Goal: Information Seeking & Learning: Learn about a topic

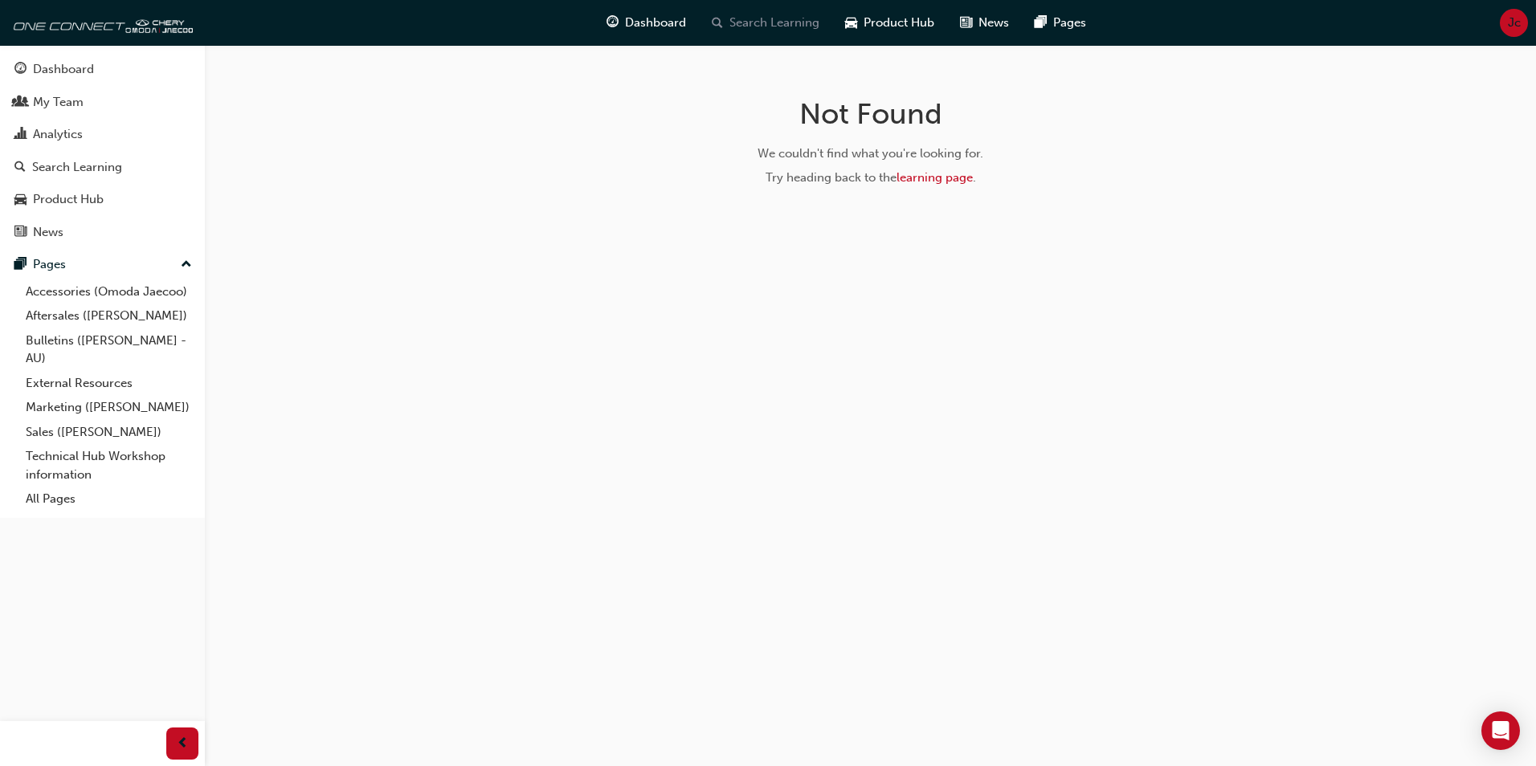
click at [756, 26] on span "Search Learning" at bounding box center [774, 23] width 90 height 18
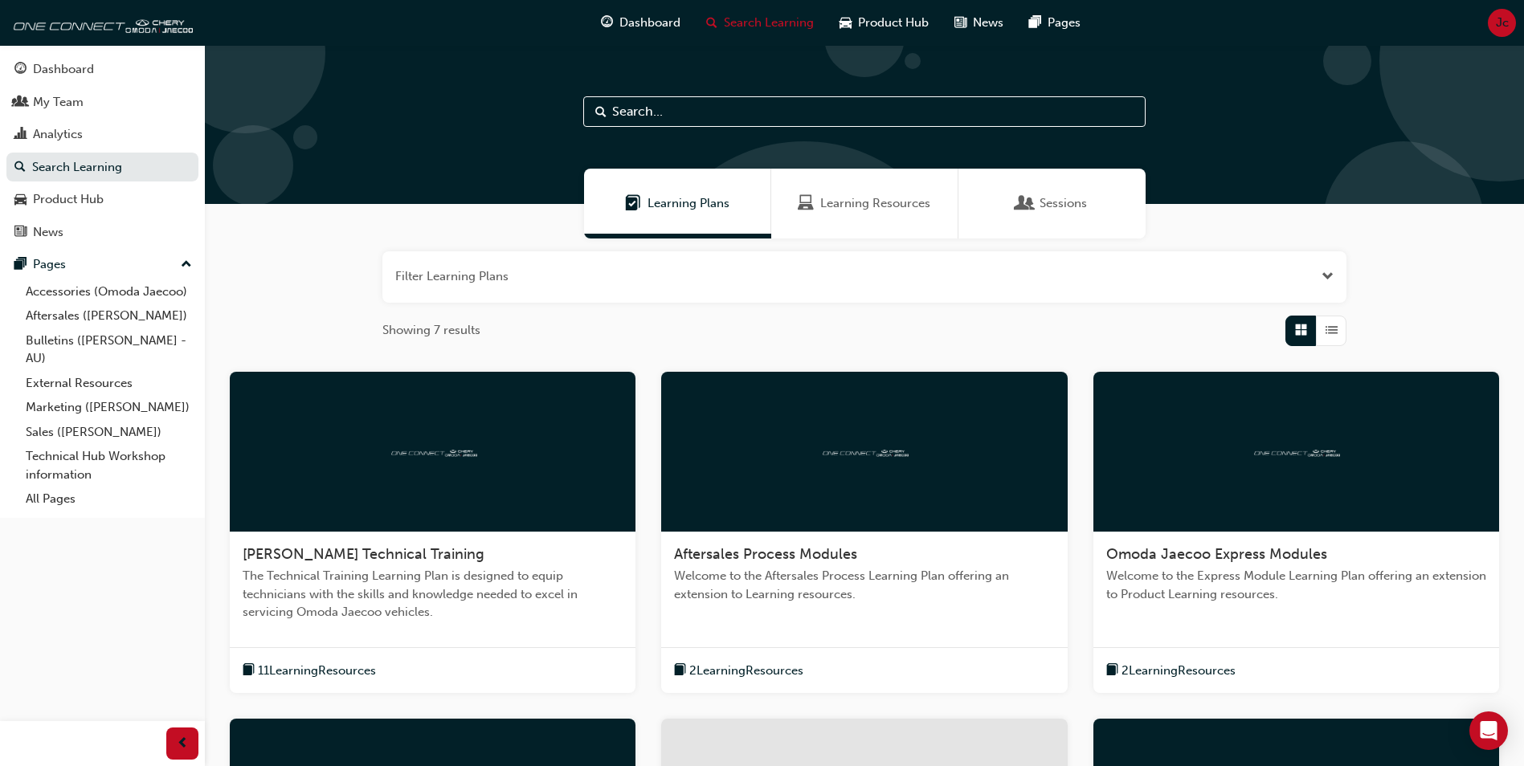
click at [859, 201] on span "Learning Resources" at bounding box center [875, 203] width 110 height 18
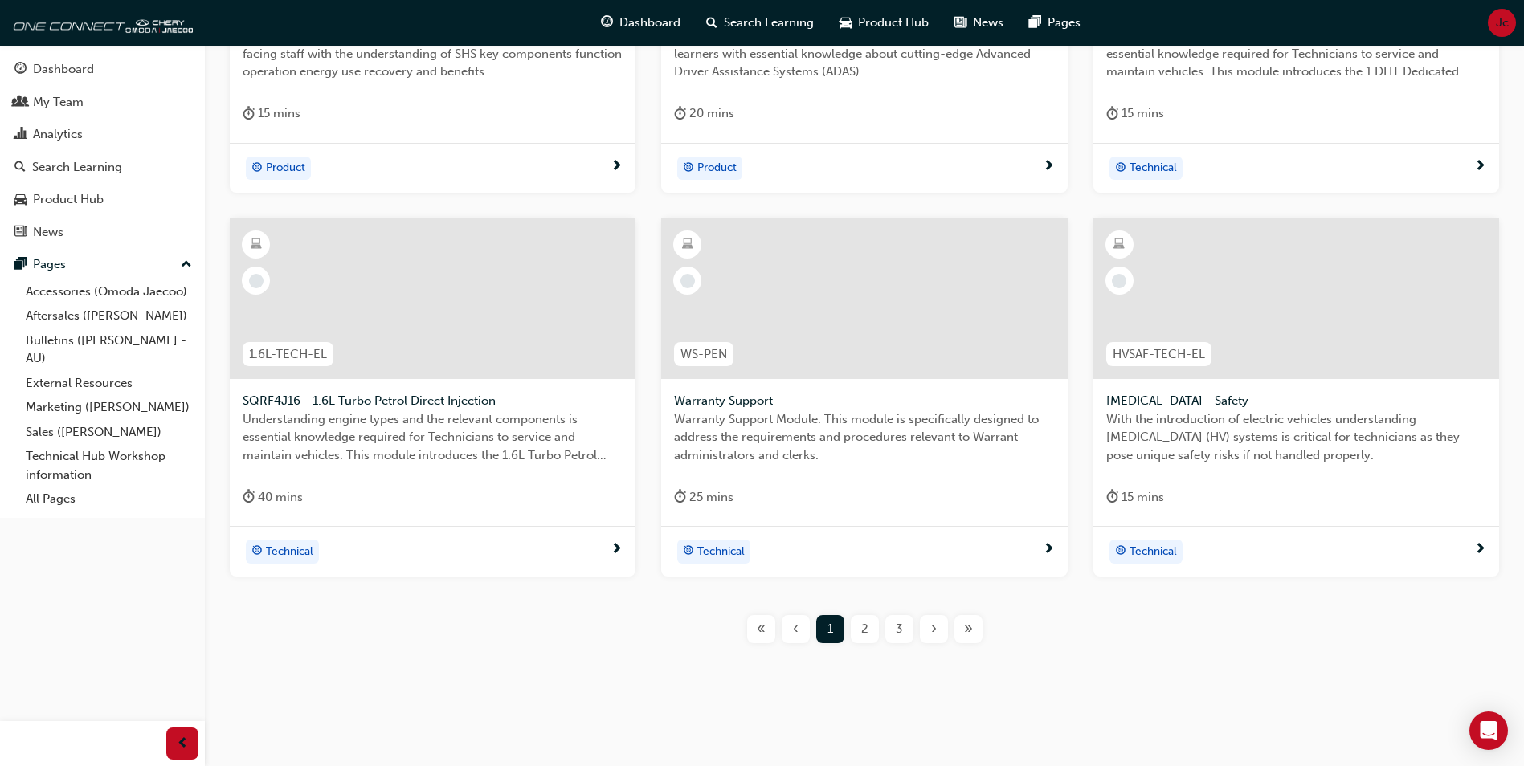
scroll to position [544, 0]
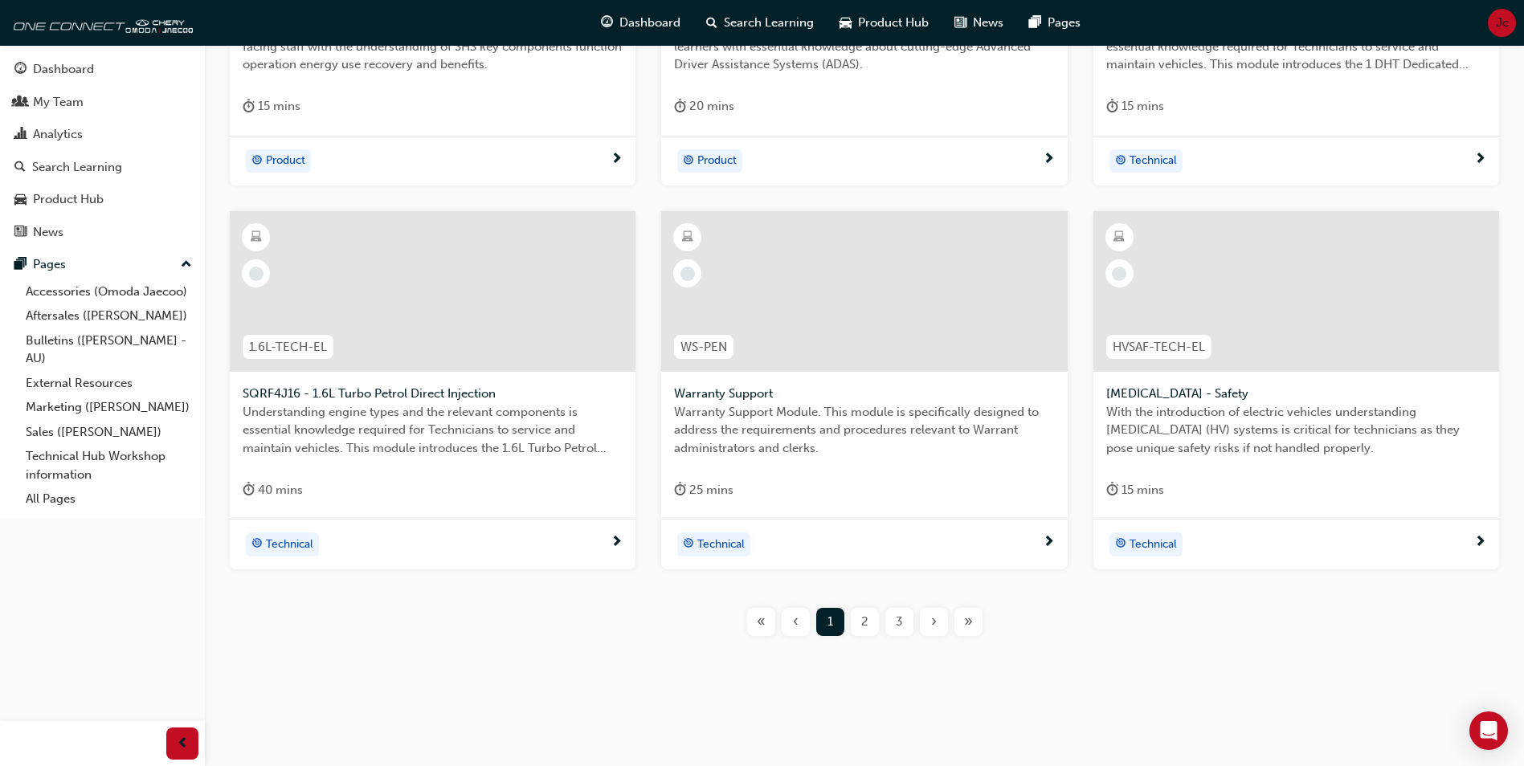
click at [863, 622] on span "2" at bounding box center [864, 622] width 7 height 18
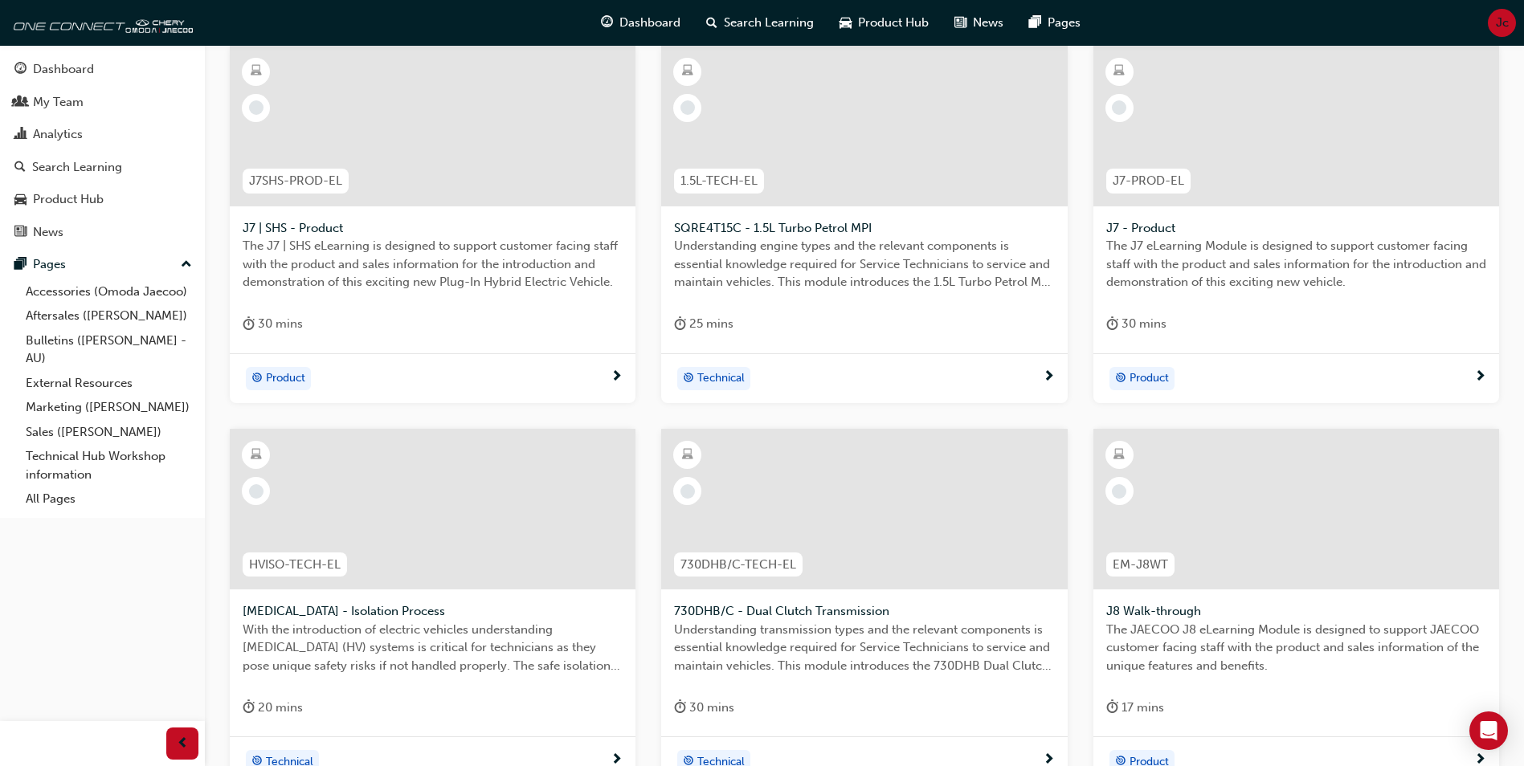
scroll to position [222, 0]
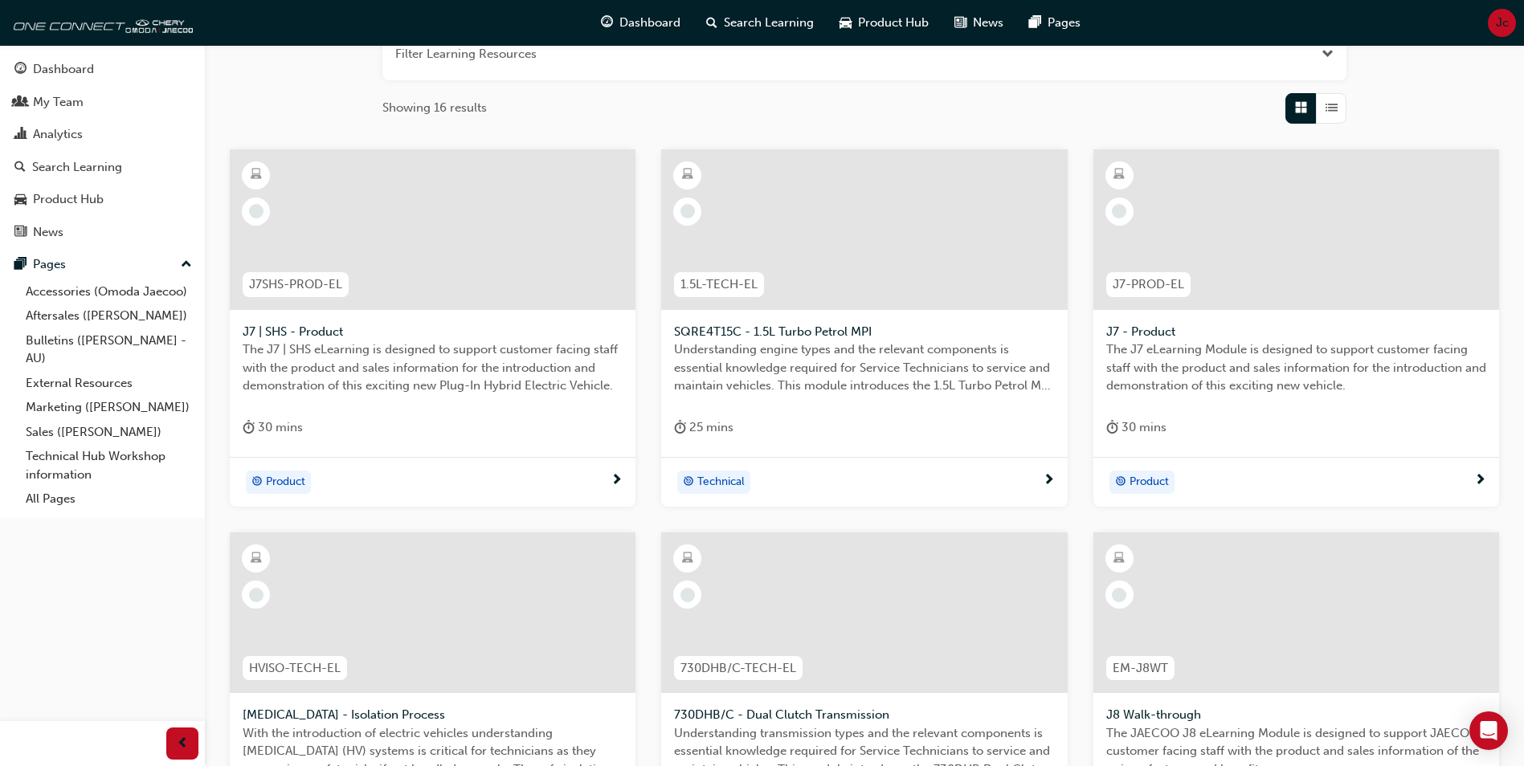
click at [305, 284] on span "J7SHS-PROD-EL" at bounding box center [295, 284] width 93 height 18
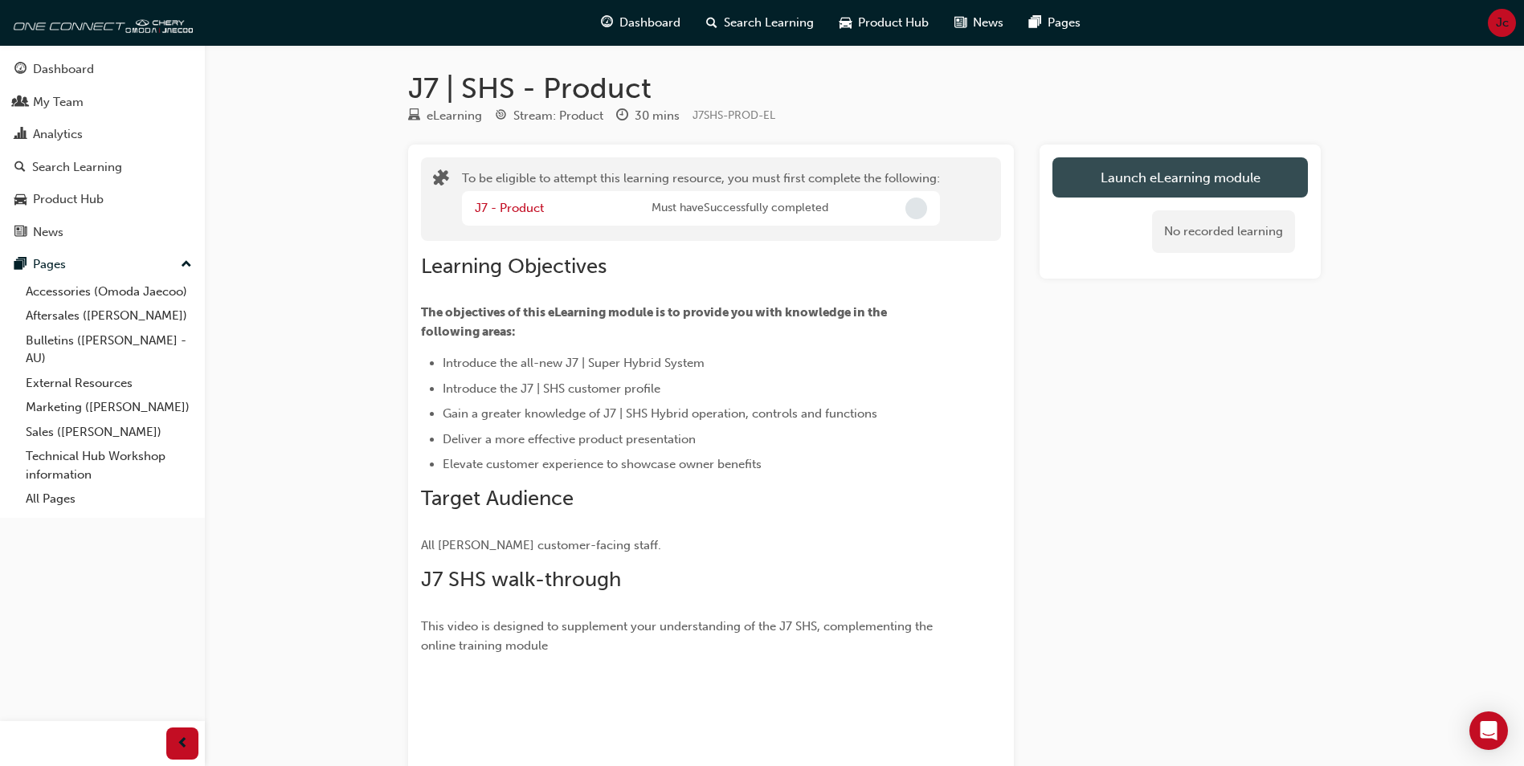
click at [1185, 180] on button "Launch eLearning module" at bounding box center [1179, 177] width 255 height 40
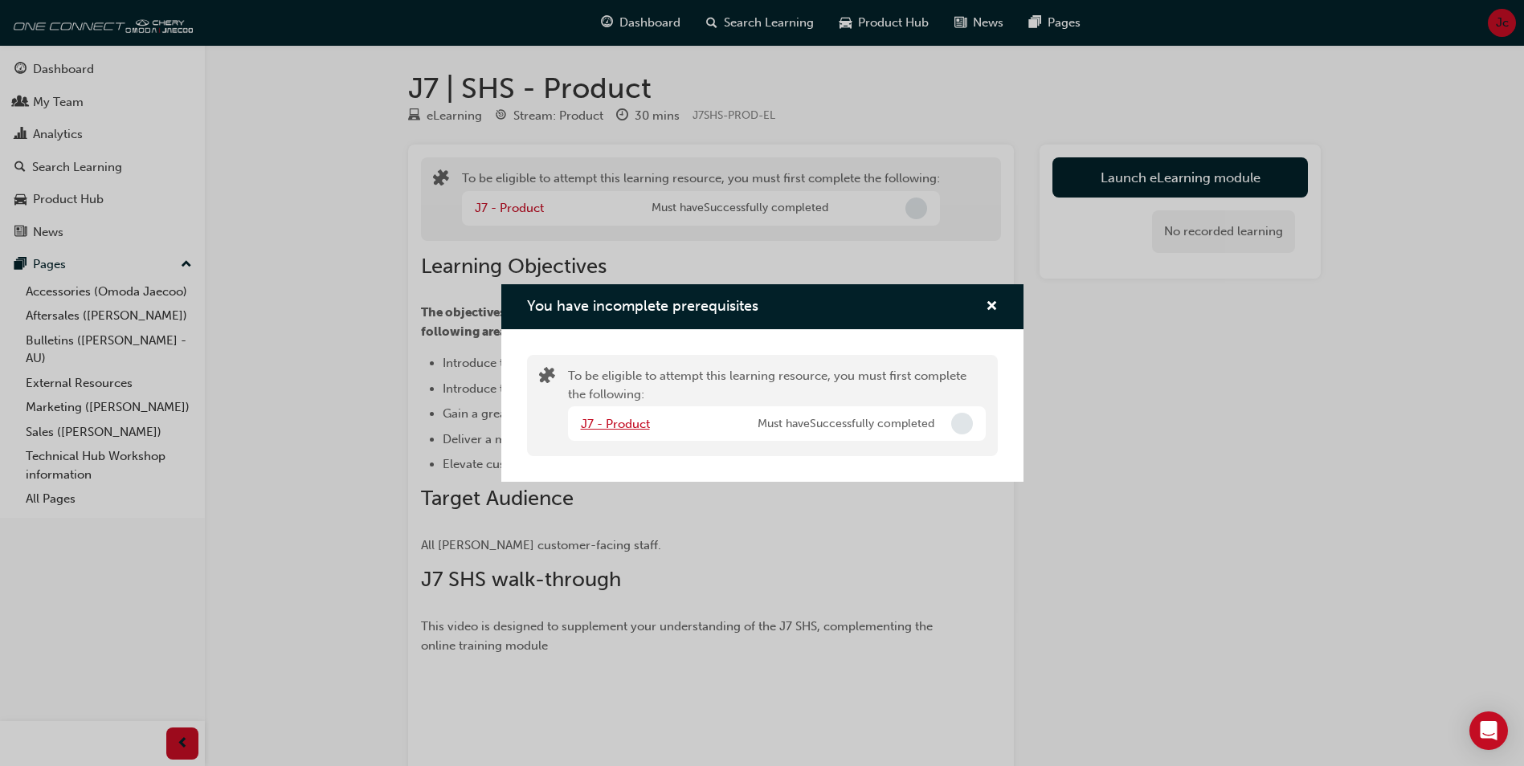
click at [607, 422] on link "J7 - Product" at bounding box center [615, 424] width 69 height 14
click at [988, 304] on span "cross-icon" at bounding box center [991, 307] width 12 height 14
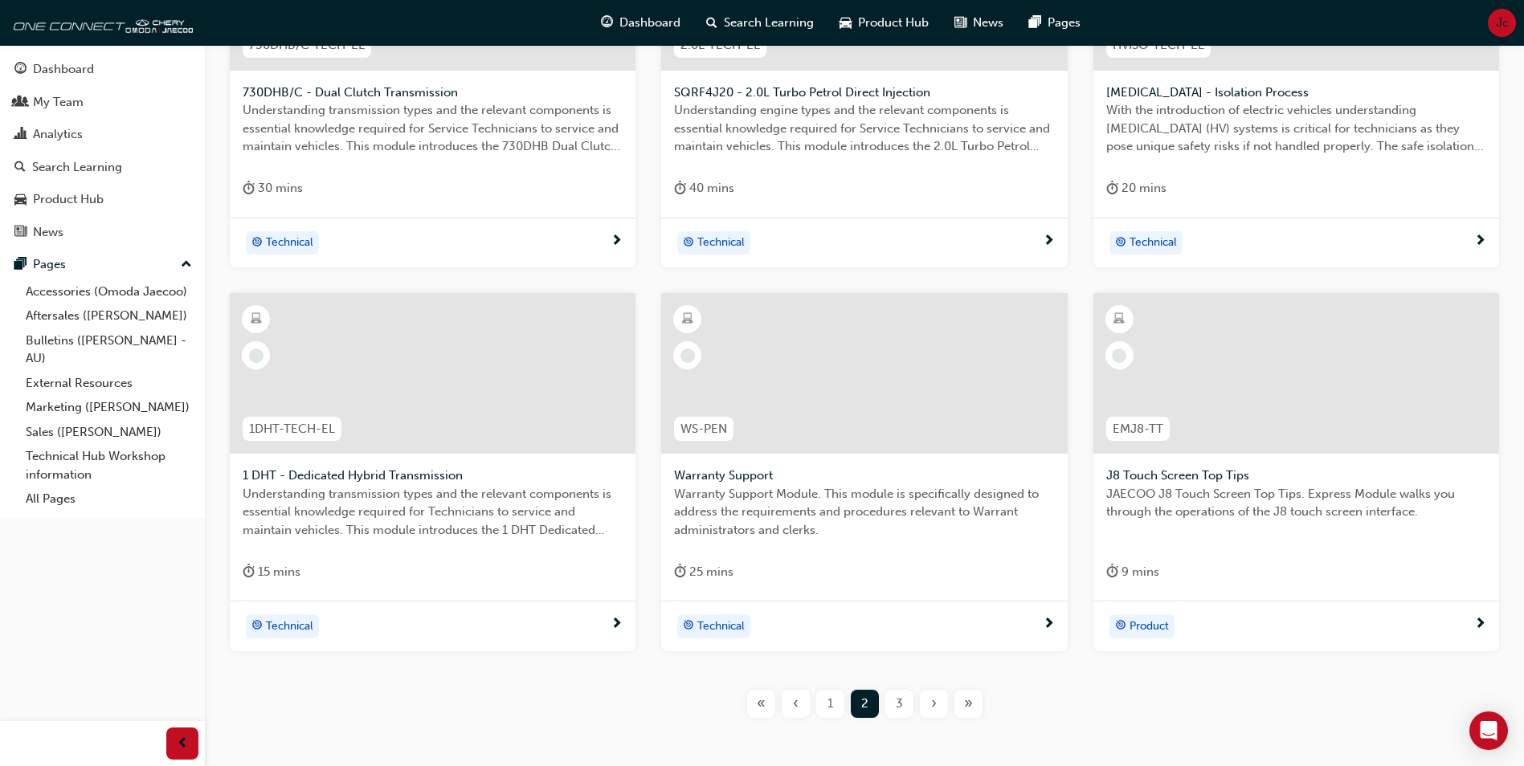
scroll to position [544, 0]
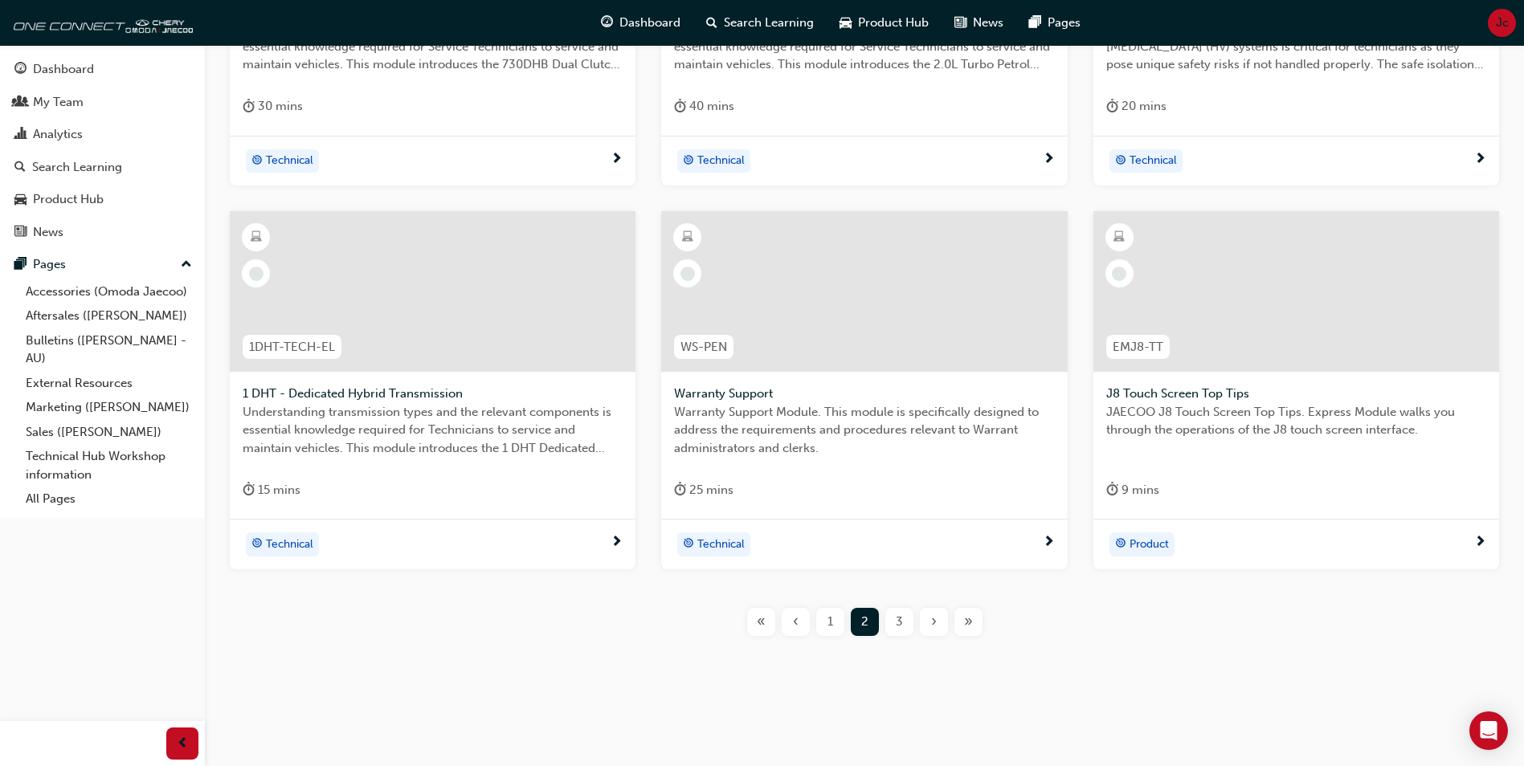
click at [900, 621] on span "3" at bounding box center [899, 622] width 7 height 18
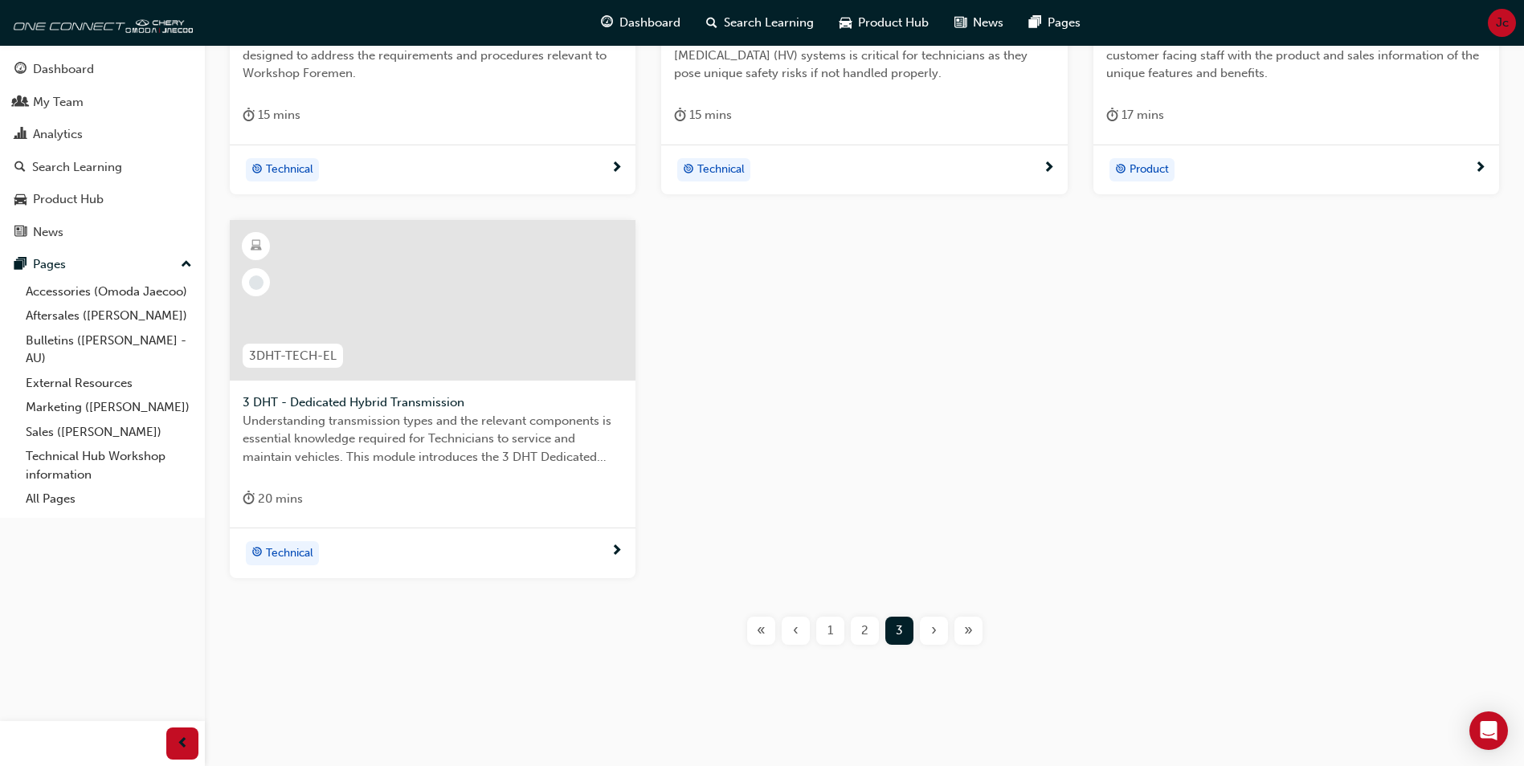
scroll to position [544, 0]
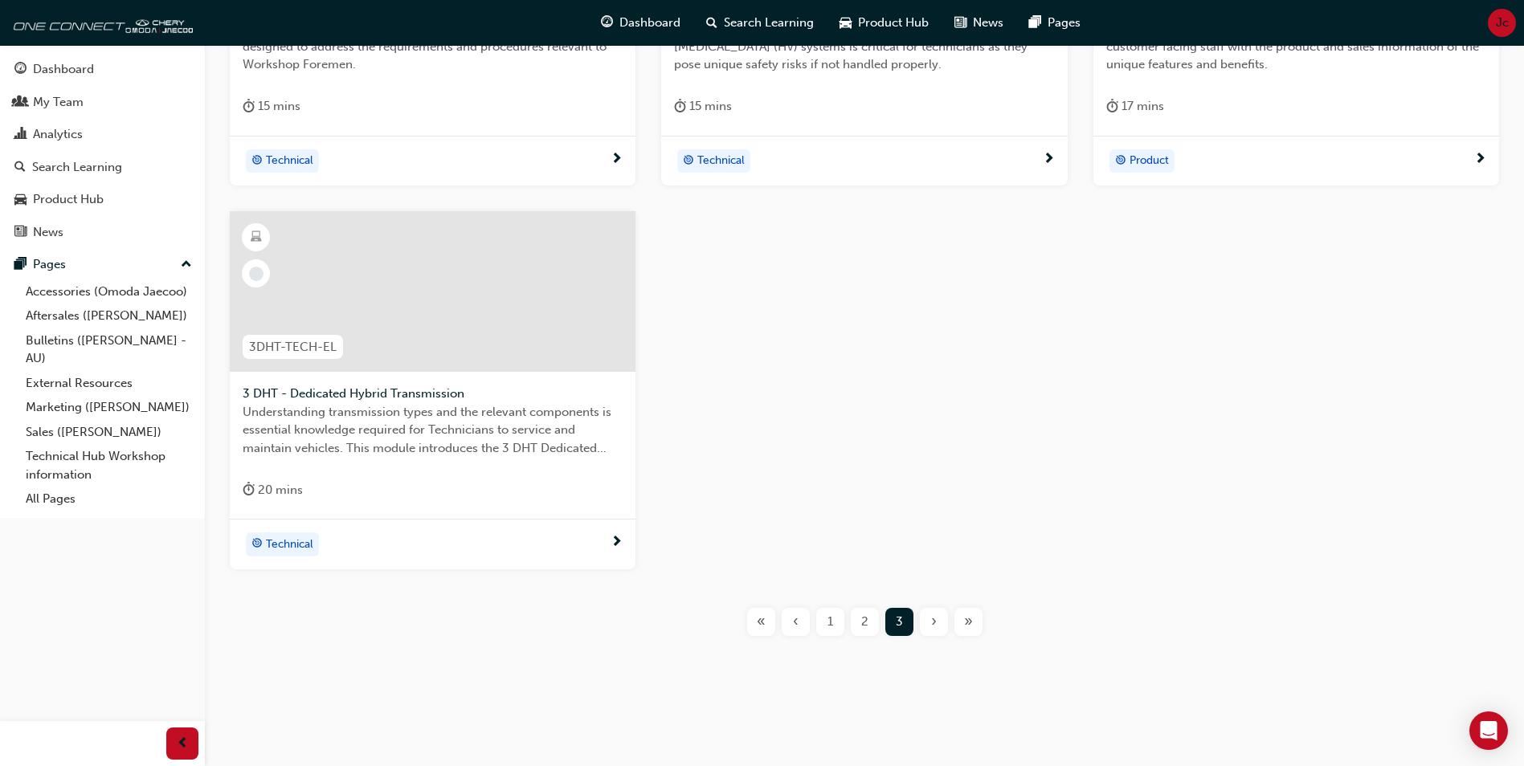
click at [827, 619] on span "1" at bounding box center [830, 622] width 6 height 18
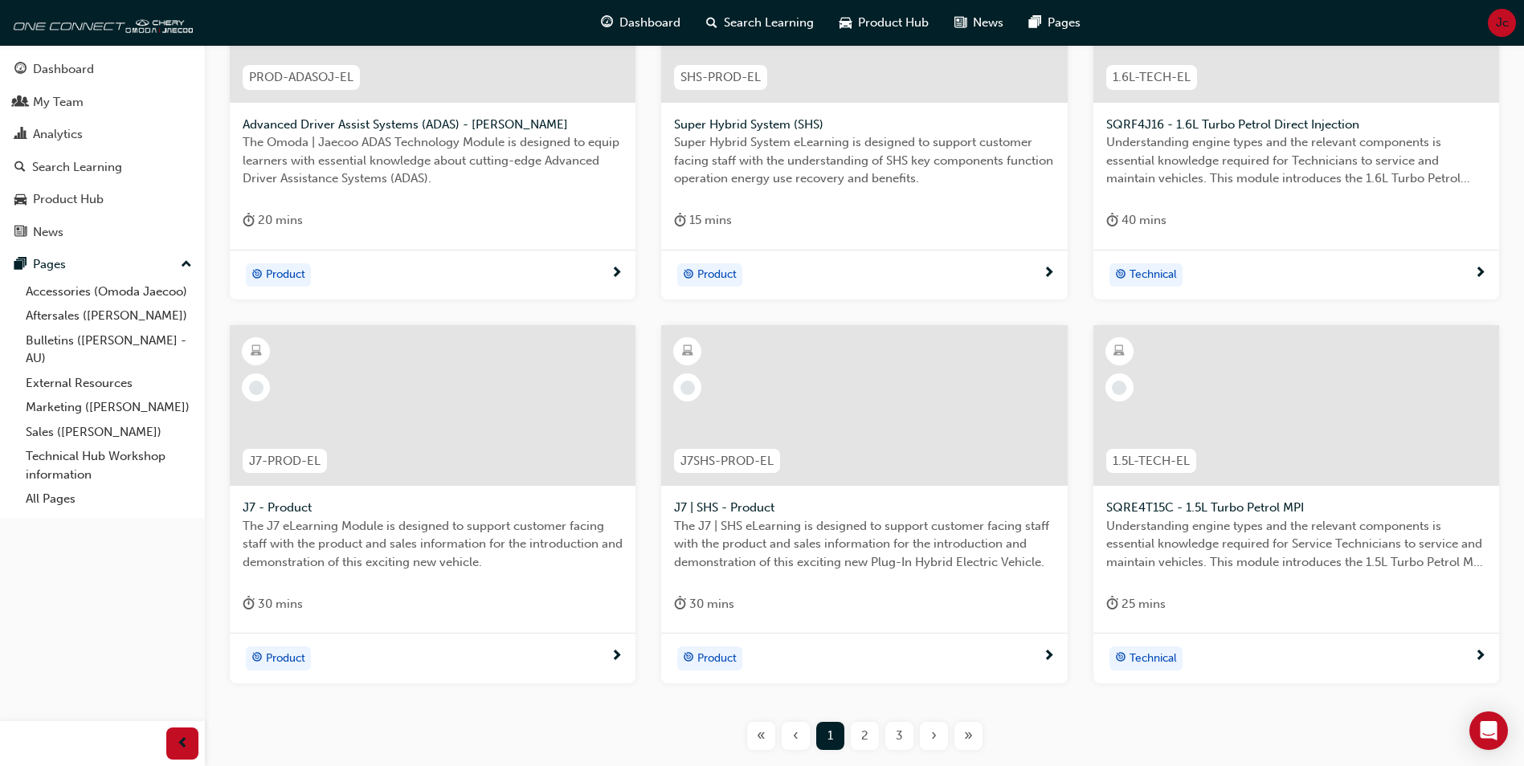
scroll to position [463, 0]
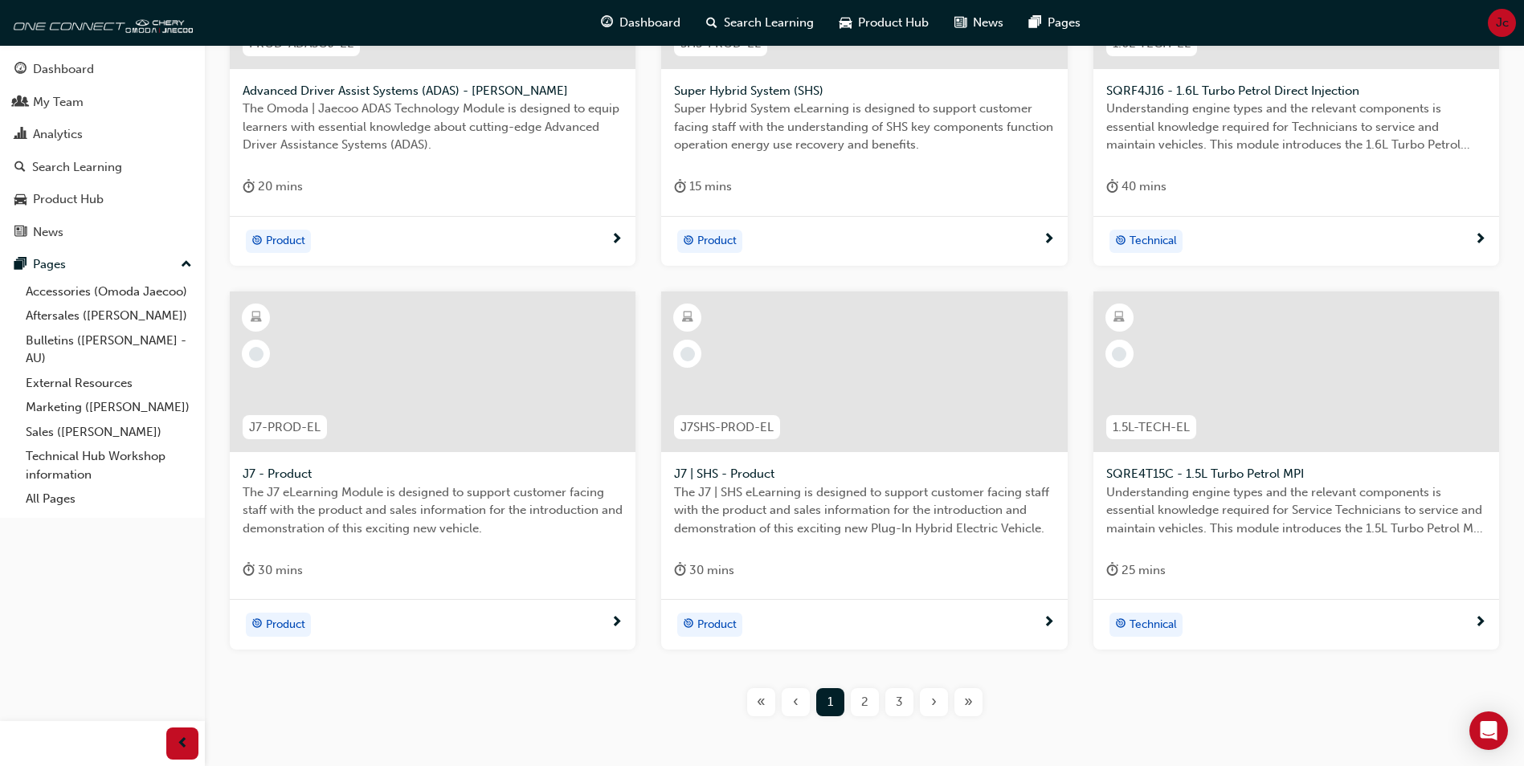
click at [369, 411] on div at bounding box center [433, 372] width 406 height 161
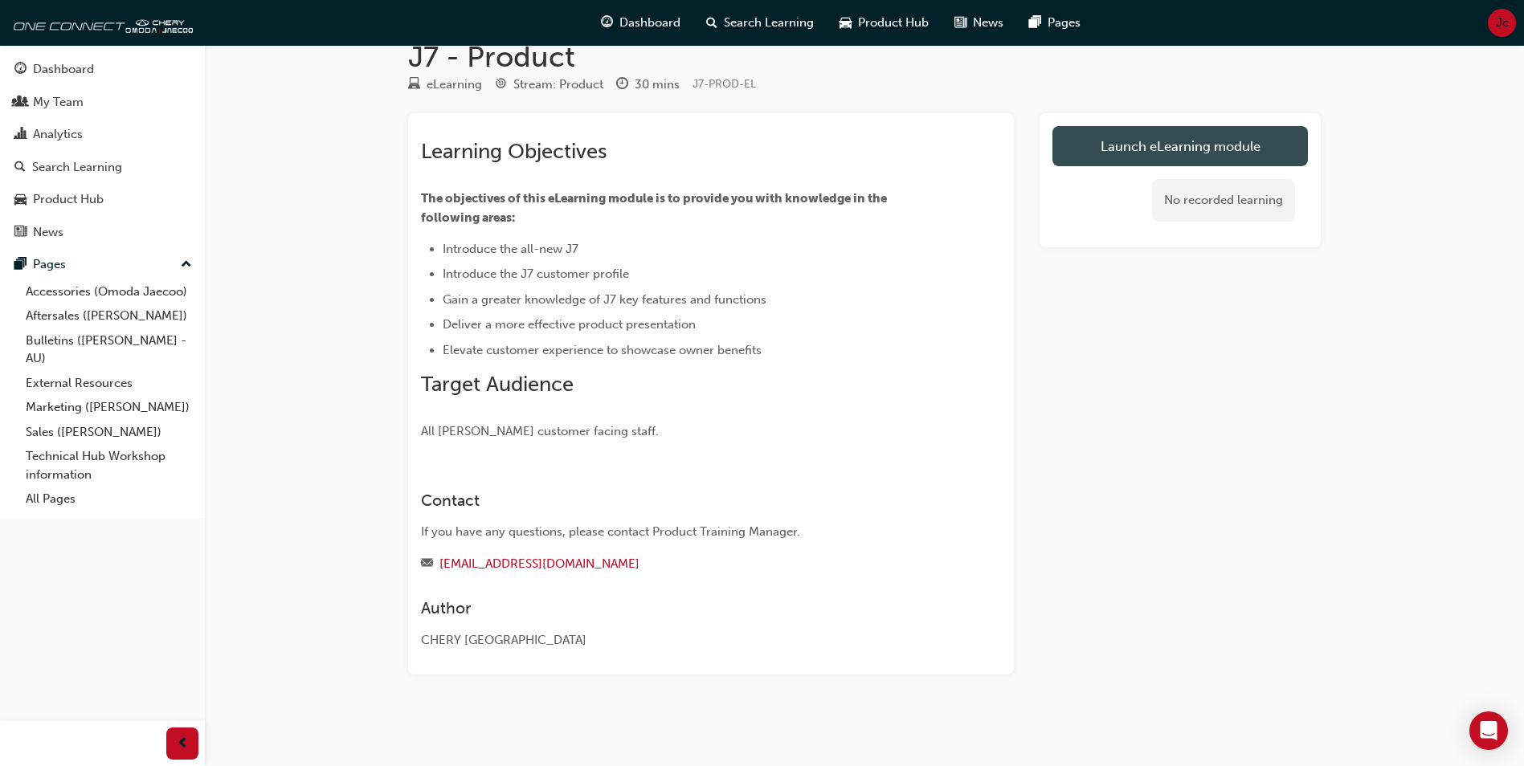
click at [1218, 144] on link "Launch eLearning module" at bounding box center [1179, 146] width 255 height 40
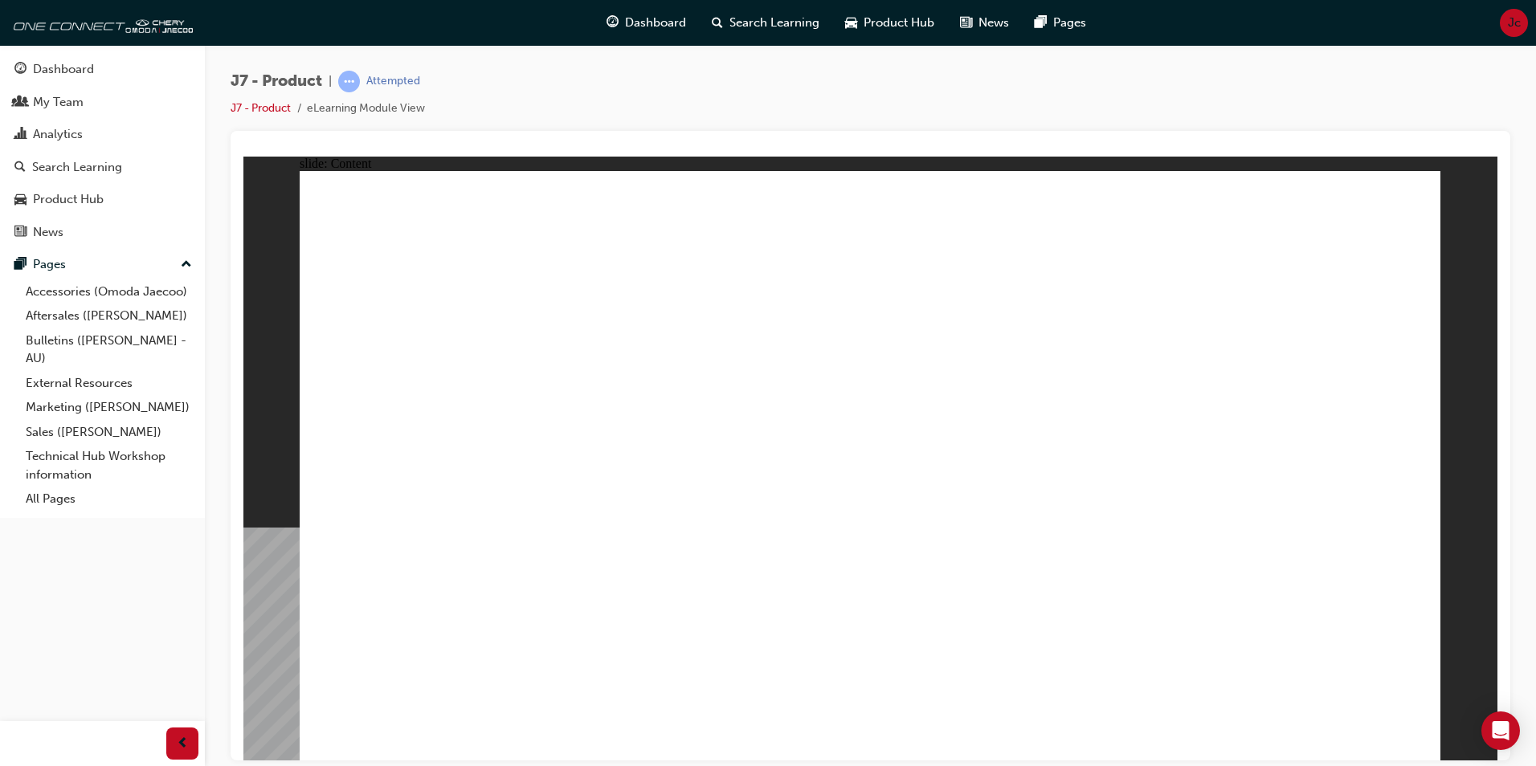
drag, startPoint x: 1332, startPoint y: 492, endPoint x: 1354, endPoint y: 499, distance: 22.9
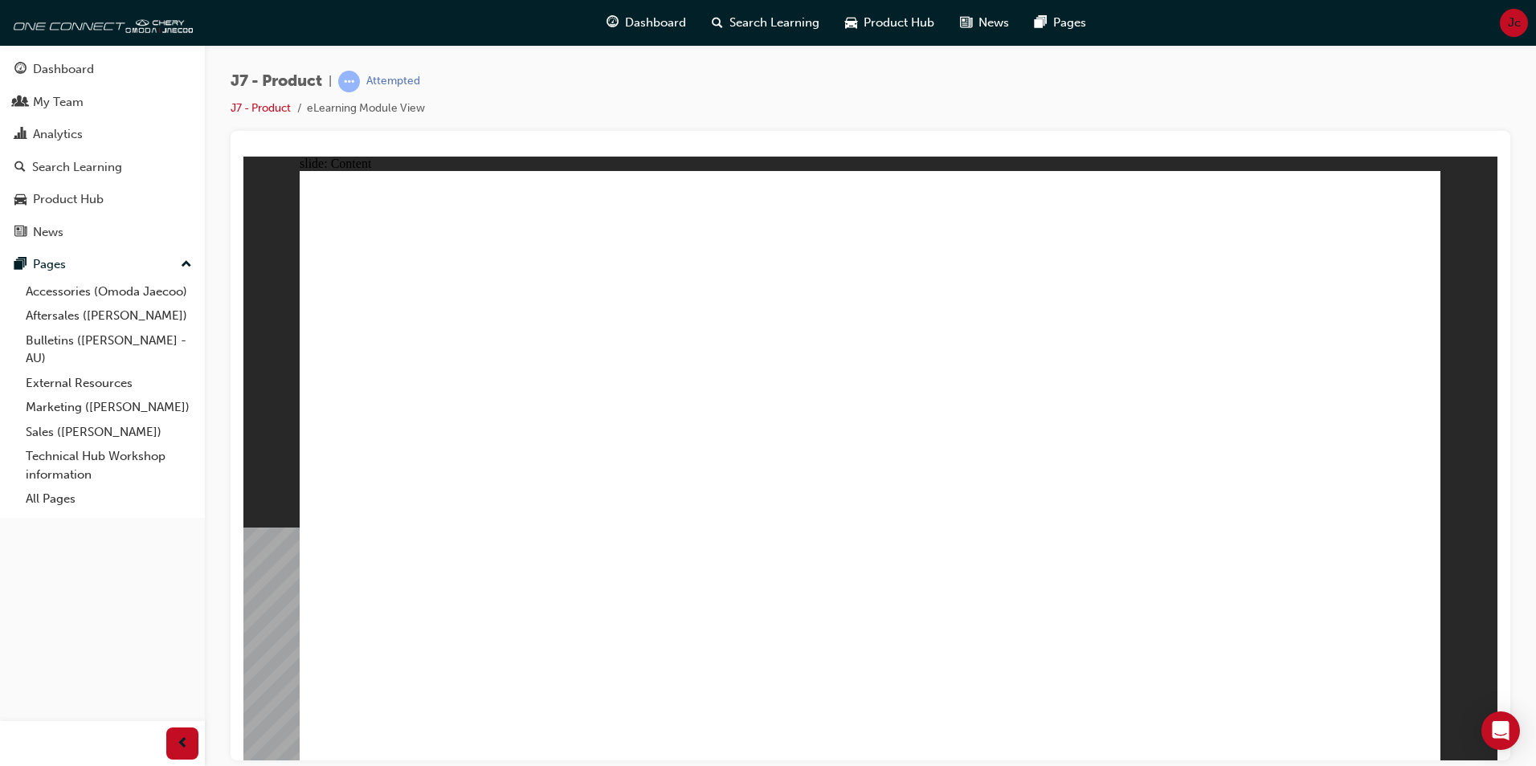
drag, startPoint x: 852, startPoint y: 297, endPoint x: 865, endPoint y: 279, distance: 22.5
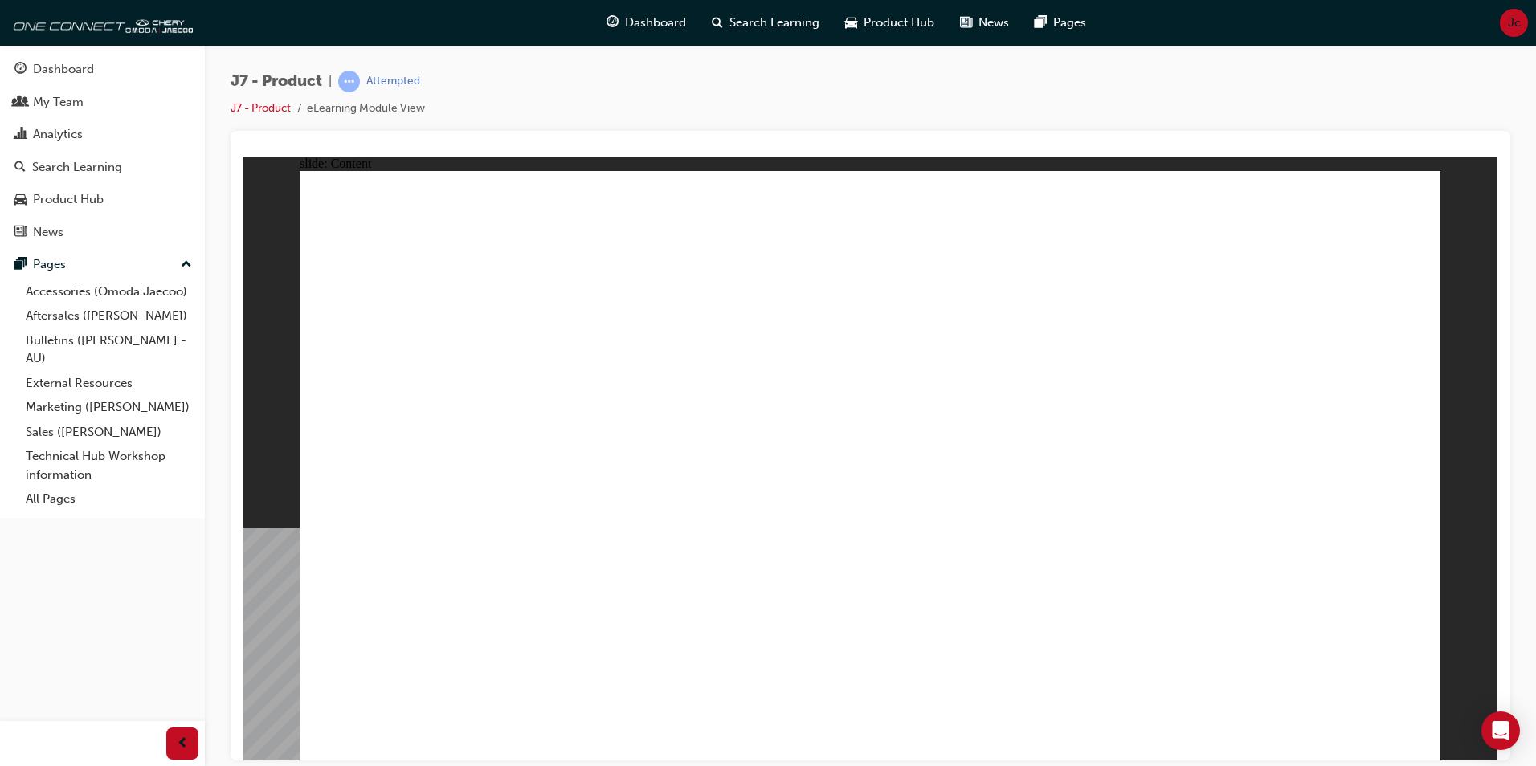
drag, startPoint x: 1399, startPoint y: 741, endPoint x: 1410, endPoint y: 730, distance: 14.8
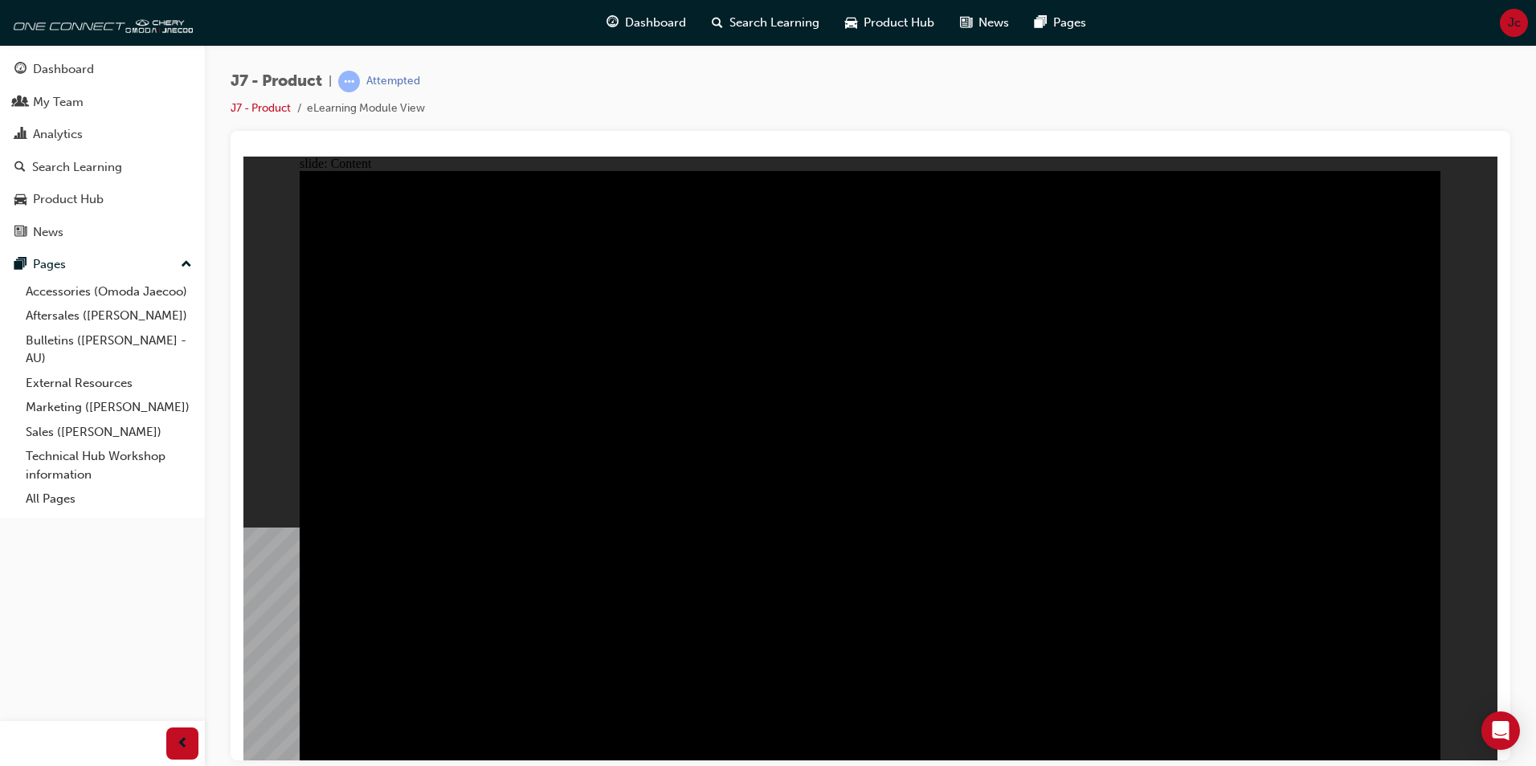
drag, startPoint x: 414, startPoint y: 355, endPoint x: 412, endPoint y: 380, distance: 25.0
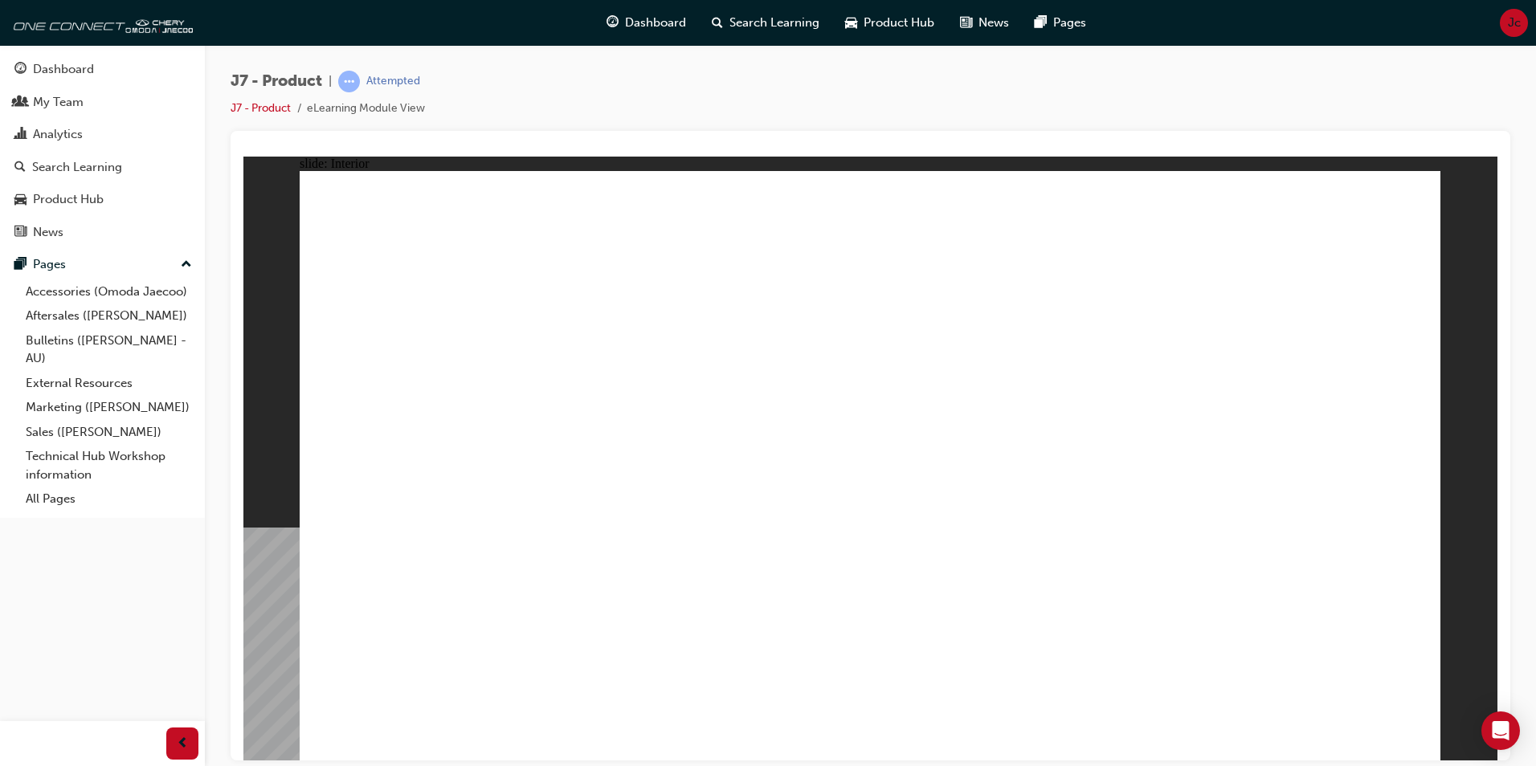
drag, startPoint x: 1116, startPoint y: 548, endPoint x: 1112, endPoint y: 574, distance: 26.8
drag, startPoint x: 1107, startPoint y: 598, endPoint x: 1093, endPoint y: 631, distance: 35.6
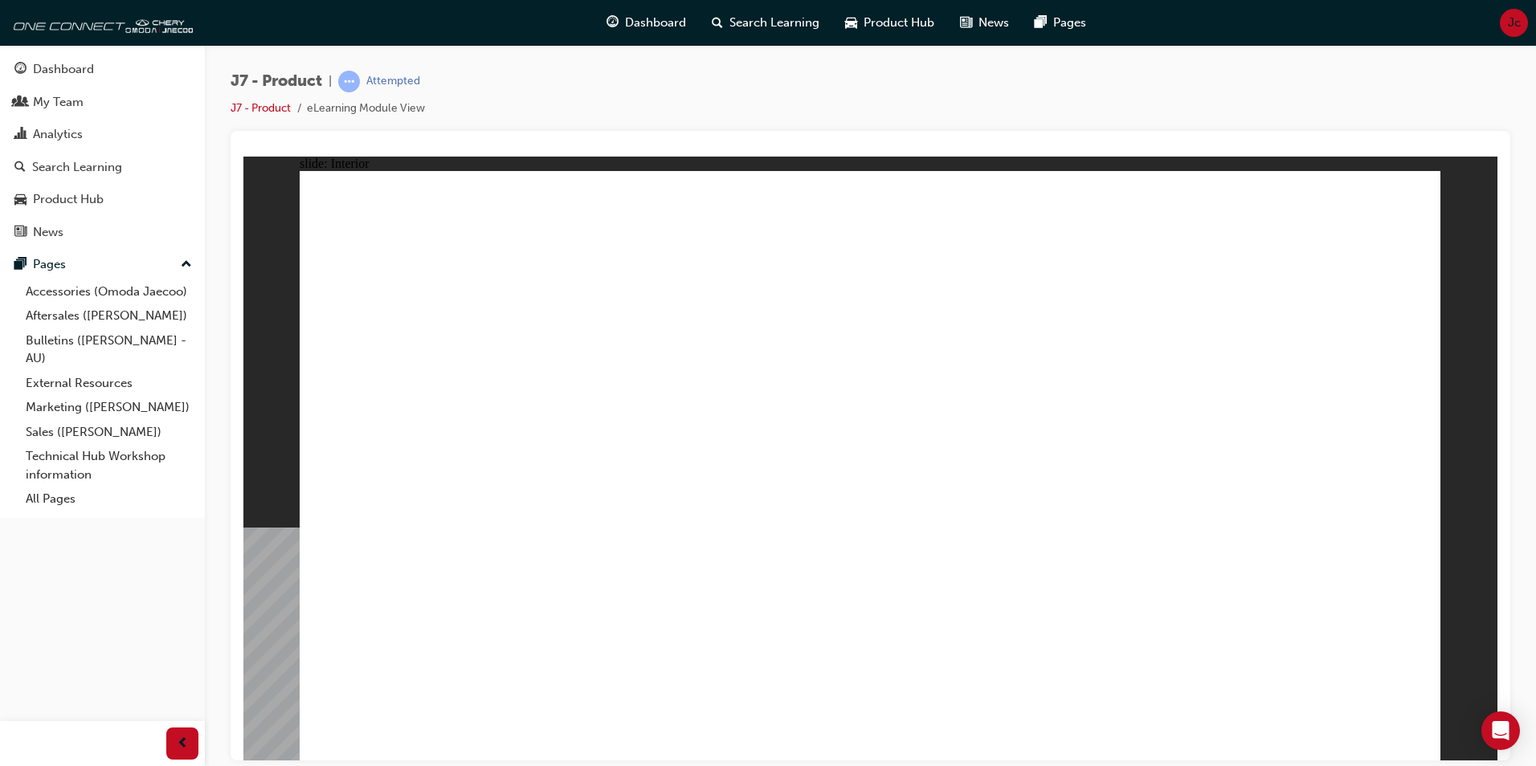
drag, startPoint x: 1093, startPoint y: 631, endPoint x: 1066, endPoint y: 645, distance: 30.5
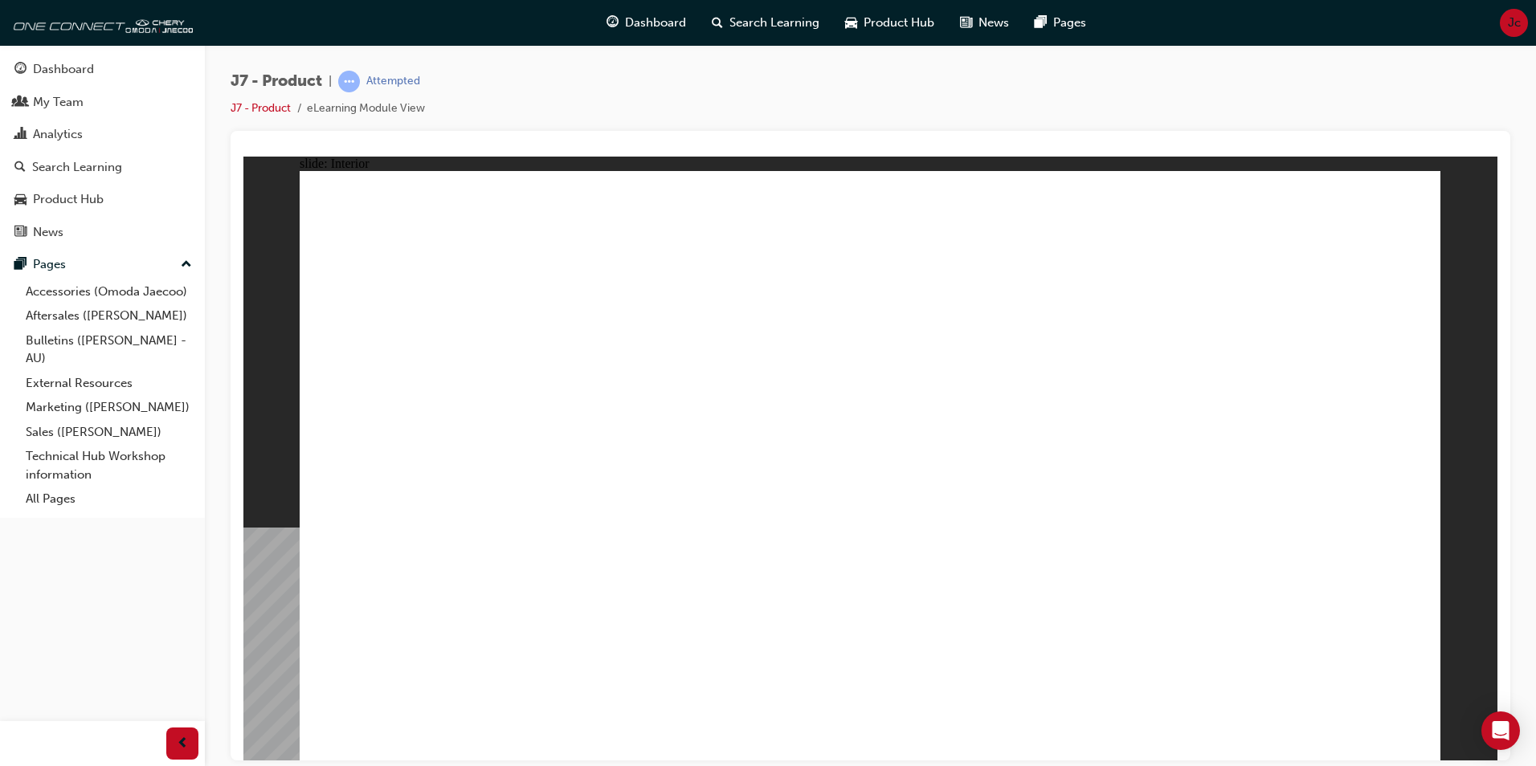
drag, startPoint x: 1405, startPoint y: 742, endPoint x: 1391, endPoint y: 728, distance: 19.9
drag, startPoint x: 912, startPoint y: 606, endPoint x: 736, endPoint y: 620, distance: 176.4
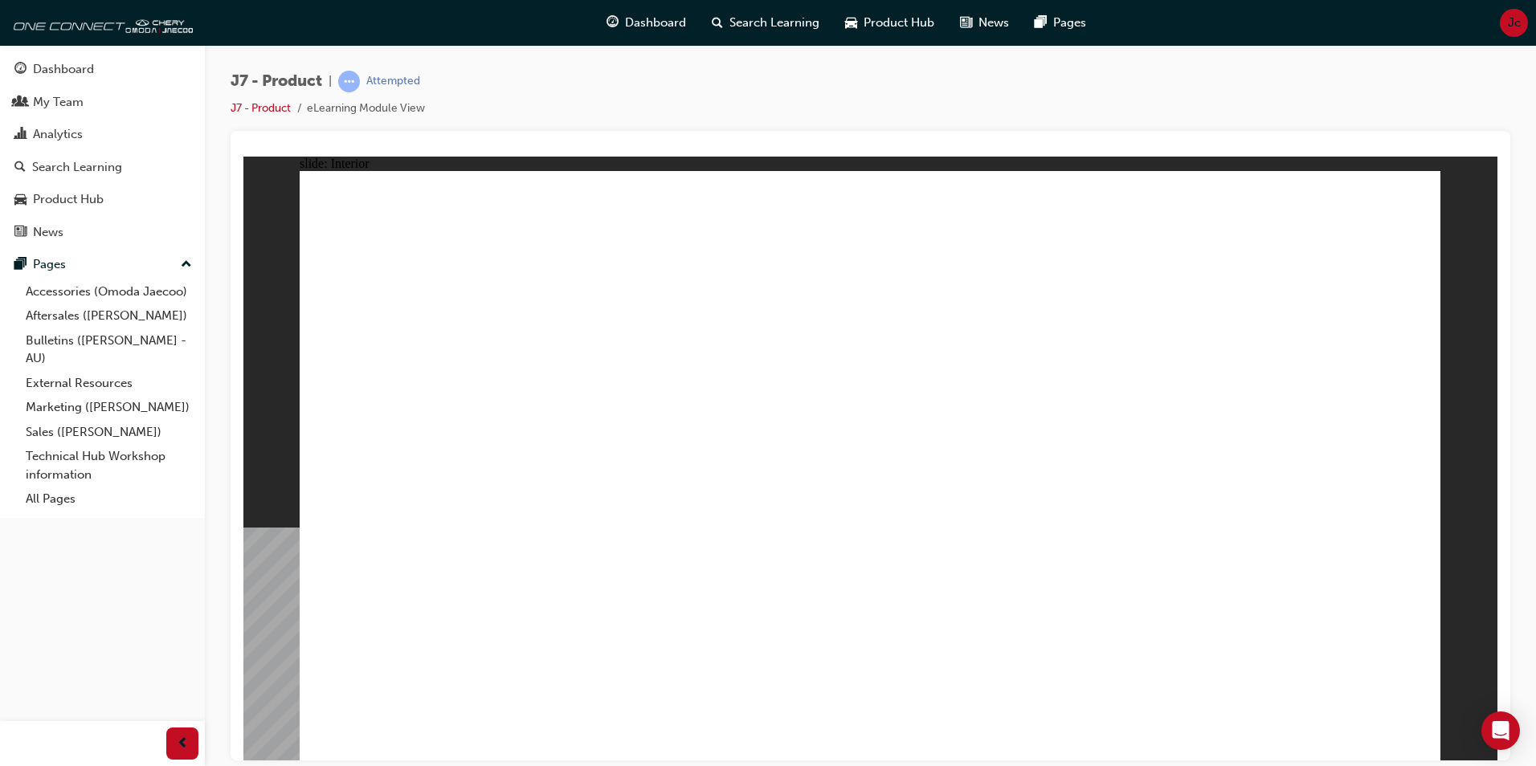
drag, startPoint x: 794, startPoint y: 471, endPoint x: 781, endPoint y: 409, distance: 64.0
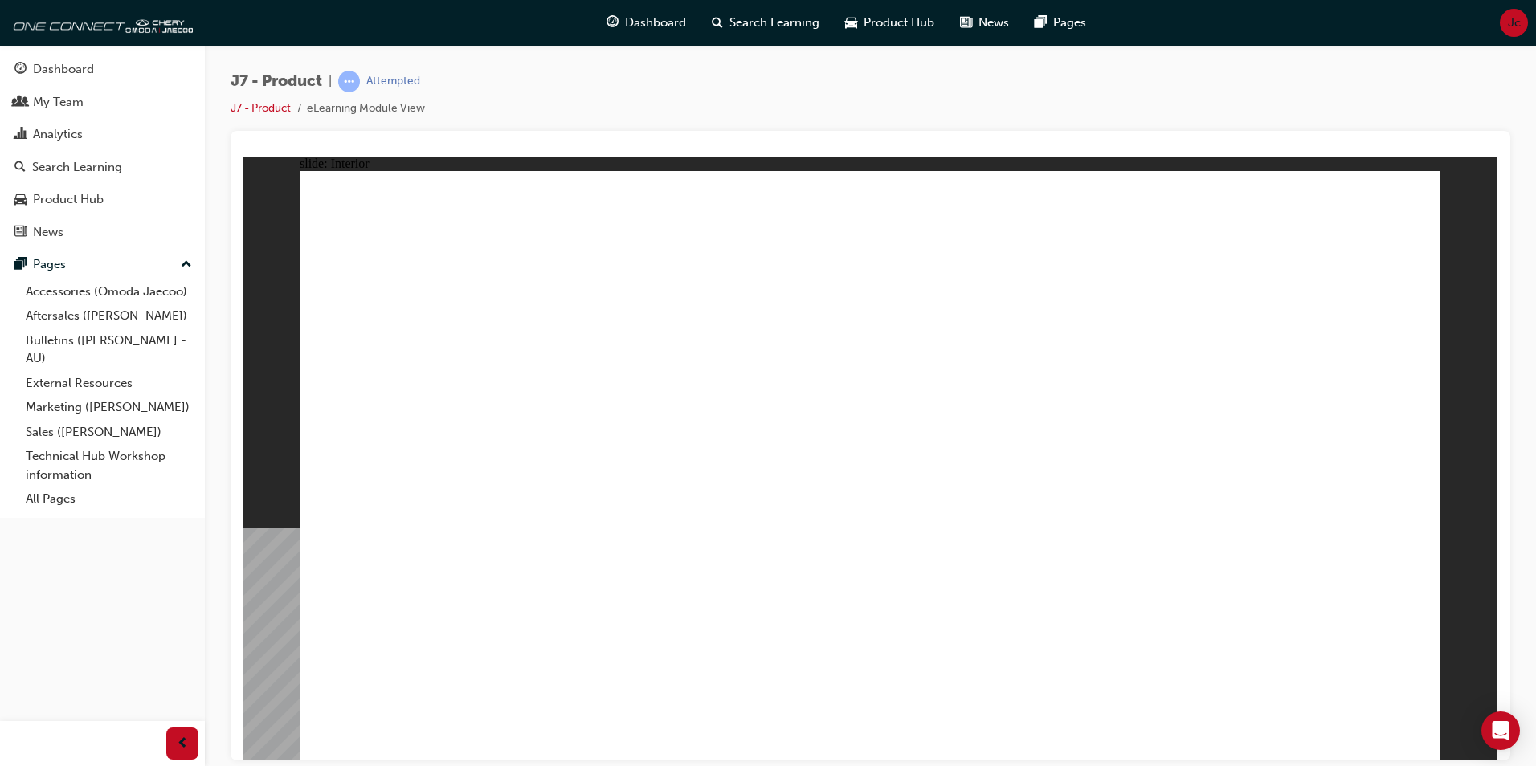
drag, startPoint x: 786, startPoint y: 424, endPoint x: 750, endPoint y: 447, distance: 42.6
drag, startPoint x: 730, startPoint y: 437, endPoint x: 704, endPoint y: 445, distance: 26.9
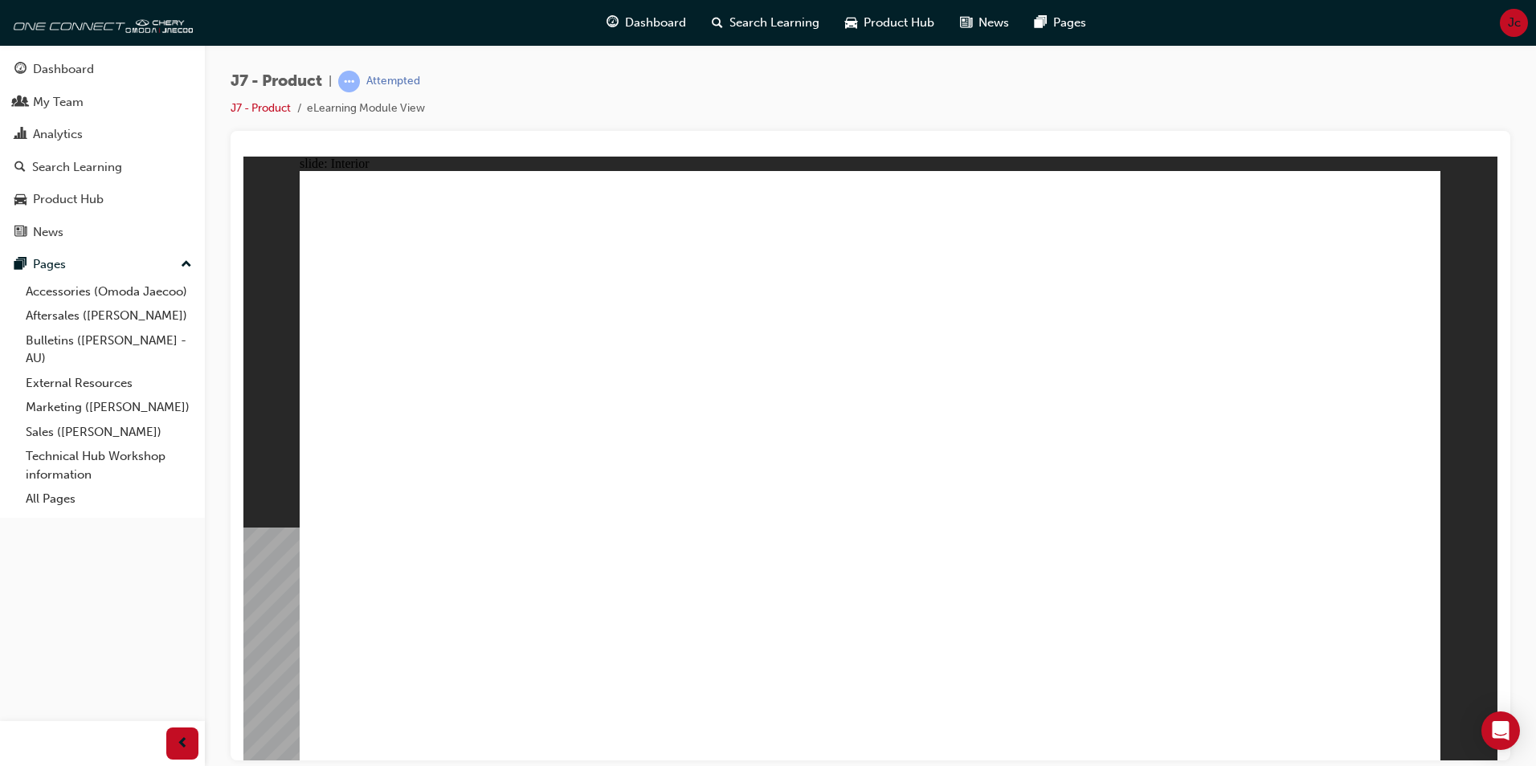
drag, startPoint x: 704, startPoint y: 448, endPoint x: 700, endPoint y: 458, distance: 10.4
drag, startPoint x: 799, startPoint y: 477, endPoint x: 784, endPoint y: 472, distance: 16.0
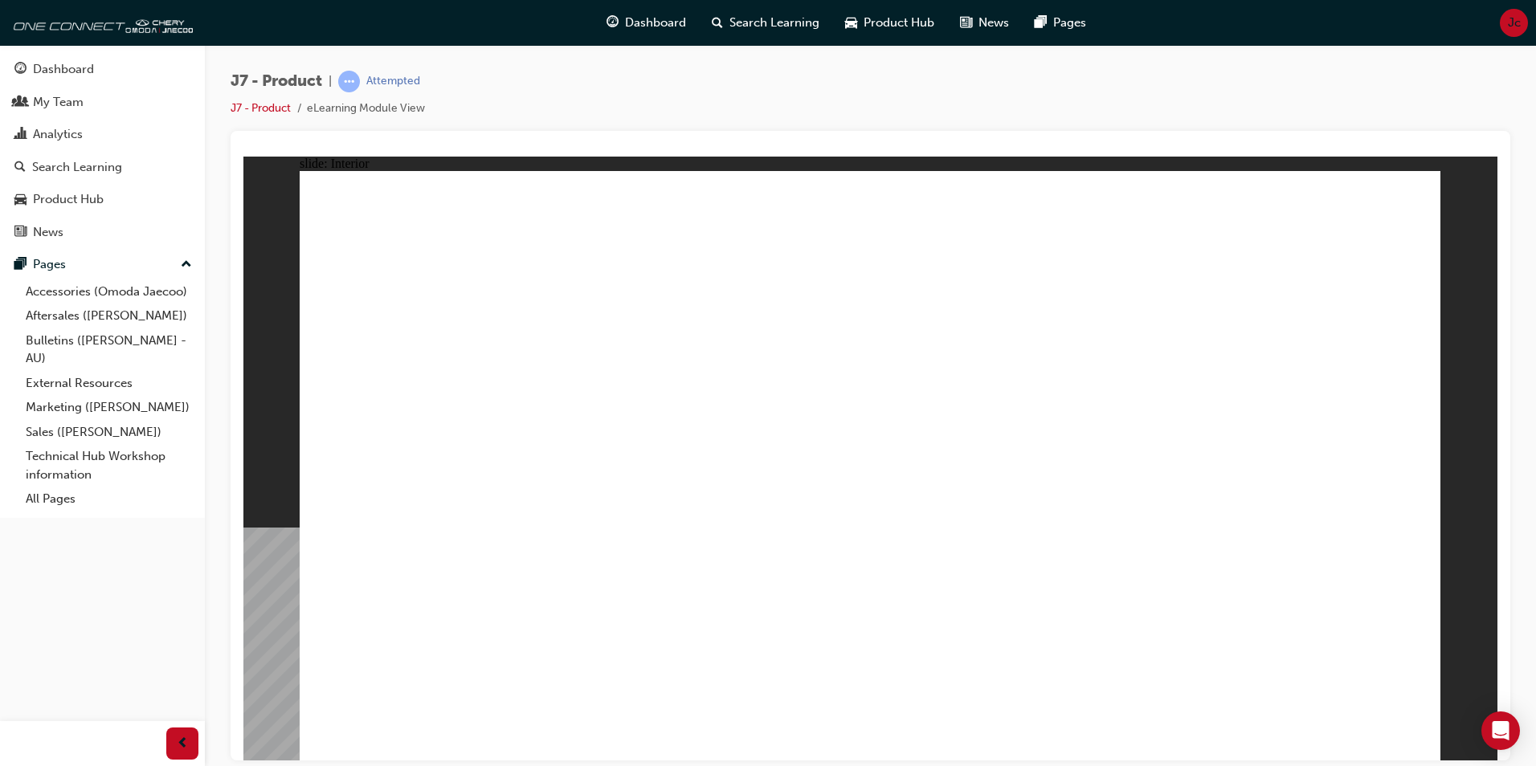
drag, startPoint x: 956, startPoint y: 492, endPoint x: 879, endPoint y: 501, distance: 77.7
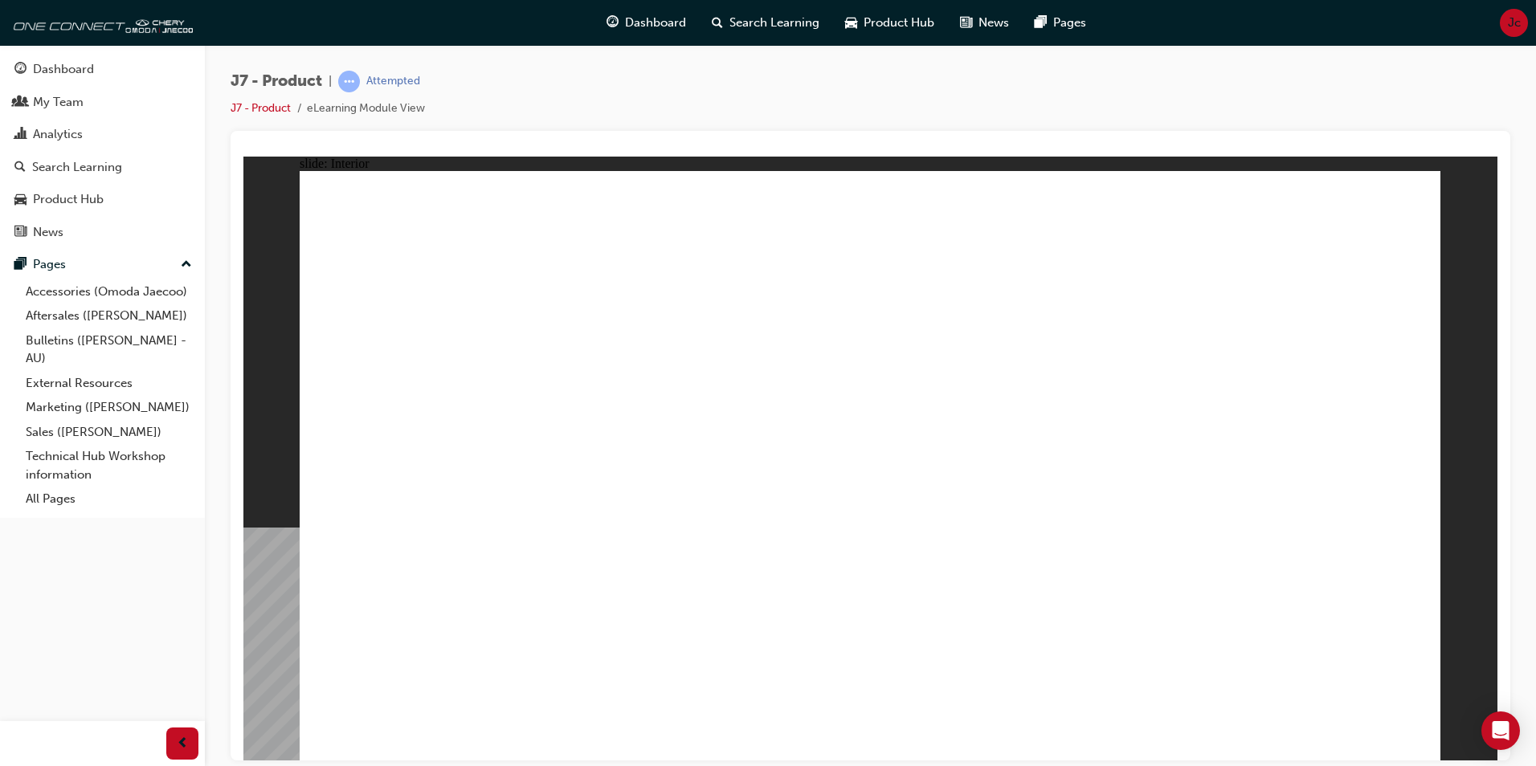
drag, startPoint x: 1014, startPoint y: 581, endPoint x: 1061, endPoint y: 571, distance: 48.4
drag, startPoint x: 1059, startPoint y: 512, endPoint x: 1055, endPoint y: 482, distance: 30.9
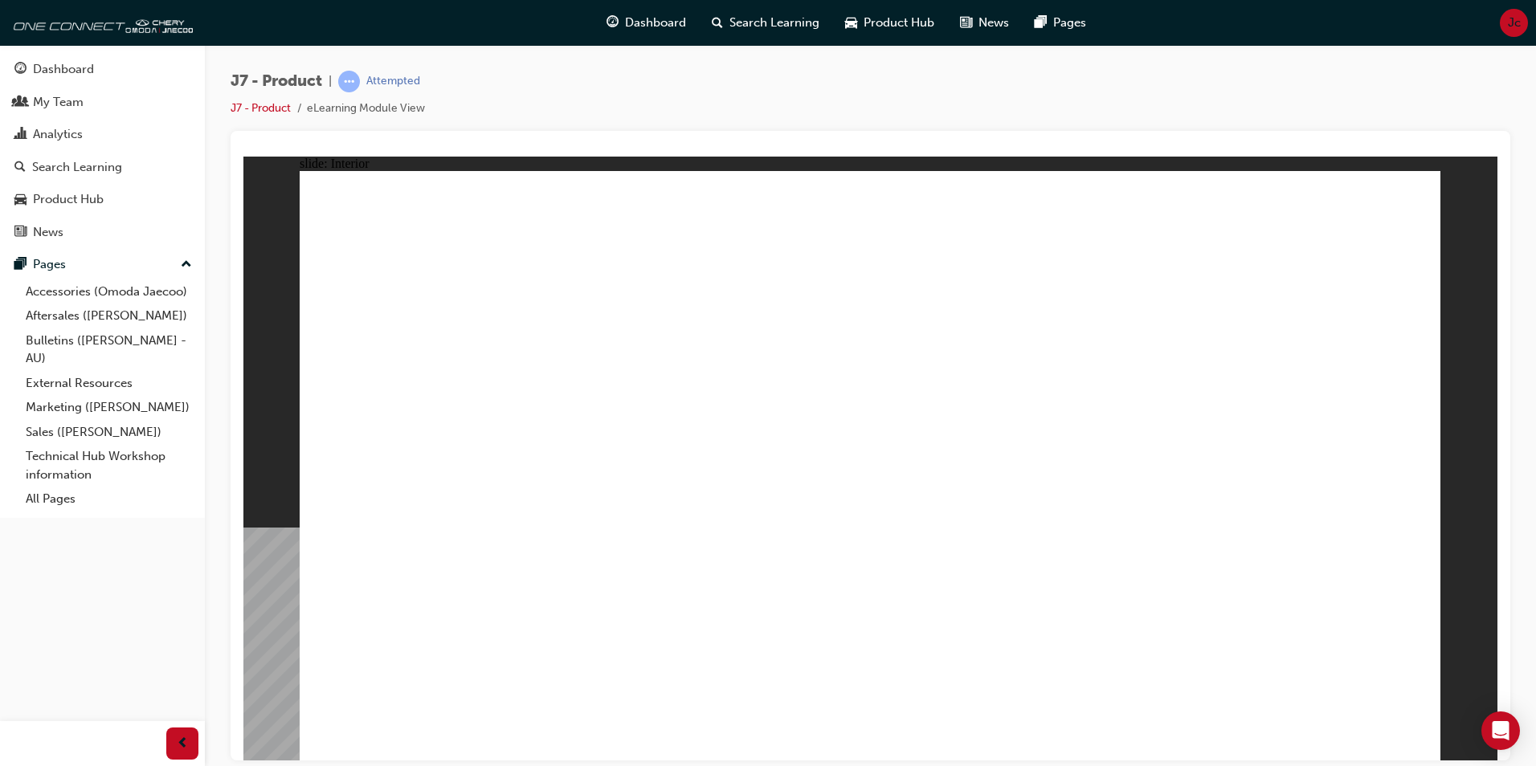
drag, startPoint x: 1049, startPoint y: 379, endPoint x: 1047, endPoint y: 369, distance: 10.6
drag, startPoint x: 1044, startPoint y: 349, endPoint x: 894, endPoint y: 293, distance: 160.4
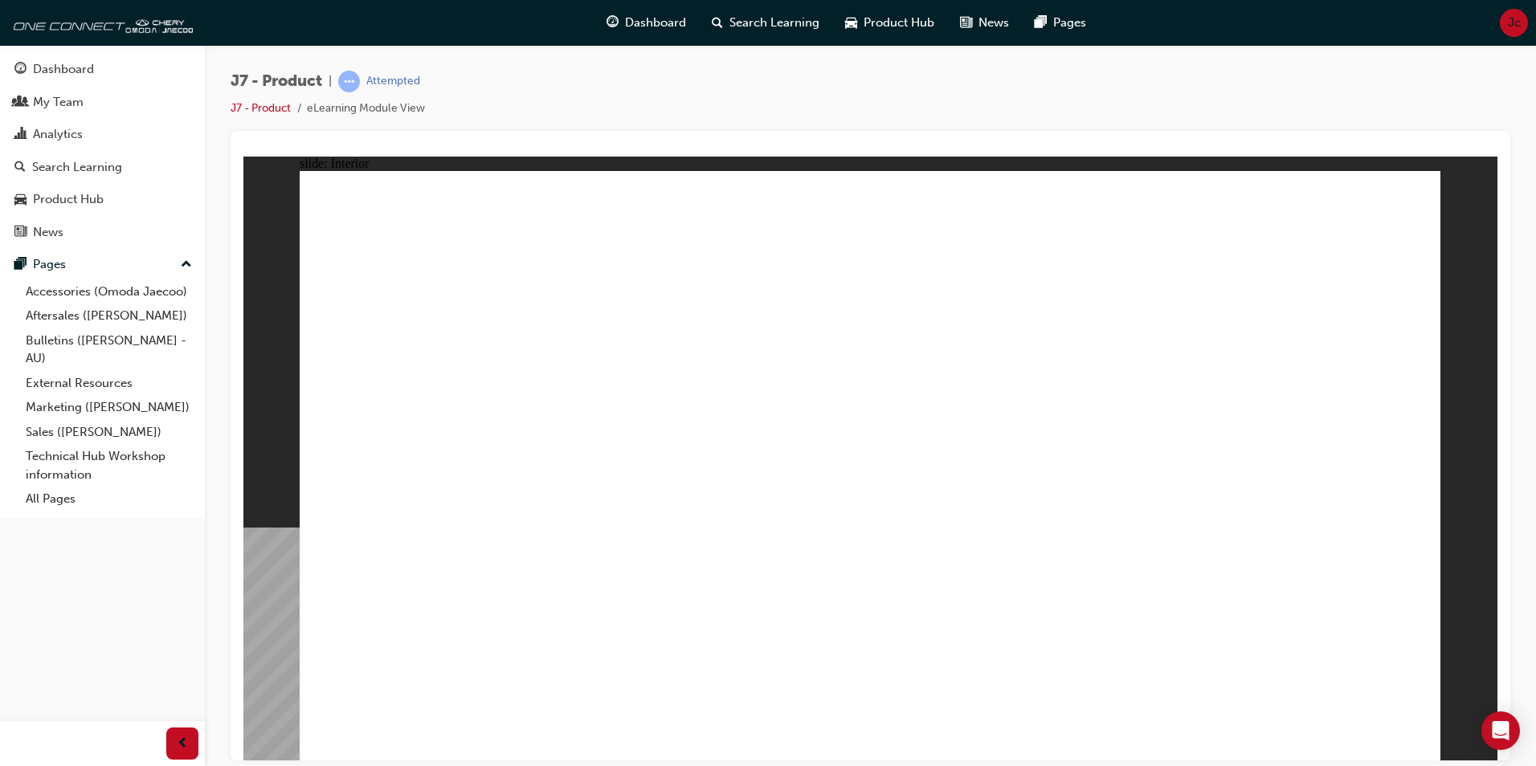
drag, startPoint x: 692, startPoint y: 299, endPoint x: 671, endPoint y: 290, distance: 22.7
drag, startPoint x: 651, startPoint y: 284, endPoint x: 623, endPoint y: 288, distance: 28.4
drag, startPoint x: 620, startPoint y: 296, endPoint x: 1163, endPoint y: 378, distance: 549.2
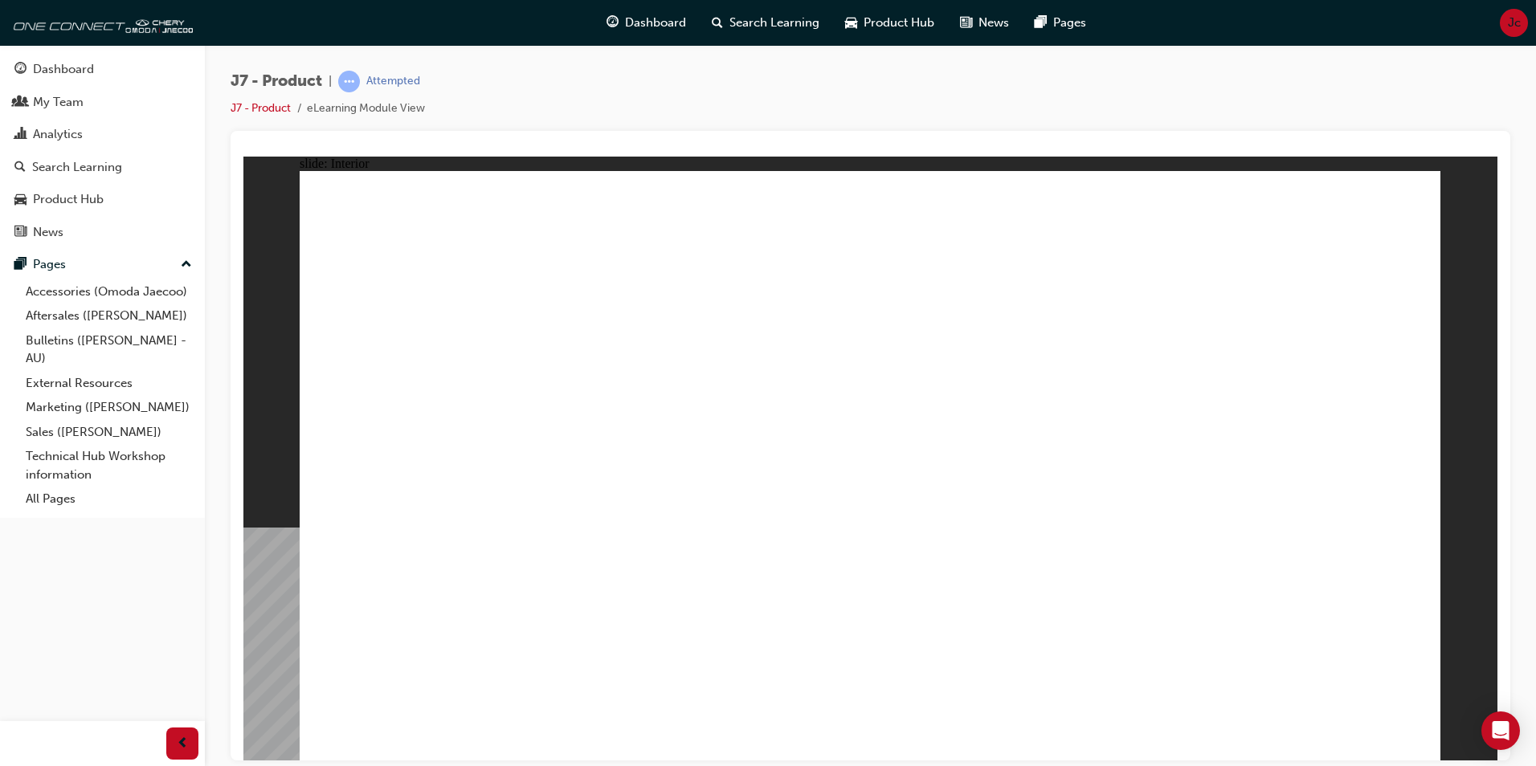
drag, startPoint x: 1117, startPoint y: 226, endPoint x: 1124, endPoint y: 214, distance: 14.0
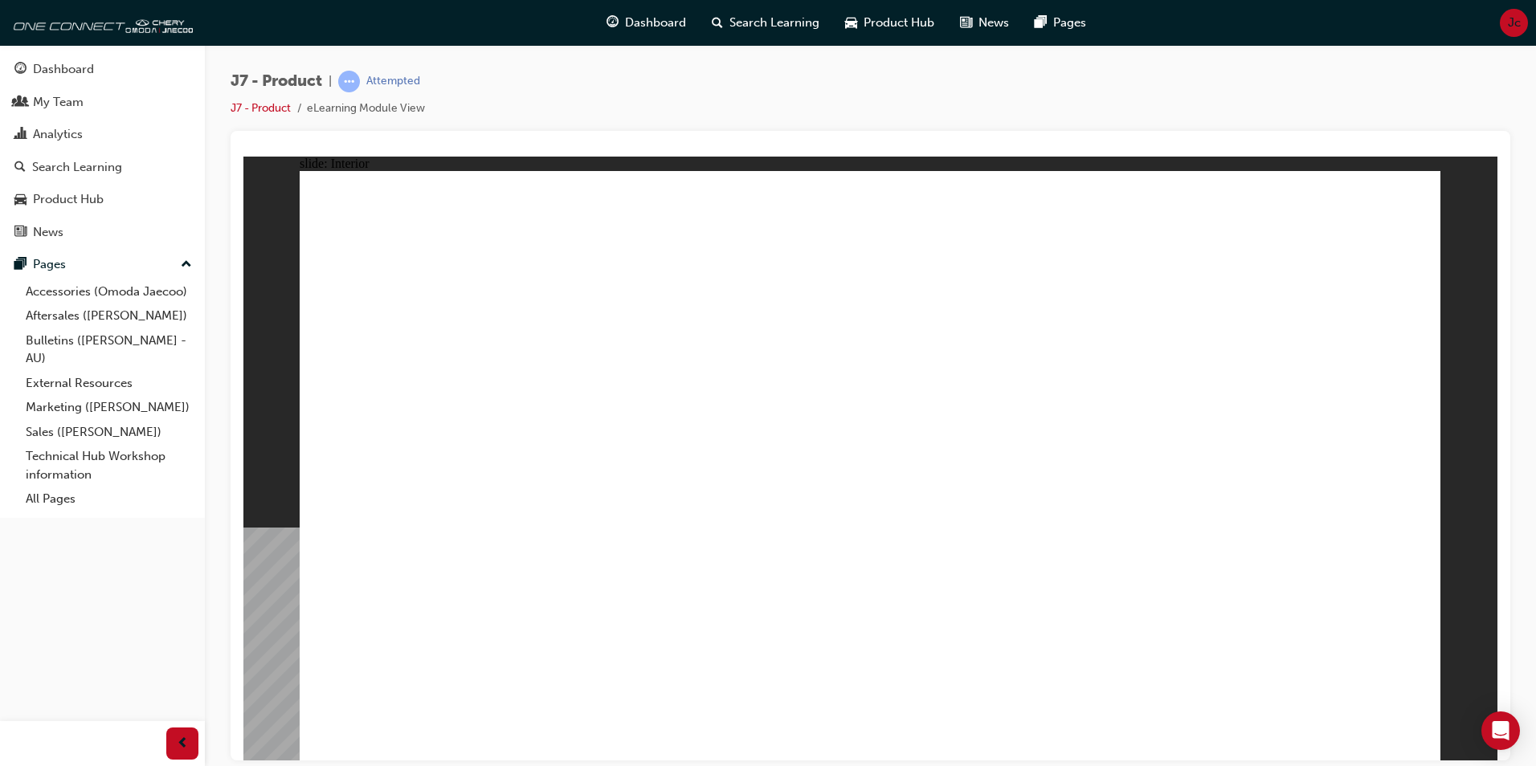
drag, startPoint x: 1152, startPoint y: 431, endPoint x: 782, endPoint y: 405, distance: 370.4
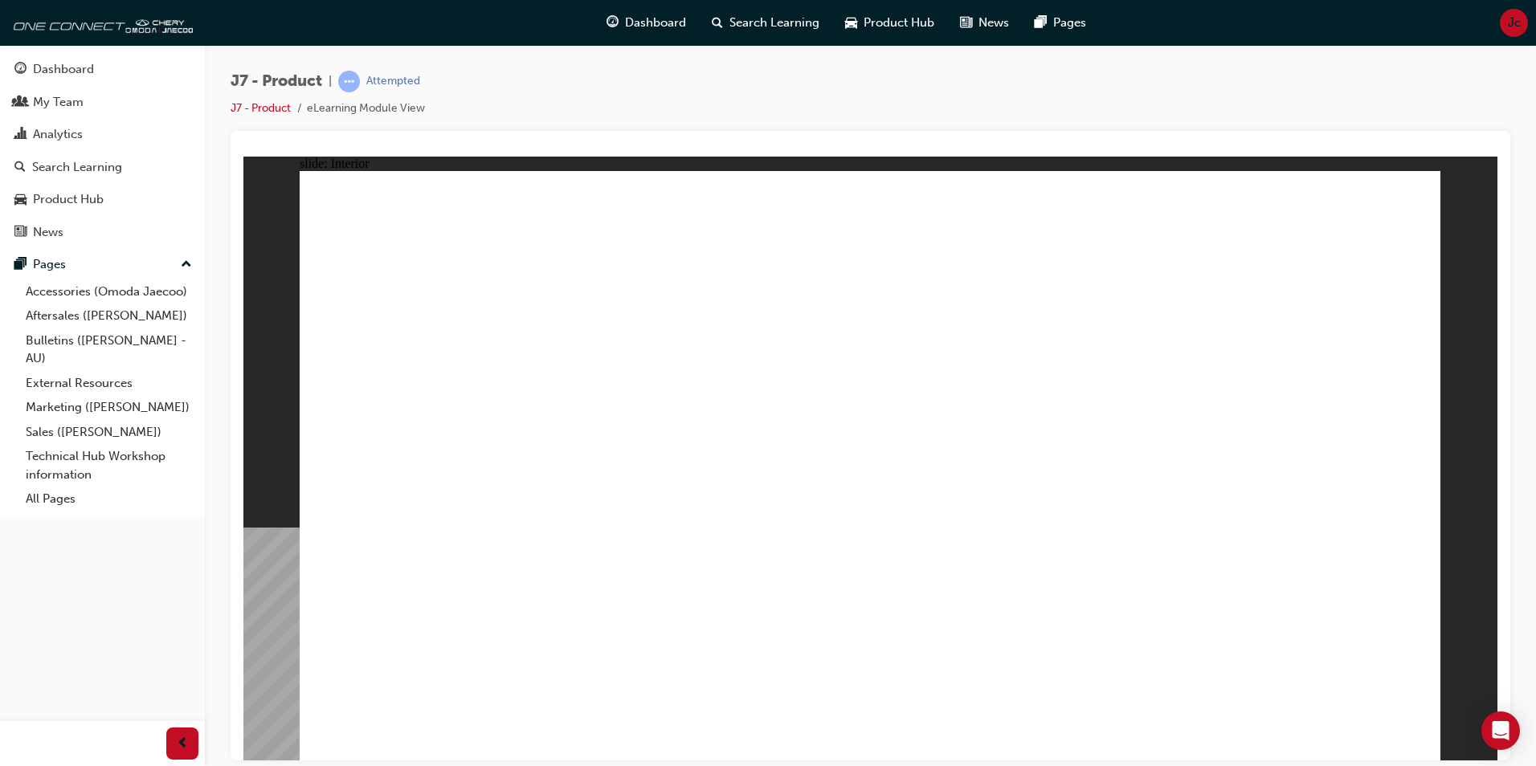
drag, startPoint x: 1225, startPoint y: 440, endPoint x: 1199, endPoint y: 425, distance: 29.9
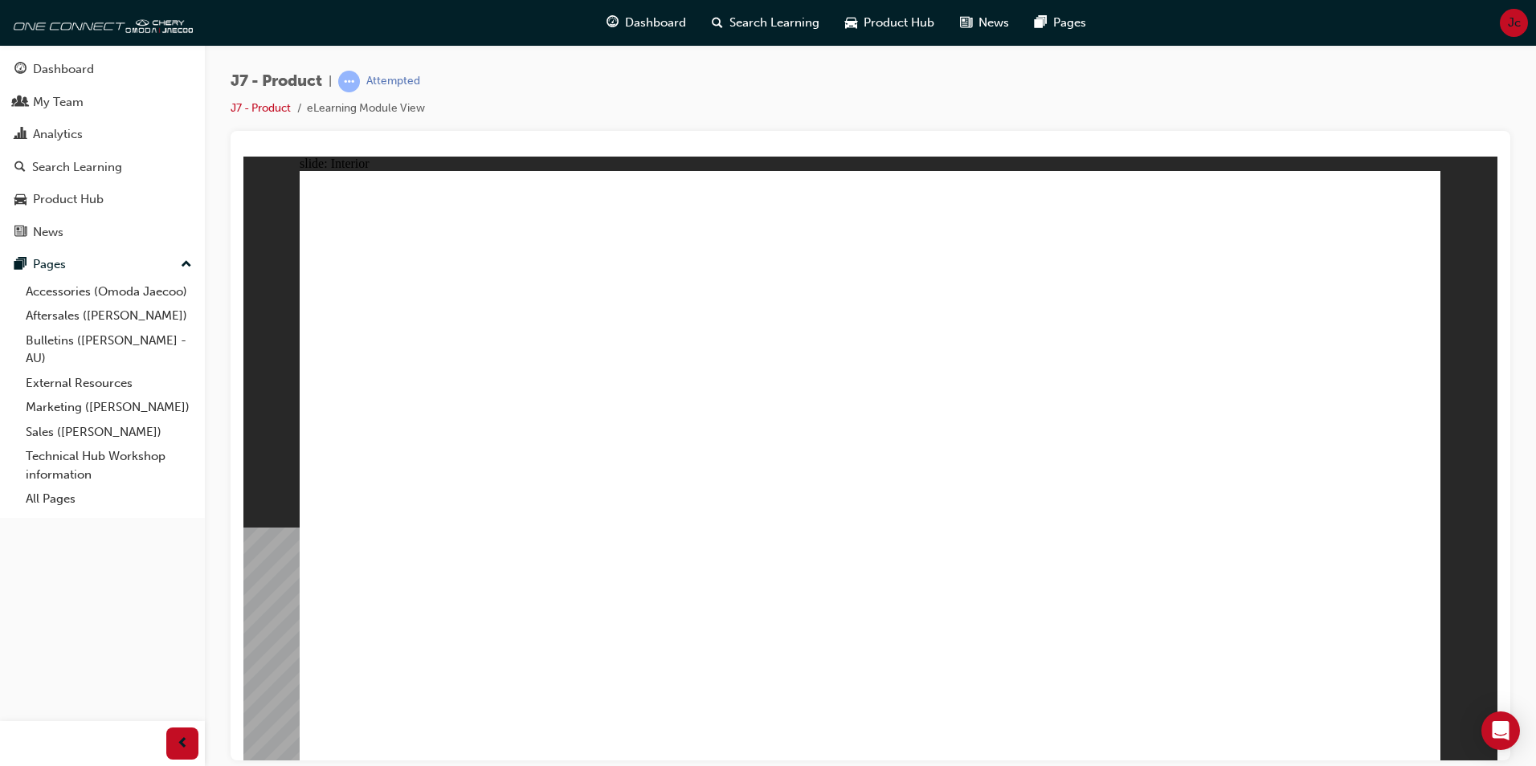
drag, startPoint x: 653, startPoint y: 584, endPoint x: 663, endPoint y: 582, distance: 9.8
drag, startPoint x: 708, startPoint y: 478, endPoint x: 719, endPoint y: 454, distance: 26.3
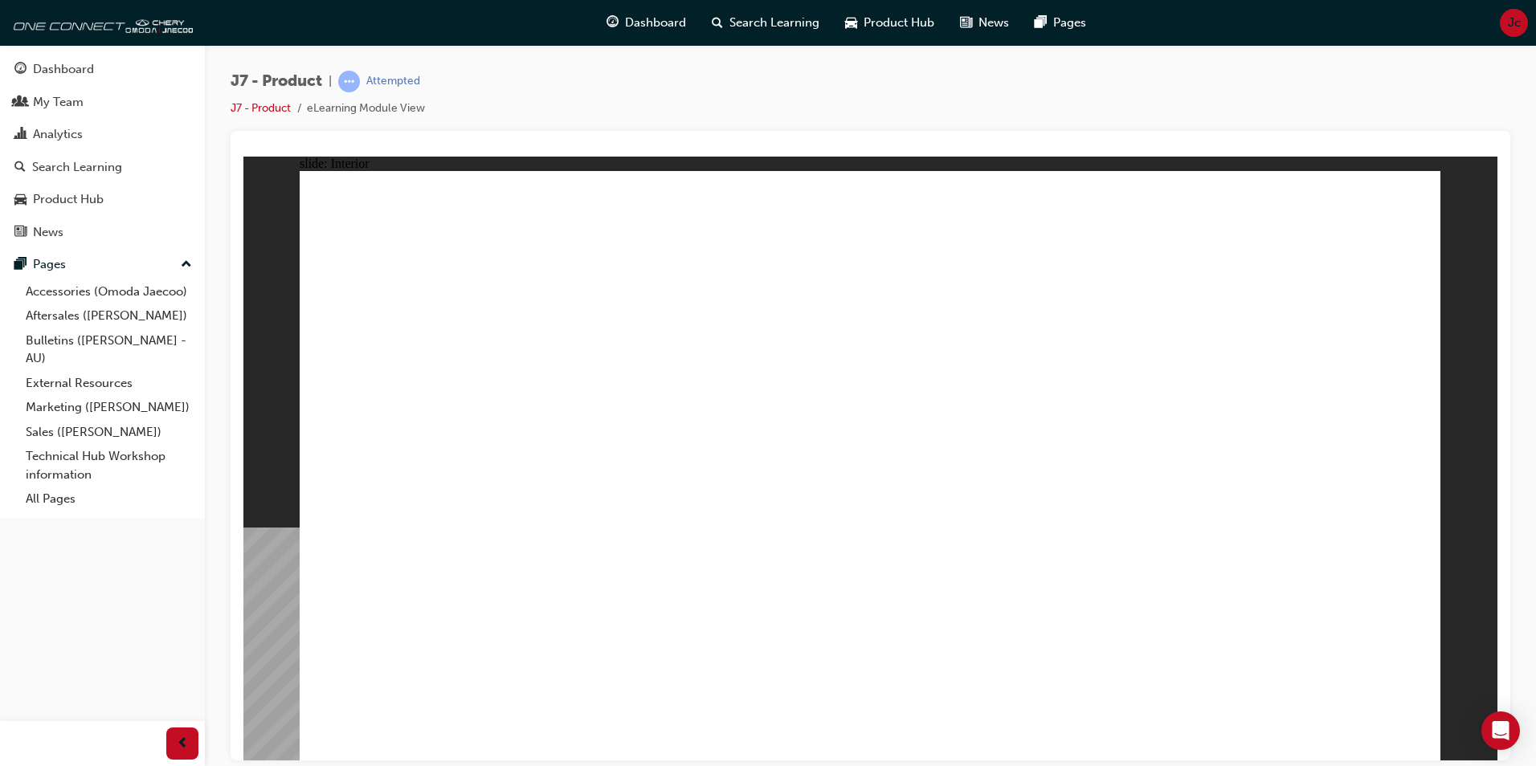
drag, startPoint x: 721, startPoint y: 444, endPoint x: 726, endPoint y: 399, distance: 45.2
drag, startPoint x: 728, startPoint y: 373, endPoint x: 730, endPoint y: 325, distance: 48.2
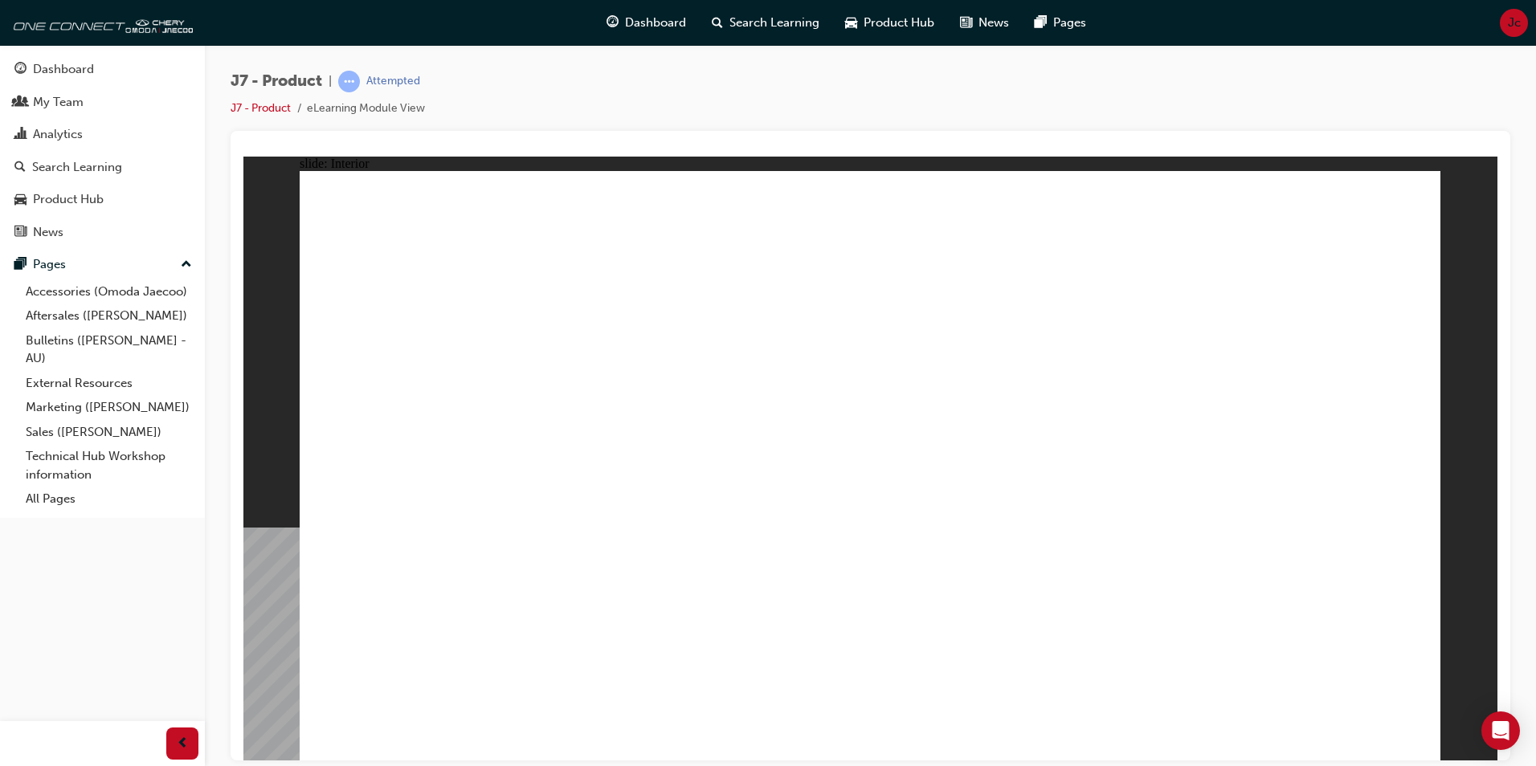
drag, startPoint x: 730, startPoint y: 325, endPoint x: 692, endPoint y: 292, distance: 51.2
drag, startPoint x: 533, startPoint y: 264, endPoint x: 450, endPoint y: 266, distance: 83.5
drag, startPoint x: 449, startPoint y: 267, endPoint x: 422, endPoint y: 288, distance: 34.2
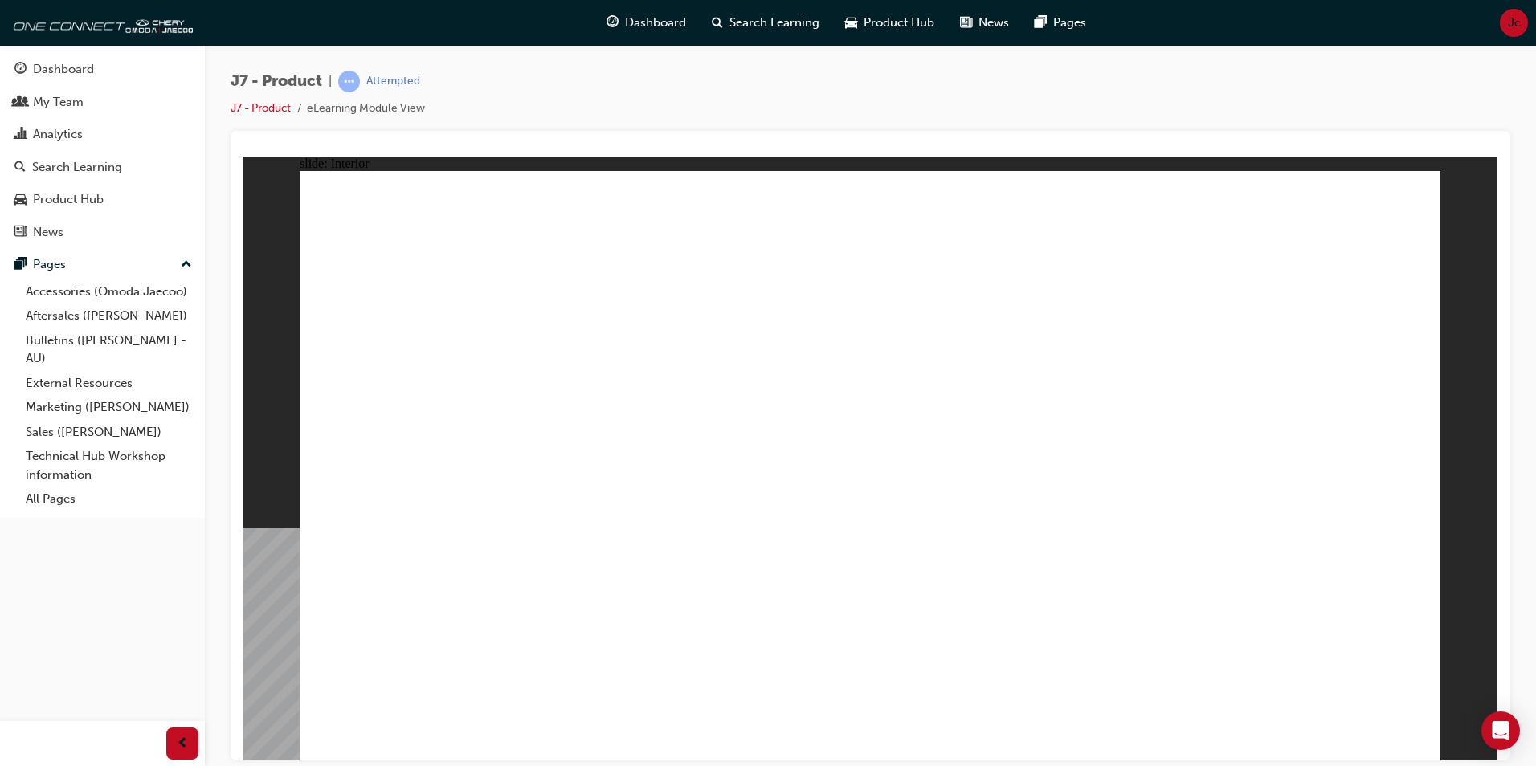
drag, startPoint x: 388, startPoint y: 365, endPoint x: 526, endPoint y: 433, distance: 154.1
drag, startPoint x: 526, startPoint y: 433, endPoint x: 656, endPoint y: 415, distance: 131.3
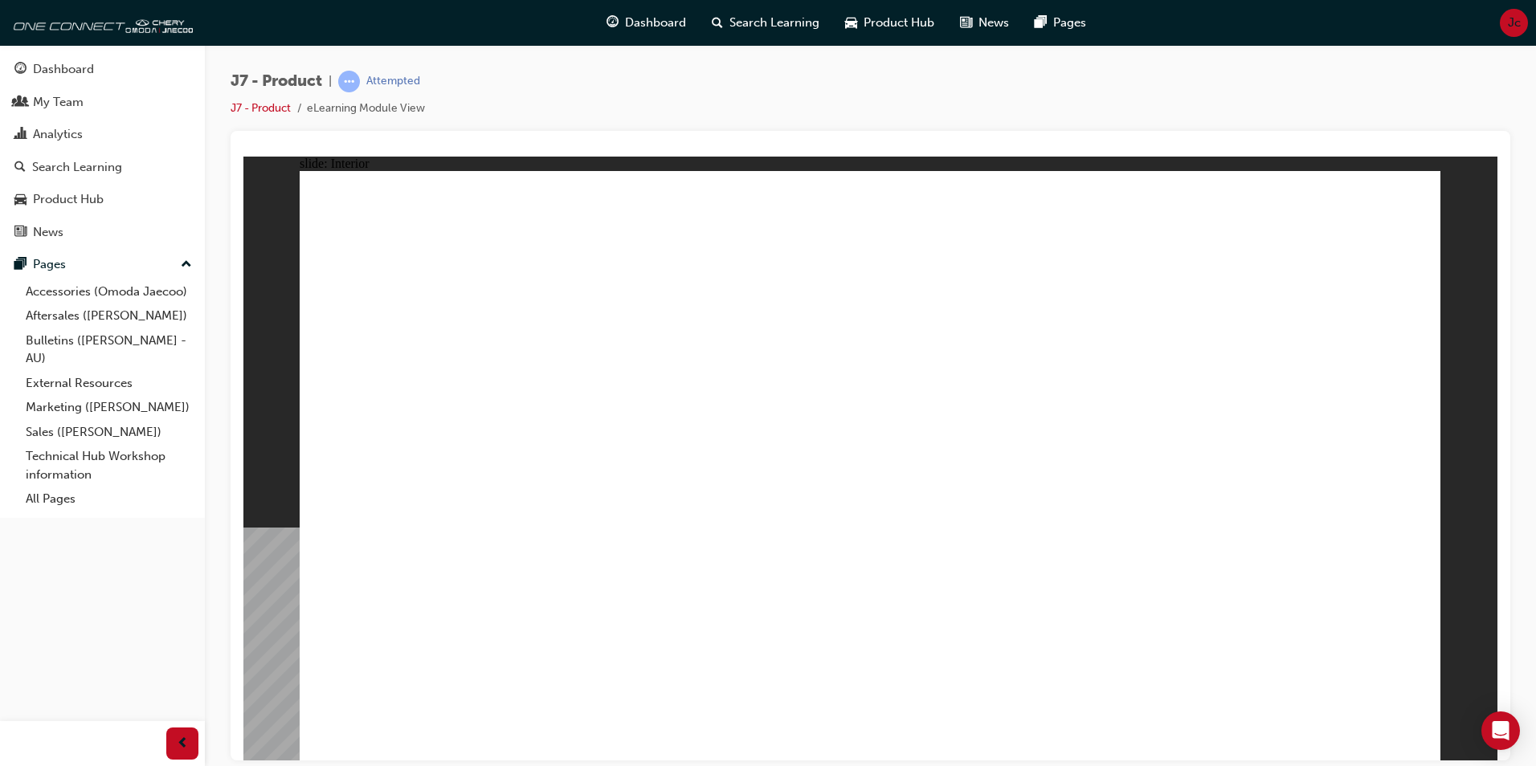
drag, startPoint x: 707, startPoint y: 407, endPoint x: 744, endPoint y: 398, distance: 38.2
drag, startPoint x: 794, startPoint y: 399, endPoint x: 806, endPoint y: 395, distance: 12.7
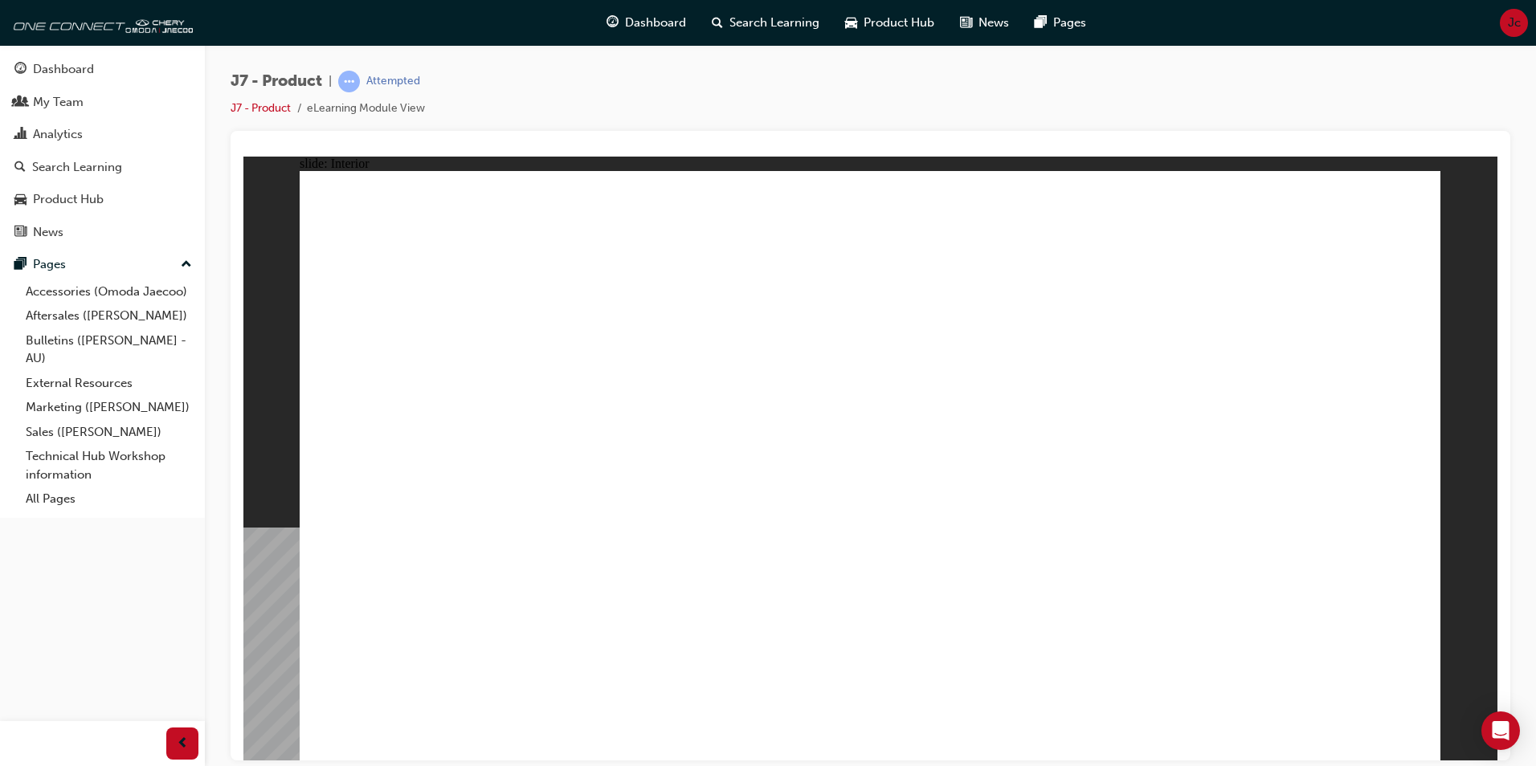
drag, startPoint x: 814, startPoint y: 360, endPoint x: 804, endPoint y: 317, distance: 43.8
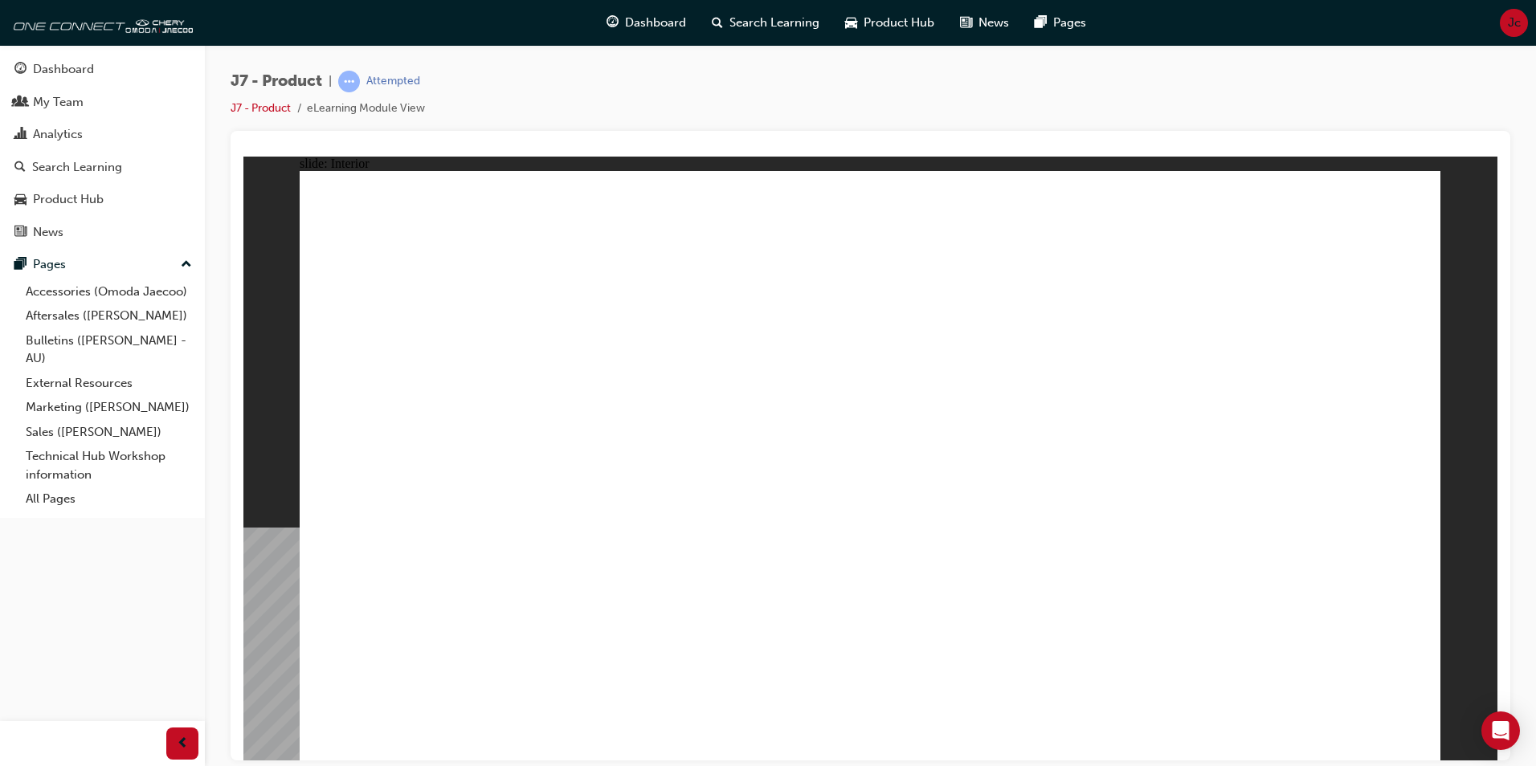
drag, startPoint x: 602, startPoint y: 632, endPoint x: 611, endPoint y: 615, distance: 19.0
drag, startPoint x: 616, startPoint y: 608, endPoint x: 608, endPoint y: 595, distance: 15.2
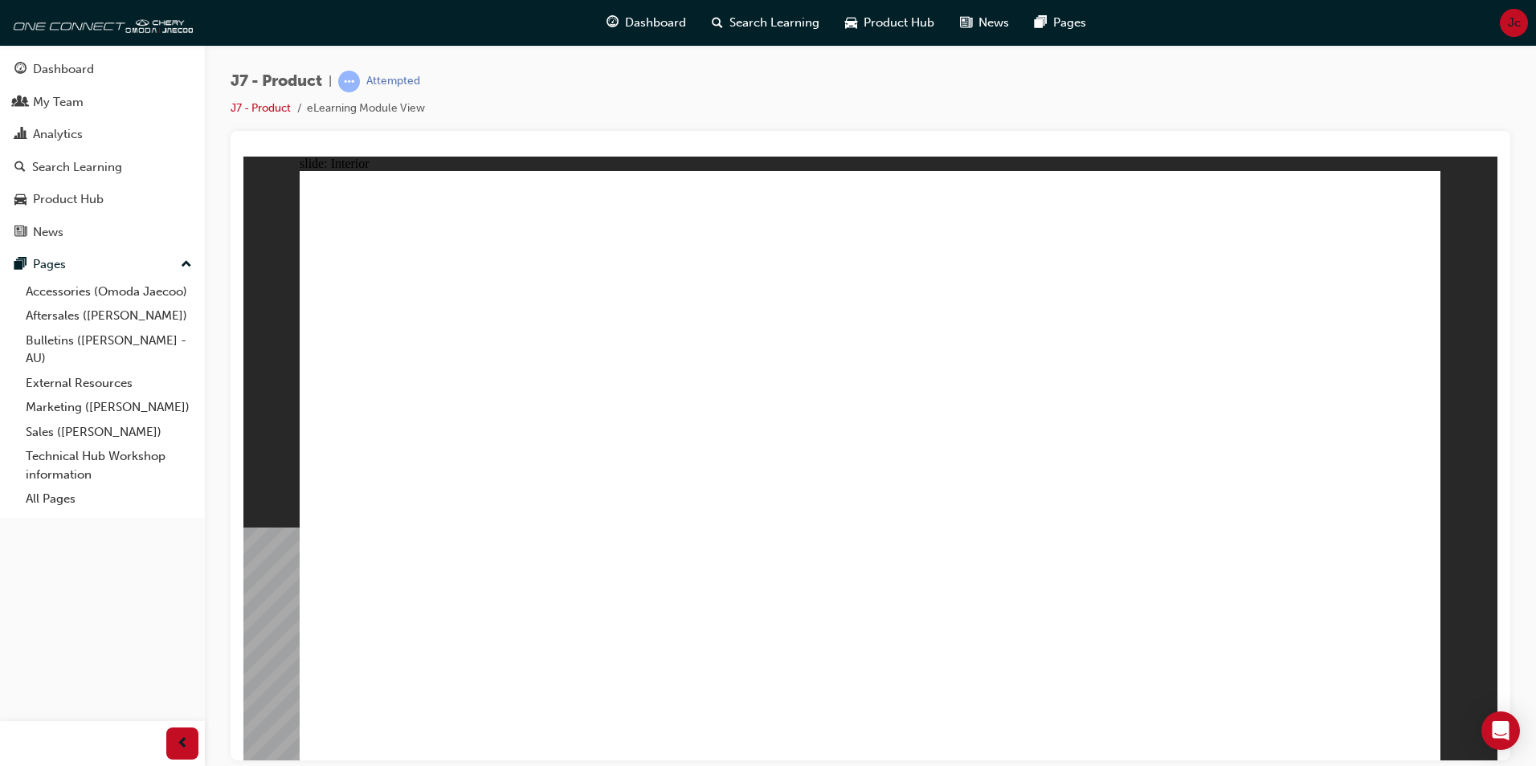
drag, startPoint x: 603, startPoint y: 581, endPoint x: 624, endPoint y: 536, distance: 49.6
drag, startPoint x: 624, startPoint y: 536, endPoint x: 625, endPoint y: 512, distance: 24.1
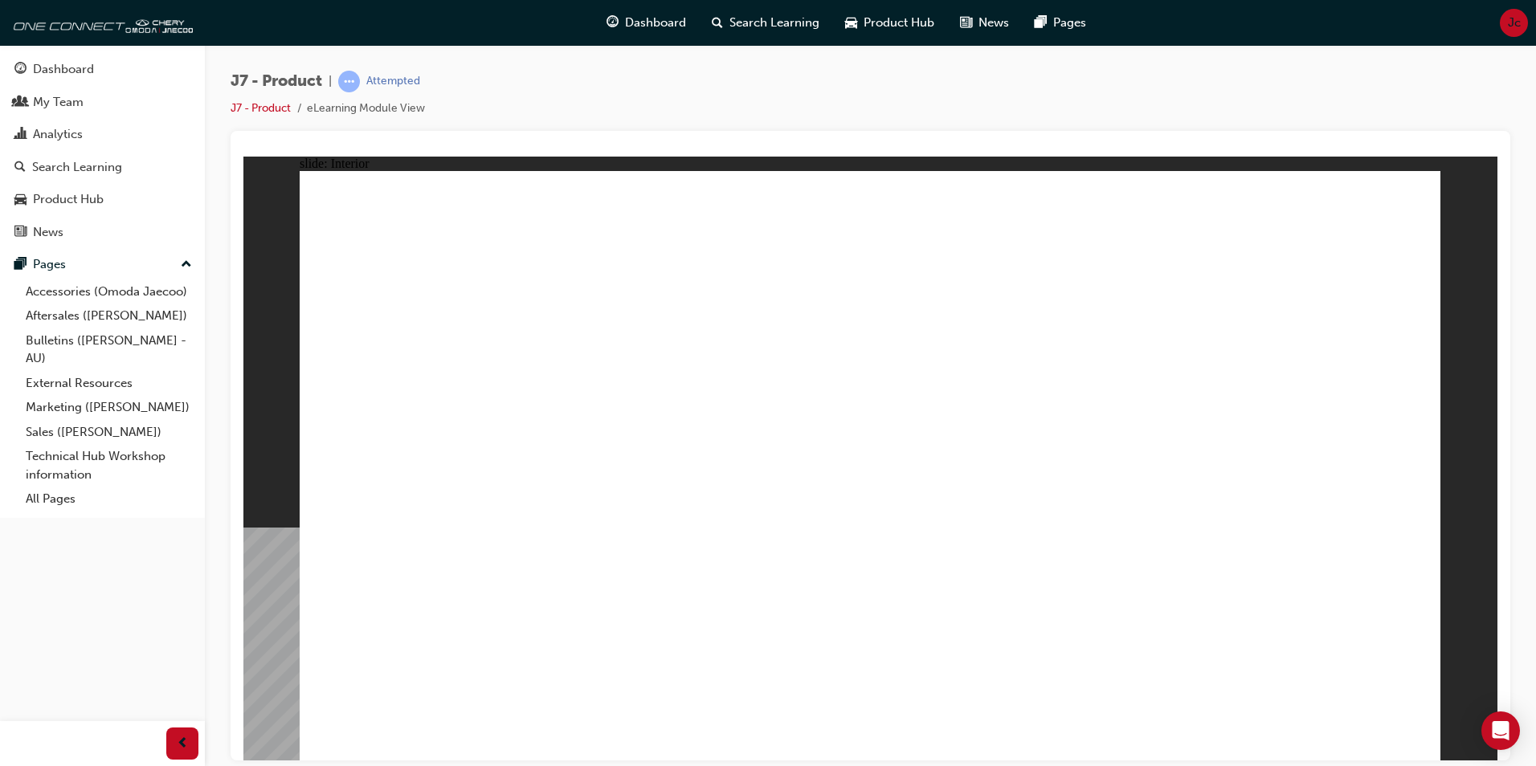
drag, startPoint x: 643, startPoint y: 624, endPoint x: 643, endPoint y: 635, distance: 11.2
drag, startPoint x: 643, startPoint y: 637, endPoint x: 727, endPoint y: 630, distance: 84.6
drag, startPoint x: 971, startPoint y: 581, endPoint x: 1067, endPoint y: 570, distance: 97.0
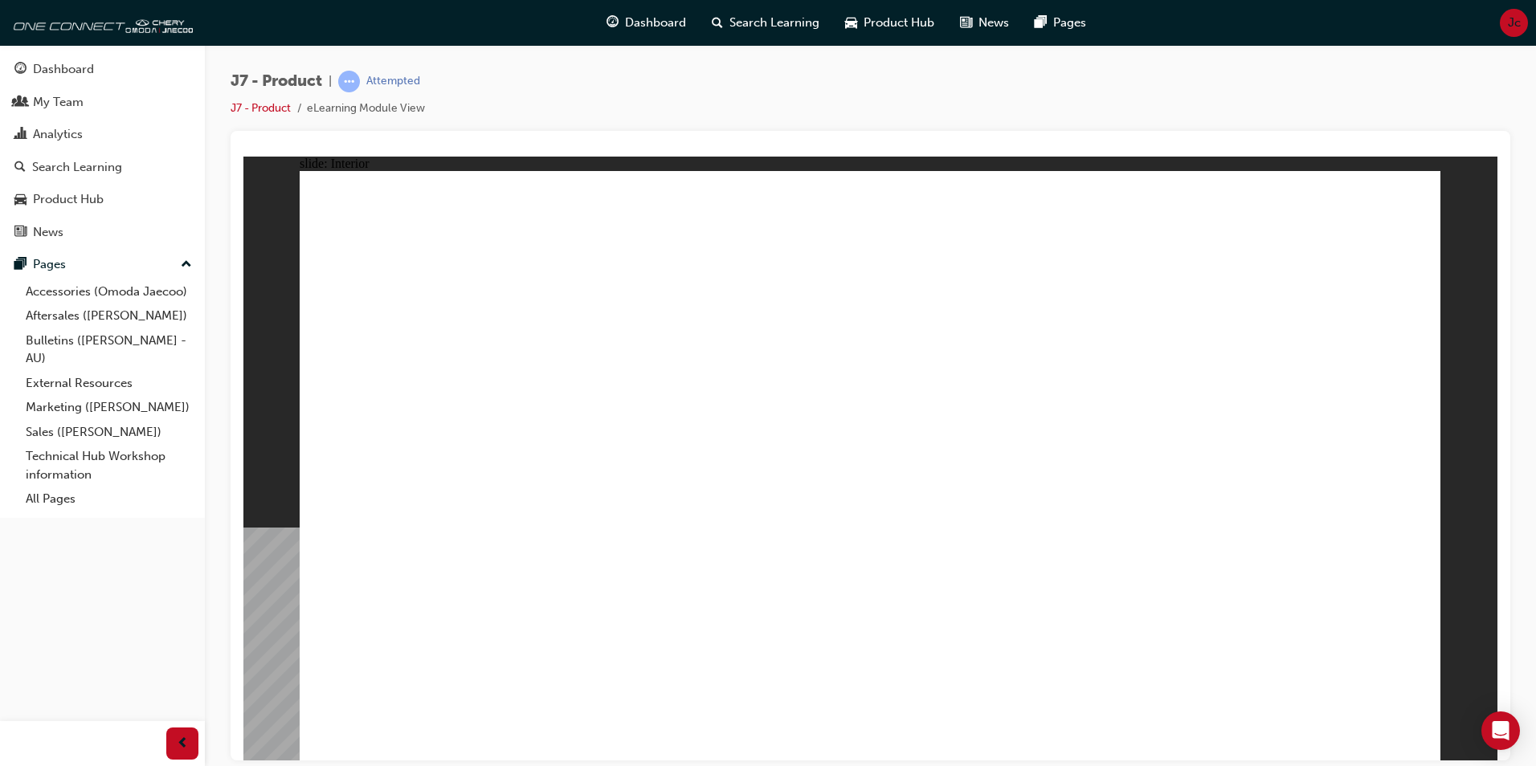
drag, startPoint x: 1067, startPoint y: 570, endPoint x: 1234, endPoint y: 556, distance: 167.7
drag
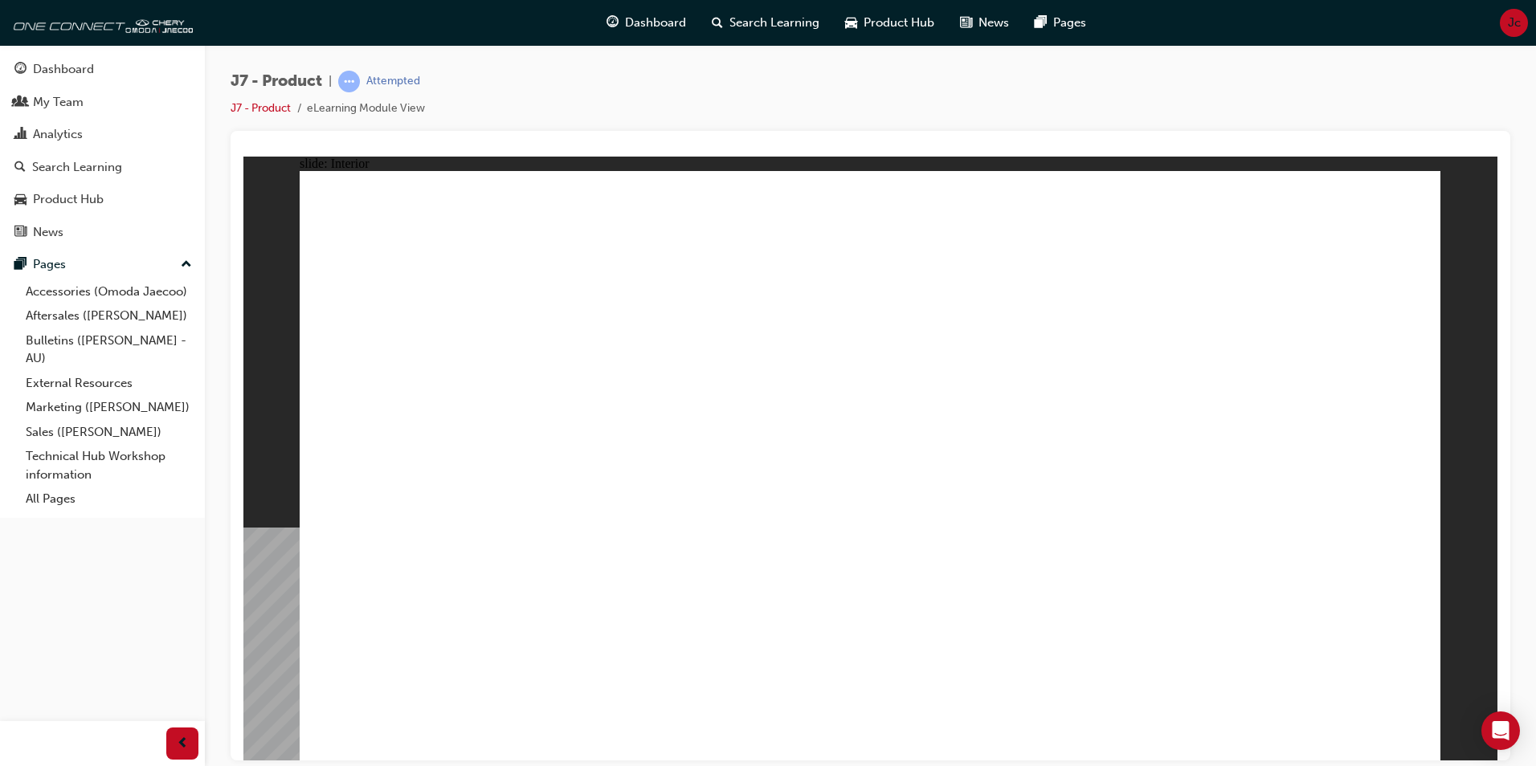
drag, startPoint x: 847, startPoint y: 504, endPoint x: 466, endPoint y: 599, distance: 393.1
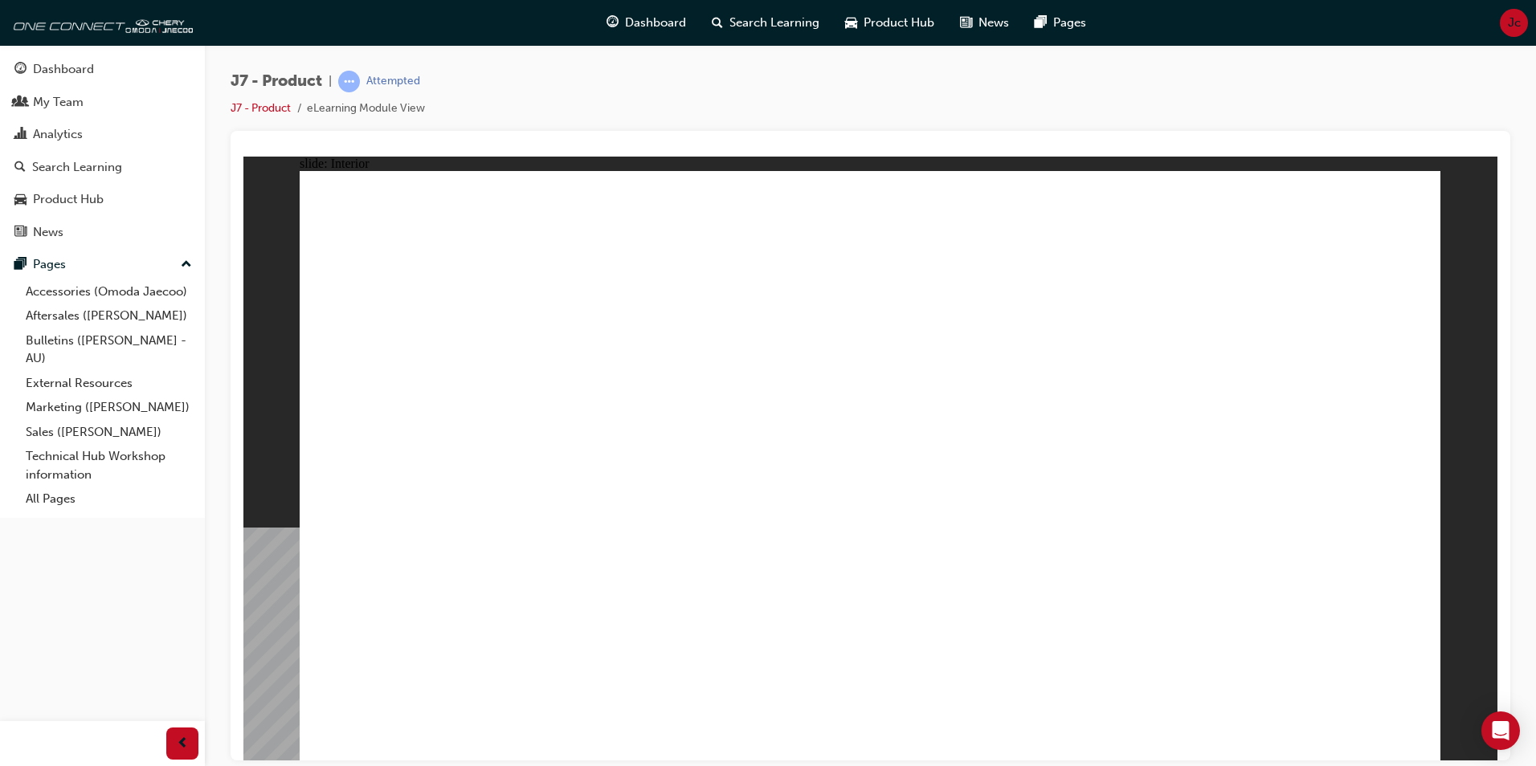
drag, startPoint x: 1165, startPoint y: 299, endPoint x: 1185, endPoint y: 295, distance: 20.5
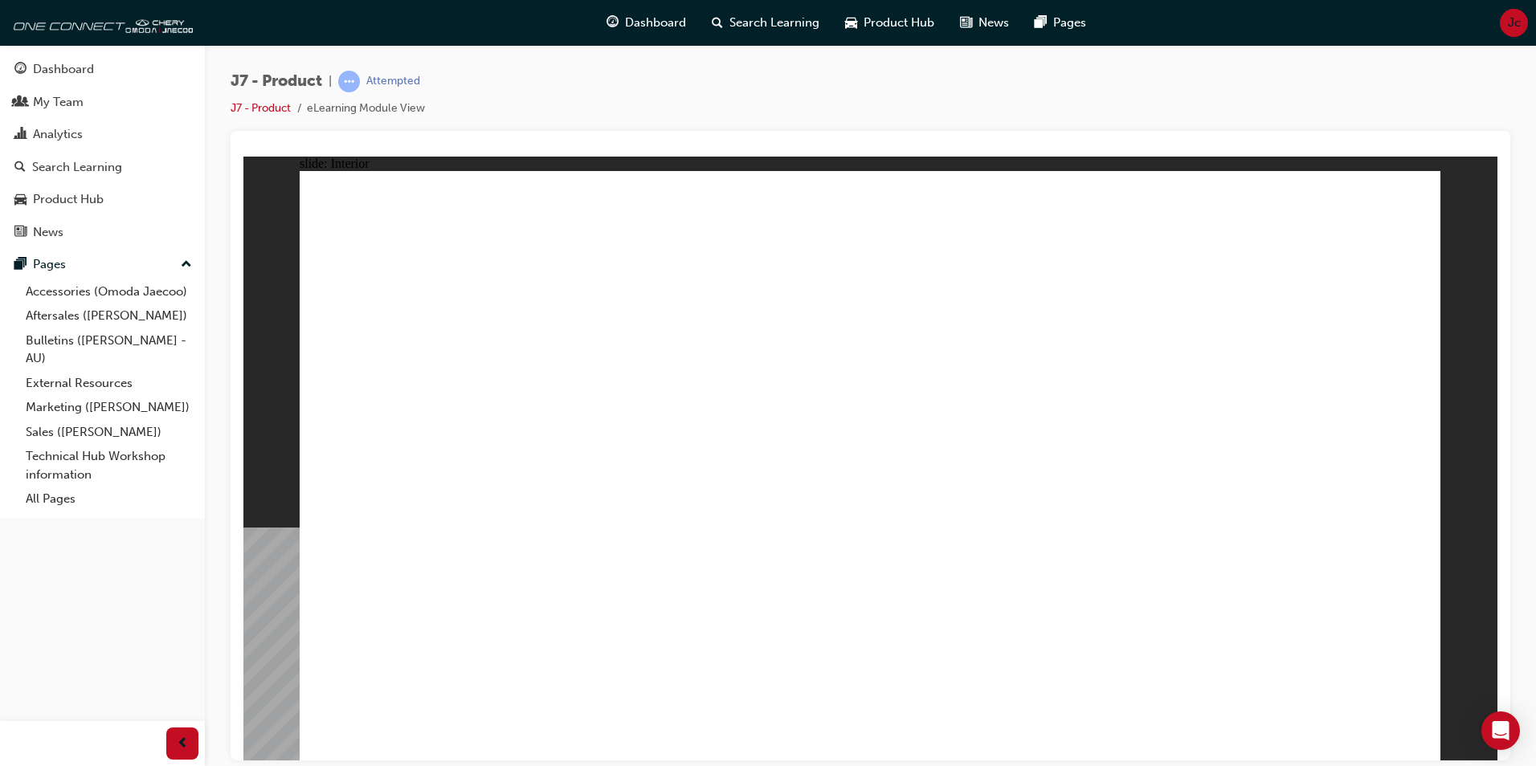
drag, startPoint x: 1223, startPoint y: 272, endPoint x: 1232, endPoint y: 260, distance: 14.9
drag, startPoint x: 716, startPoint y: 215, endPoint x: 645, endPoint y: 210, distance: 70.8
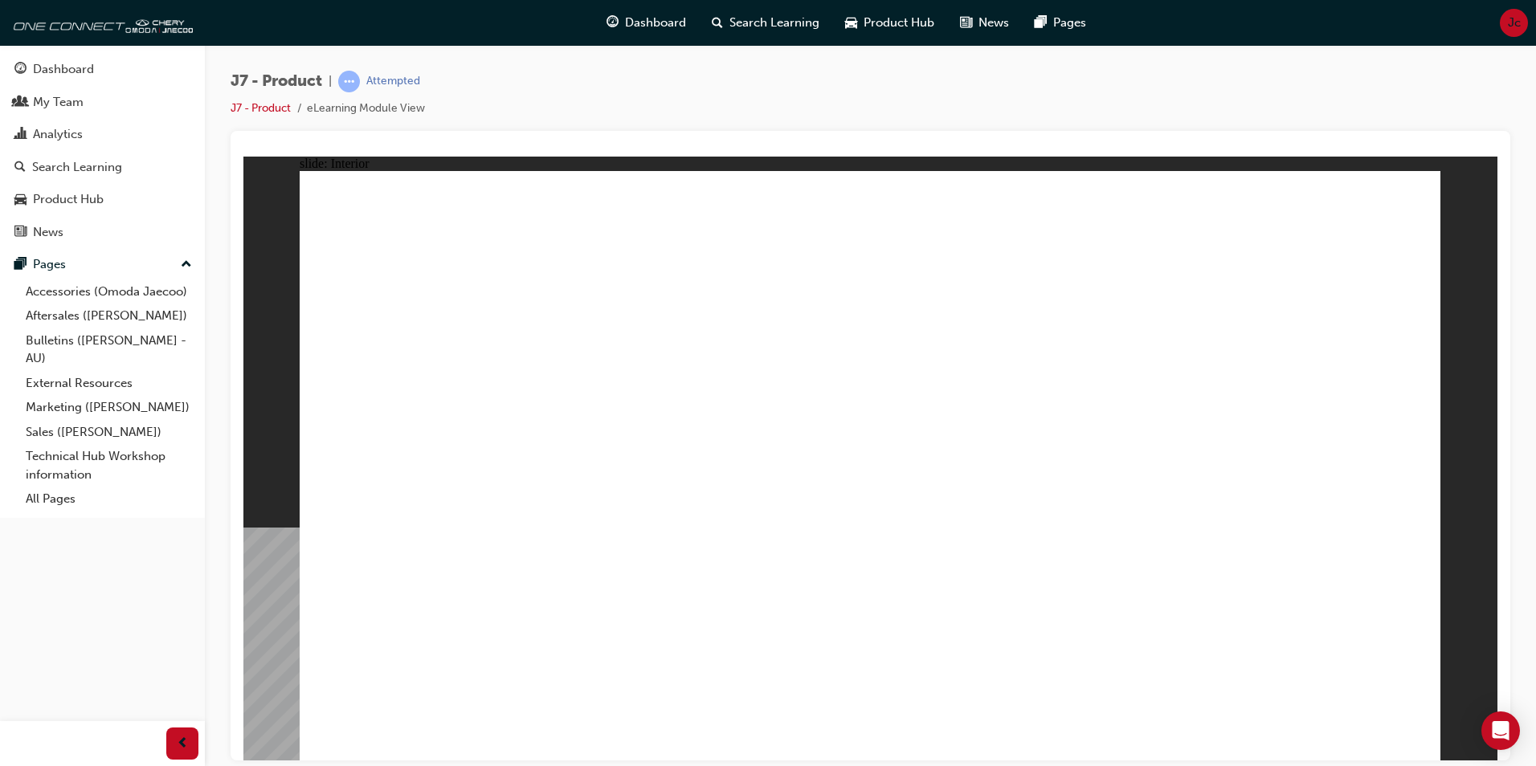
drag, startPoint x: 544, startPoint y: 211, endPoint x: 492, endPoint y: 242, distance: 60.5
drag, startPoint x: 471, startPoint y: 264, endPoint x: 422, endPoint y: 437, distance: 179.5
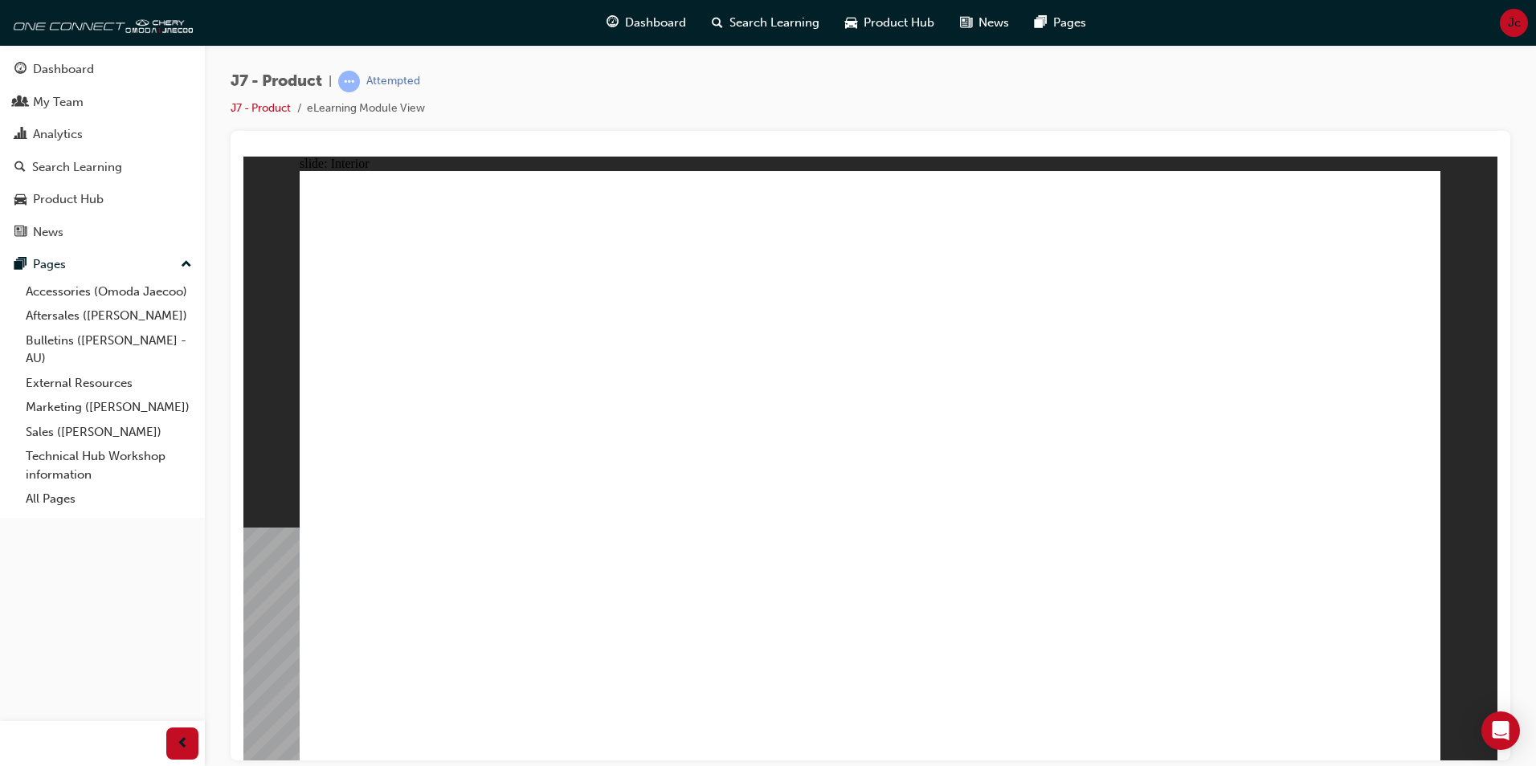
drag, startPoint x: 422, startPoint y: 437, endPoint x: 651, endPoint y: 424, distance: 228.5
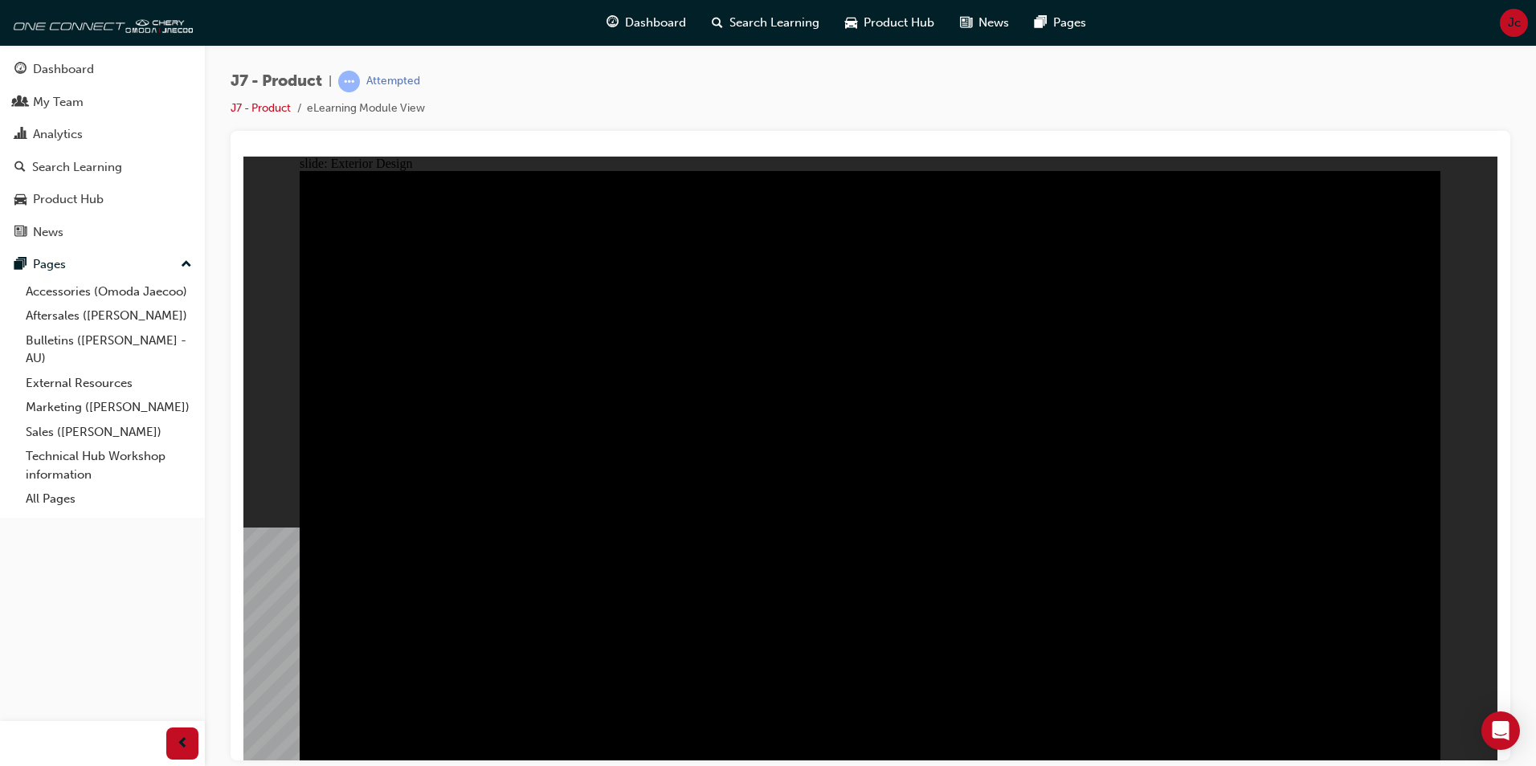
drag, startPoint x: 1134, startPoint y: 600, endPoint x: 1113, endPoint y: 496, distance: 105.7
drag, startPoint x: 1114, startPoint y: 488, endPoint x: 1108, endPoint y: 480, distance: 9.7
drag, startPoint x: 1073, startPoint y: 433, endPoint x: 789, endPoint y: 410, distance: 285.2
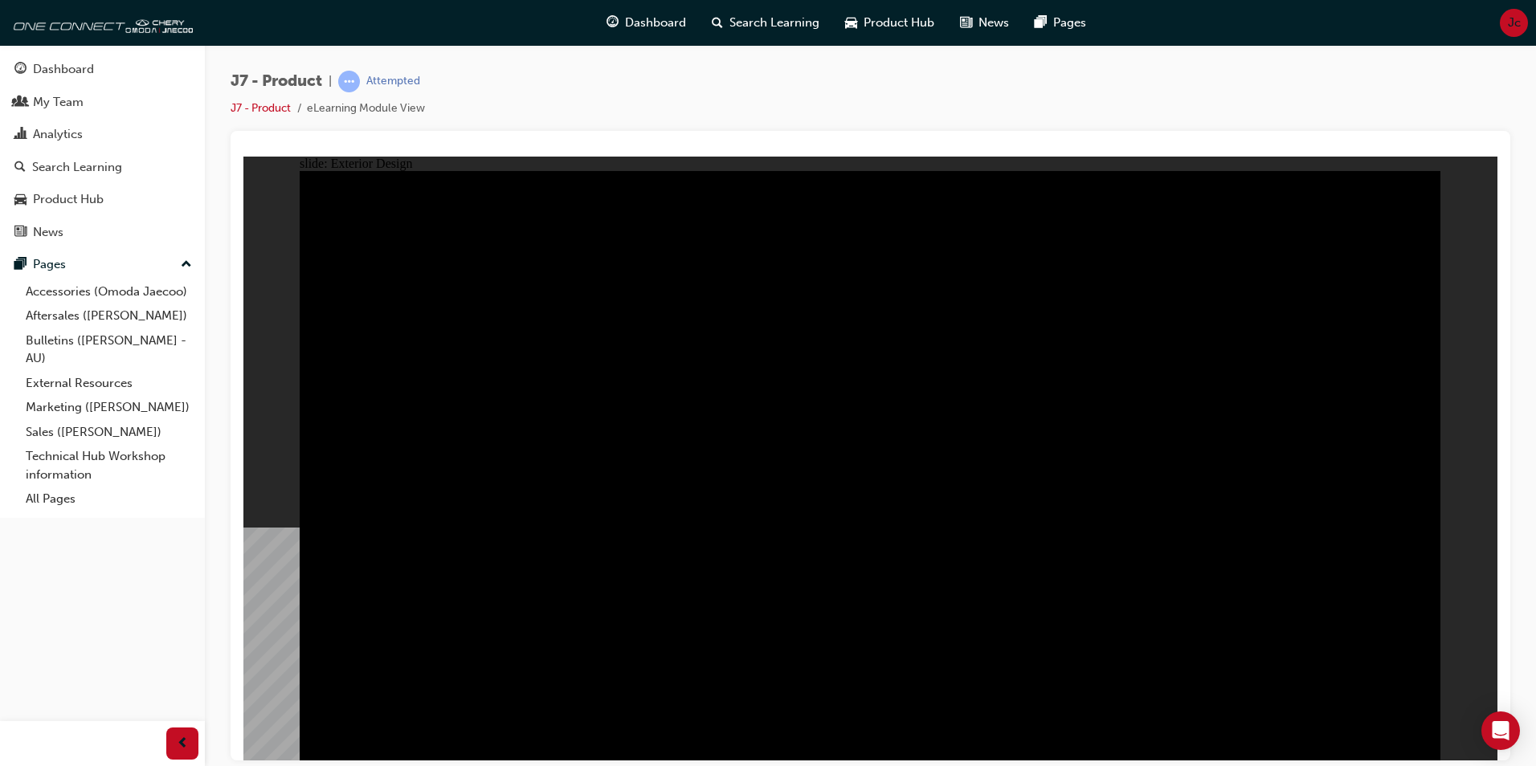
drag, startPoint x: 602, startPoint y: 426, endPoint x: 643, endPoint y: 602, distance: 180.8
drag, startPoint x: 643, startPoint y: 602, endPoint x: 651, endPoint y: 606, distance: 9.4
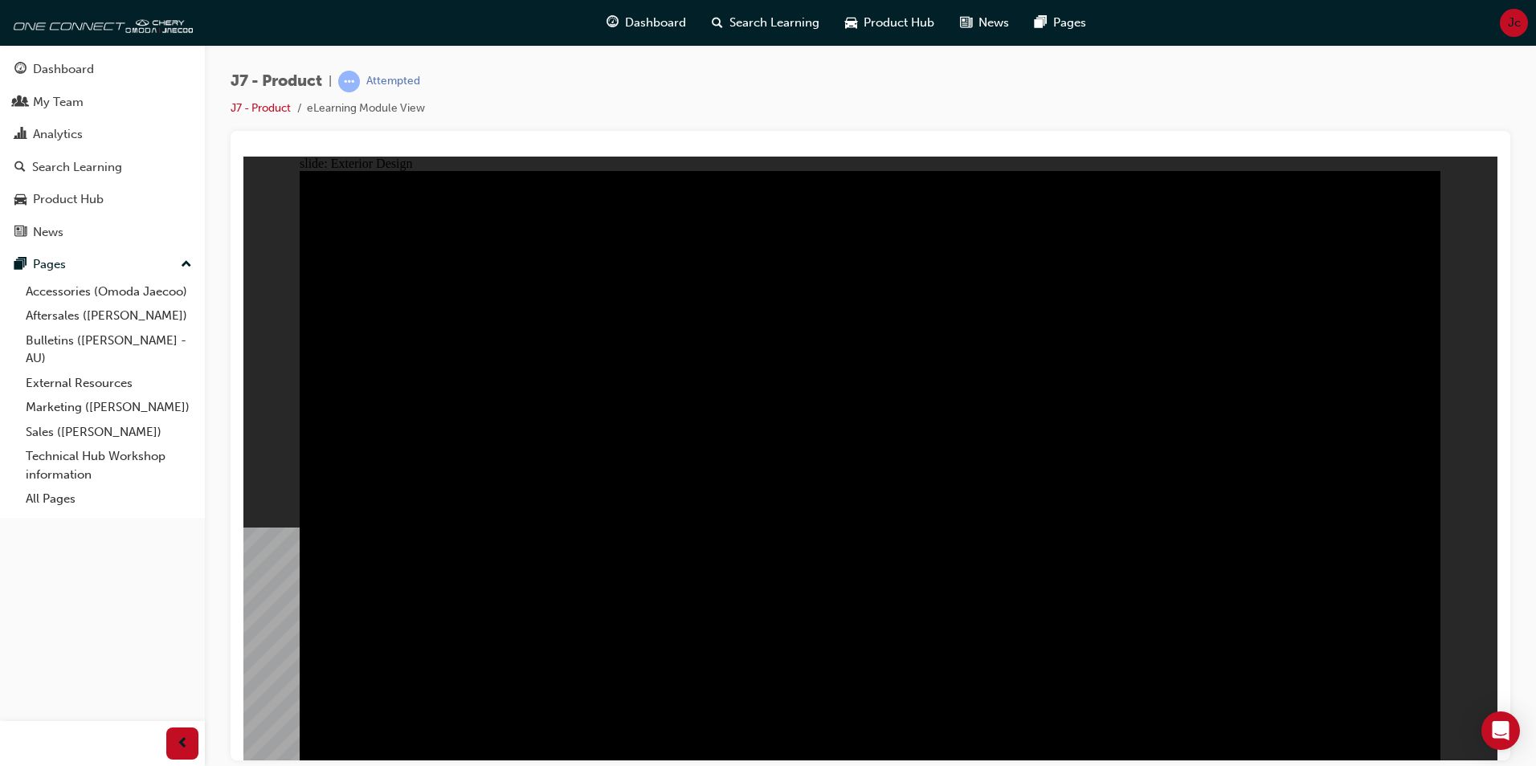
drag, startPoint x: 1193, startPoint y: 384, endPoint x: 1137, endPoint y: 348, distance: 66.2
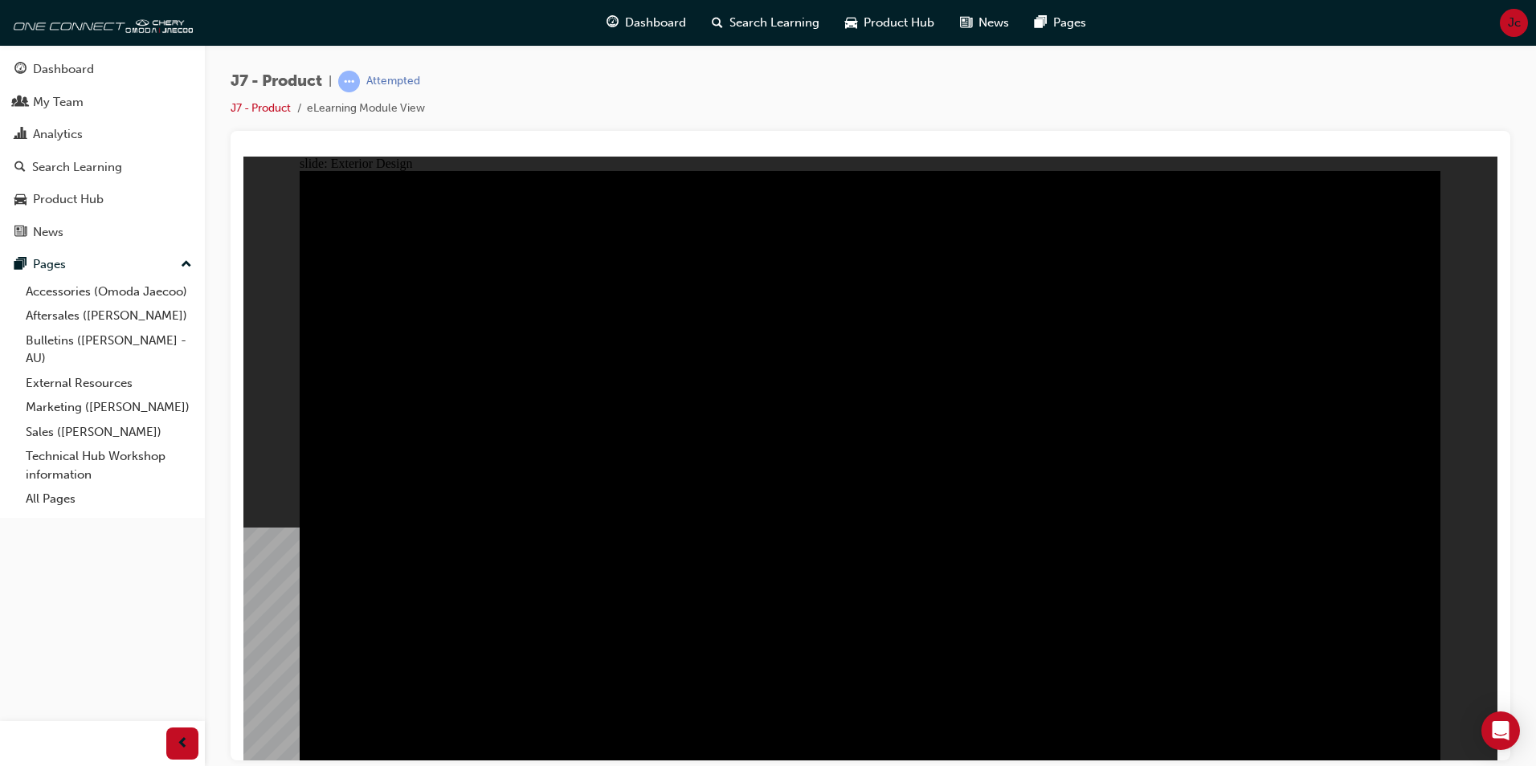
drag, startPoint x: 998, startPoint y: 336, endPoint x: 899, endPoint y: 342, distance: 99.0
drag, startPoint x: 782, startPoint y: 350, endPoint x: 727, endPoint y: 320, distance: 62.9
drag, startPoint x: 693, startPoint y: 302, endPoint x: 478, endPoint y: 339, distance: 218.4
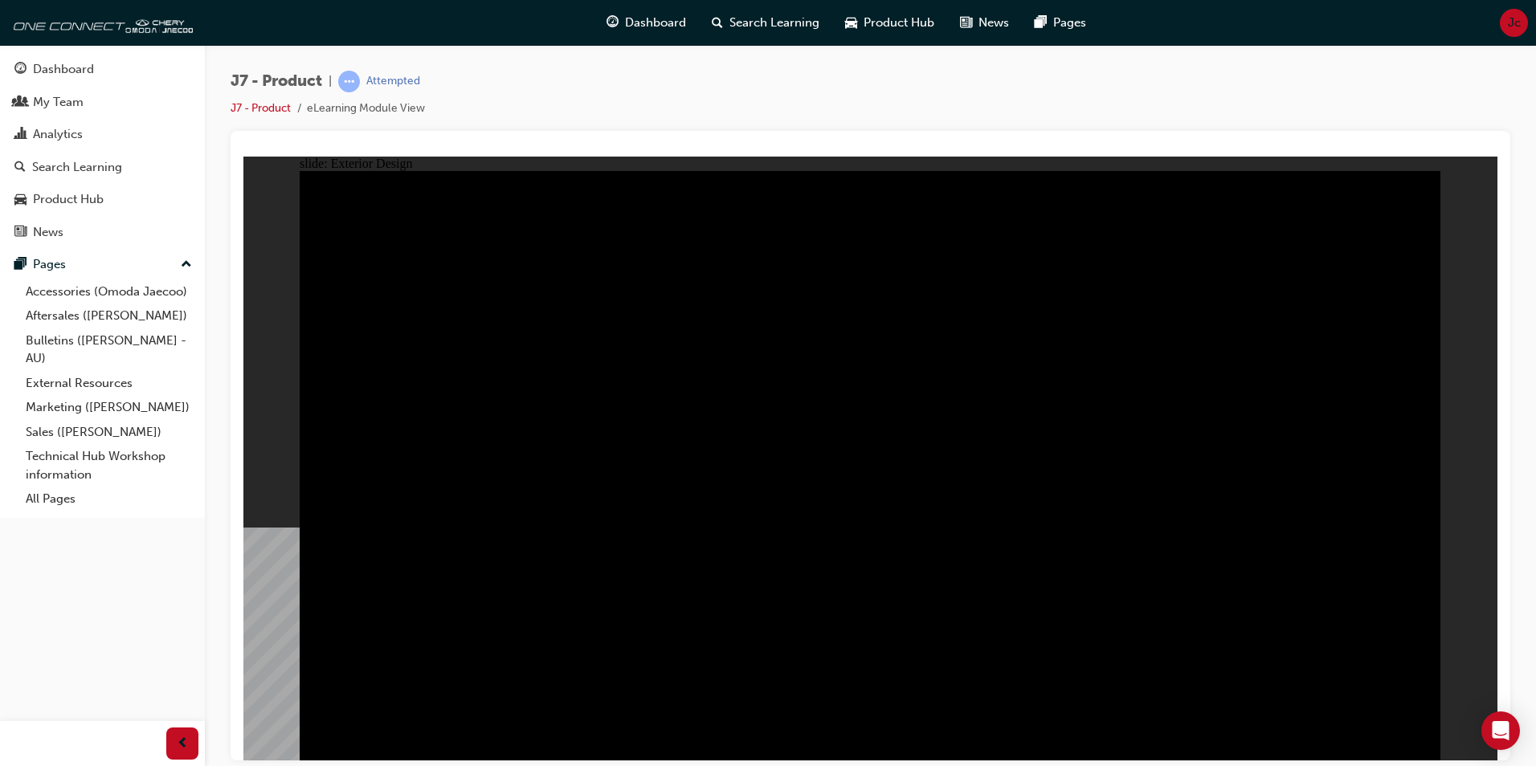
drag, startPoint x: 463, startPoint y: 345, endPoint x: 598, endPoint y: 515, distance: 216.6
drag, startPoint x: 598, startPoint y: 515, endPoint x: 693, endPoint y: 595, distance: 124.2
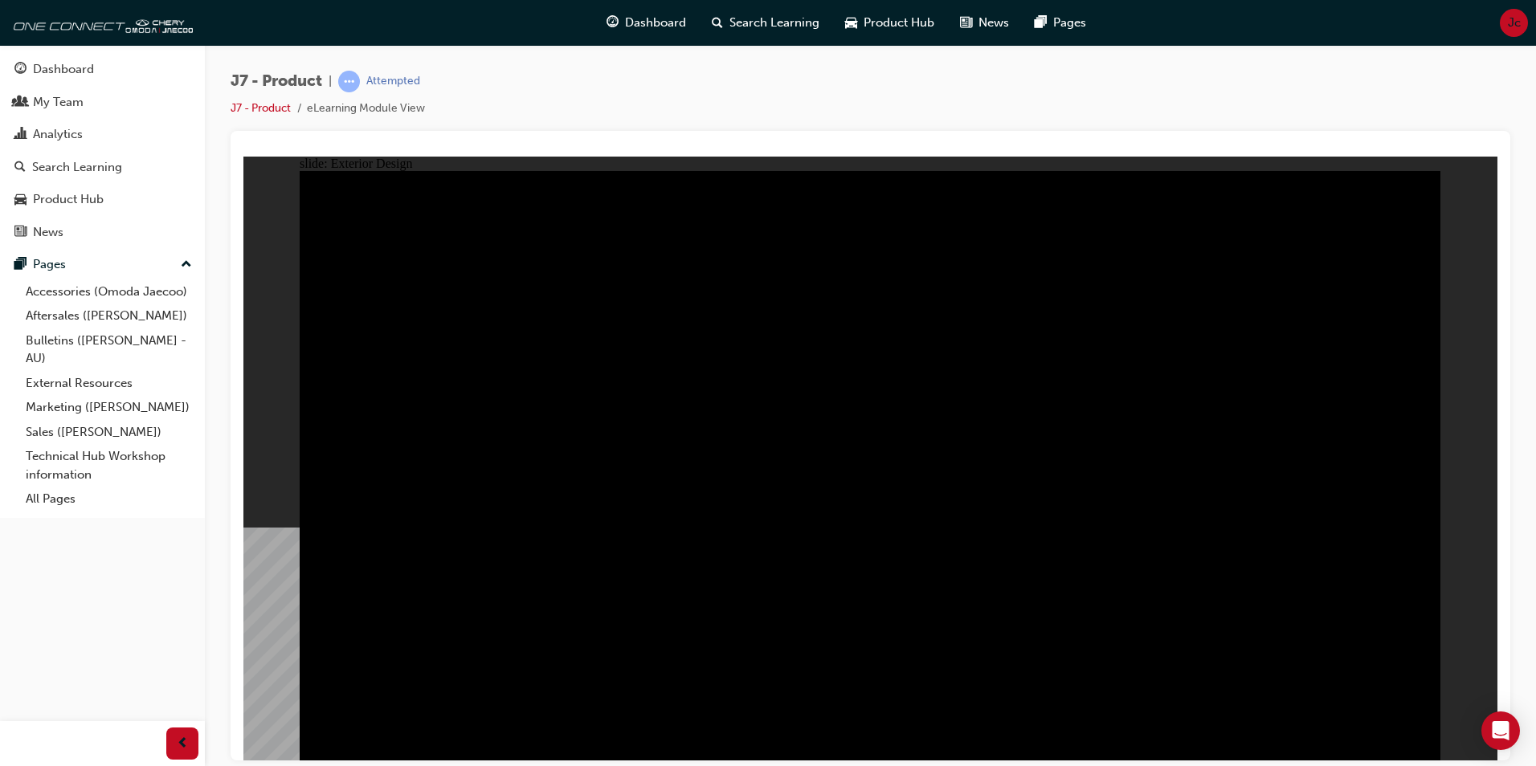
drag, startPoint x: 693, startPoint y: 595, endPoint x: 860, endPoint y: 581, distance: 167.6
drag, startPoint x: 860, startPoint y: 581, endPoint x: 1100, endPoint y: 562, distance: 240.9
drag, startPoint x: 1181, startPoint y: 545, endPoint x: 1221, endPoint y: 512, distance: 51.9
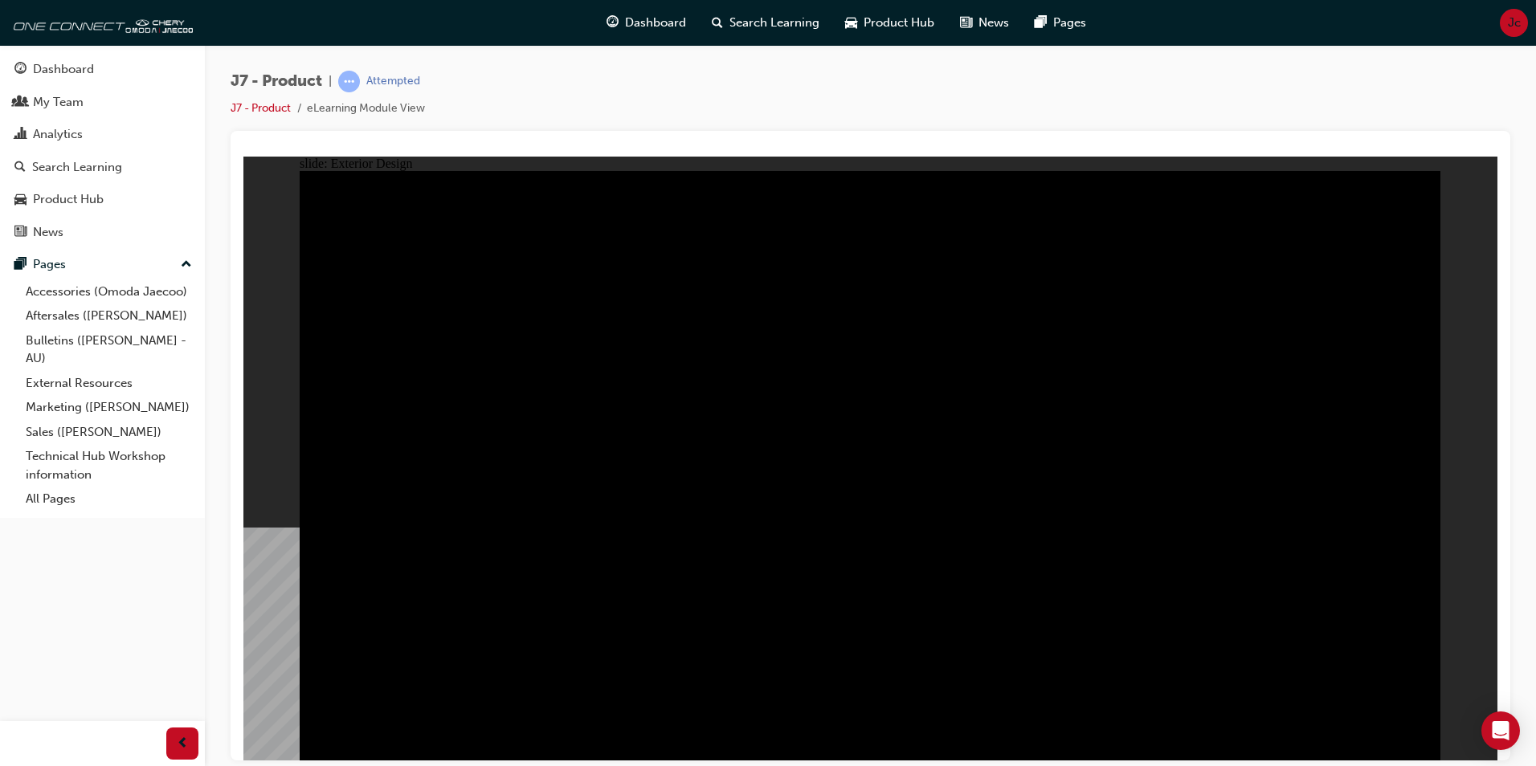
drag, startPoint x: 1143, startPoint y: 448, endPoint x: 834, endPoint y: 372, distance: 318.5
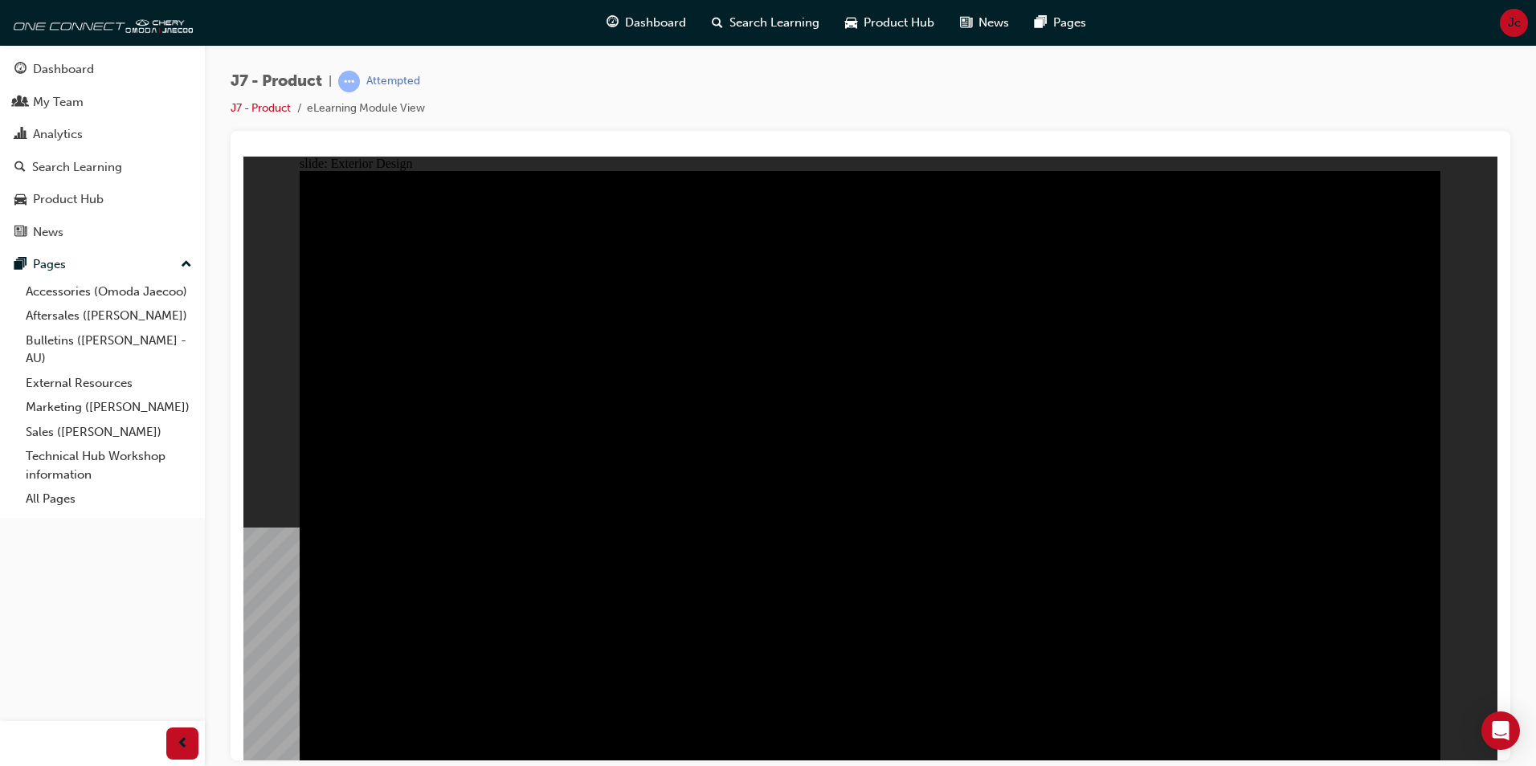
drag, startPoint x: 635, startPoint y: 341, endPoint x: 561, endPoint y: 337, distance: 74.8
drag, startPoint x: 640, startPoint y: 484, endPoint x: 730, endPoint y: 613, distance: 156.9
drag, startPoint x: 730, startPoint y: 613, endPoint x: 349, endPoint y: 504, distance: 396.1
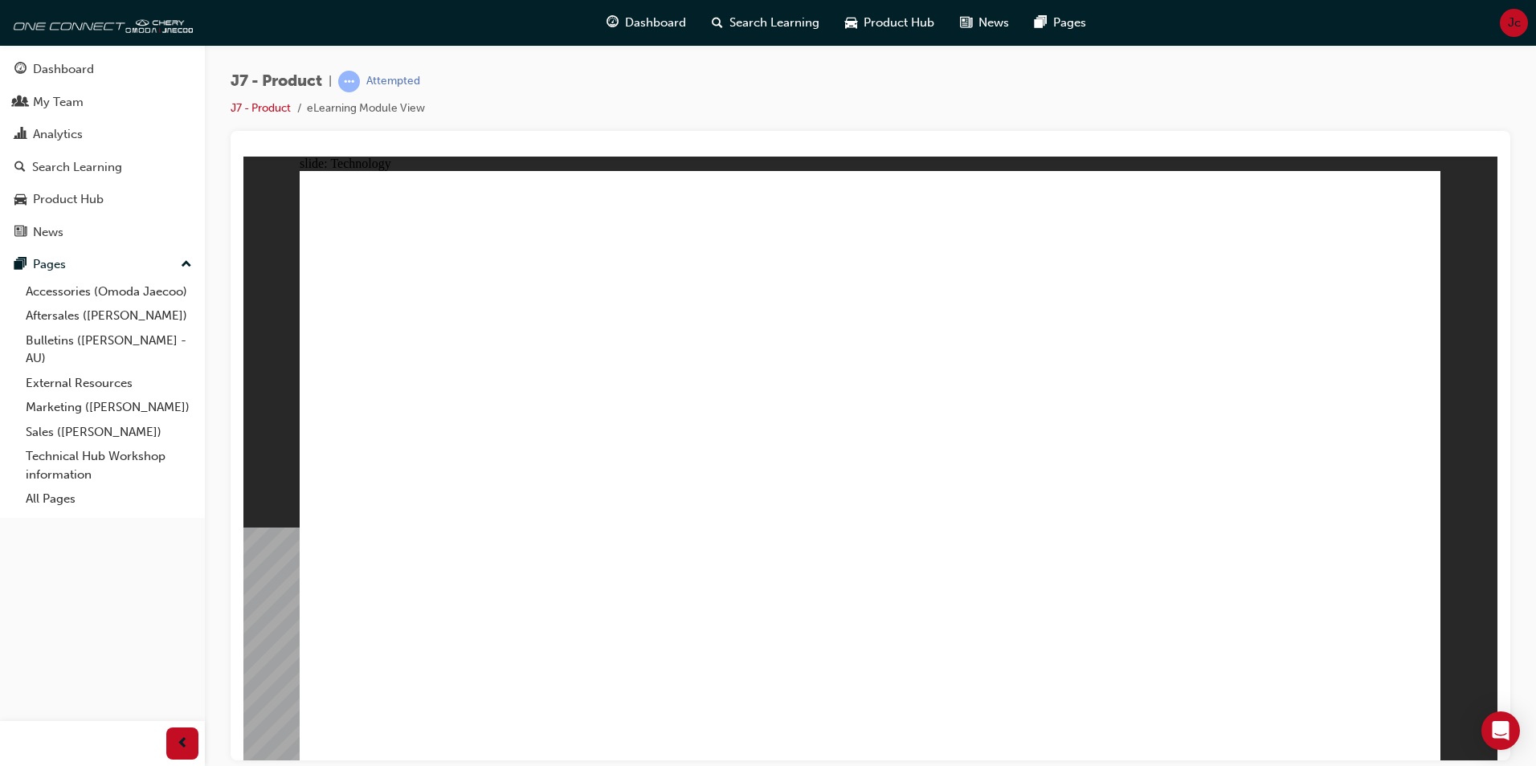
drag, startPoint x: 795, startPoint y: 298, endPoint x: 781, endPoint y: 330, distance: 35.2
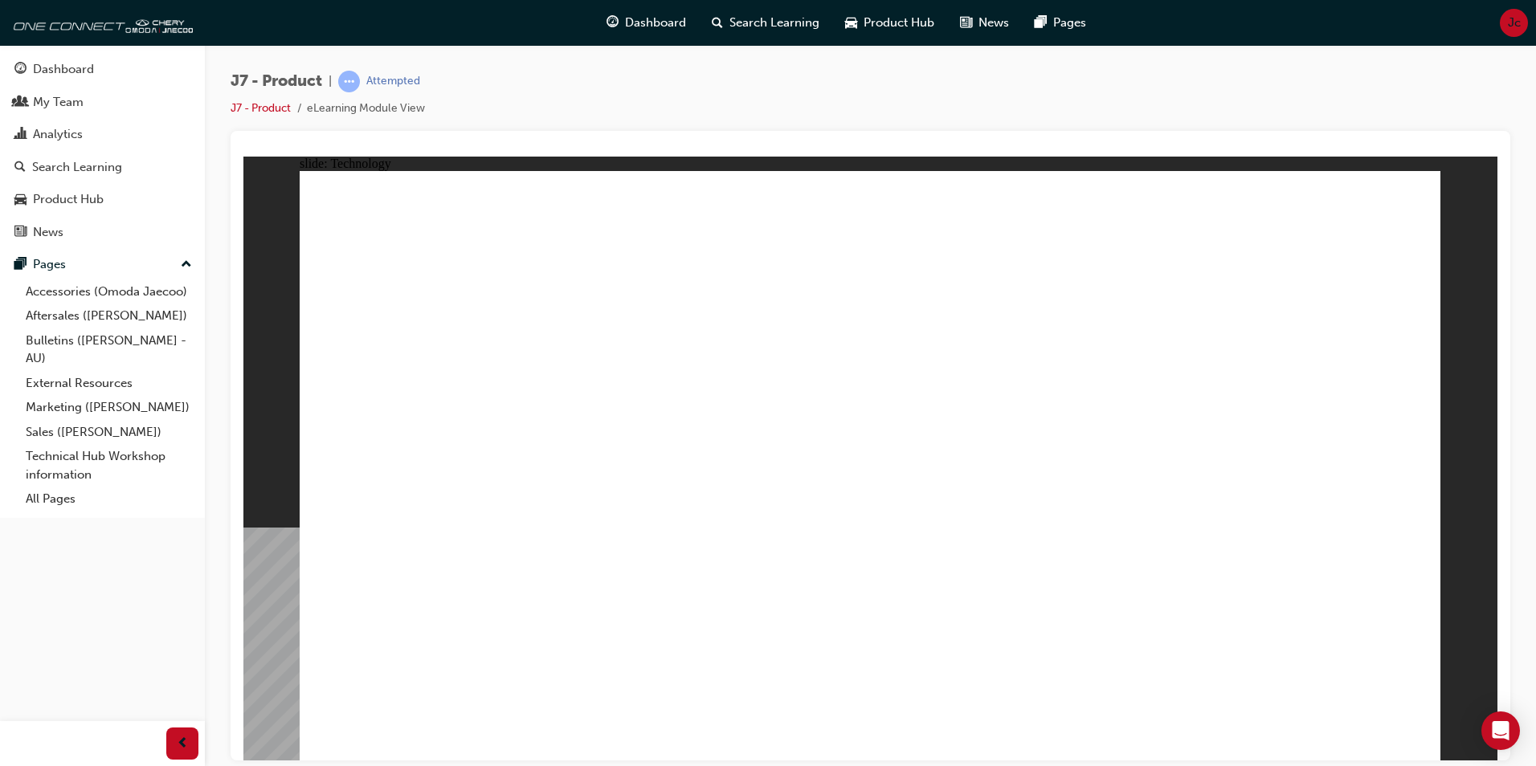
drag, startPoint x: 767, startPoint y: 385, endPoint x: 760, endPoint y: 458, distance: 73.4
drag, startPoint x: 760, startPoint y: 458, endPoint x: 742, endPoint y: 510, distance: 55.1
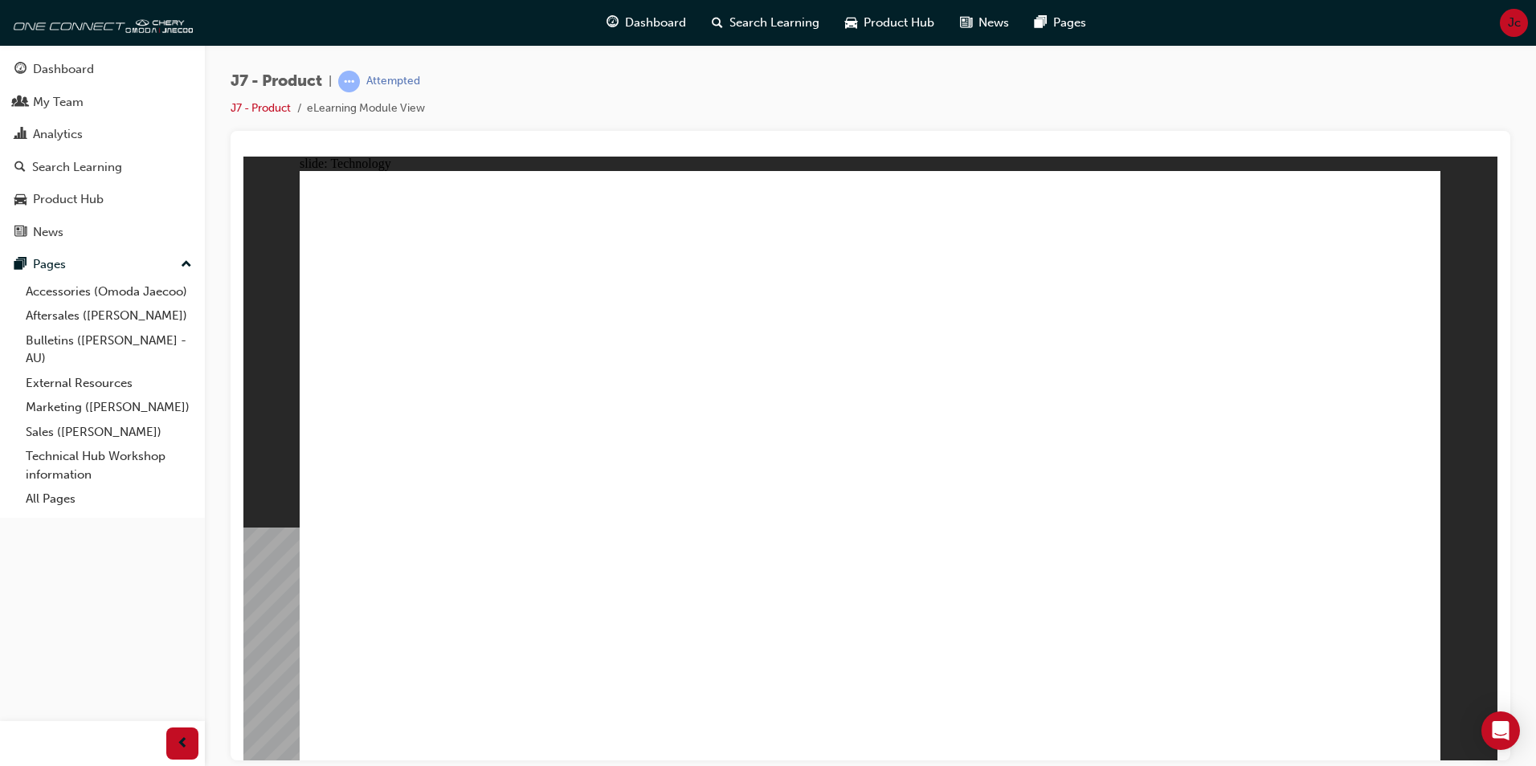
drag, startPoint x: 616, startPoint y: 507, endPoint x: 607, endPoint y: 361, distance: 146.4
drag, startPoint x: 607, startPoint y: 361, endPoint x: 645, endPoint y: 372, distance: 39.4
drag, startPoint x: 645, startPoint y: 372, endPoint x: 974, endPoint y: 454, distance: 339.3
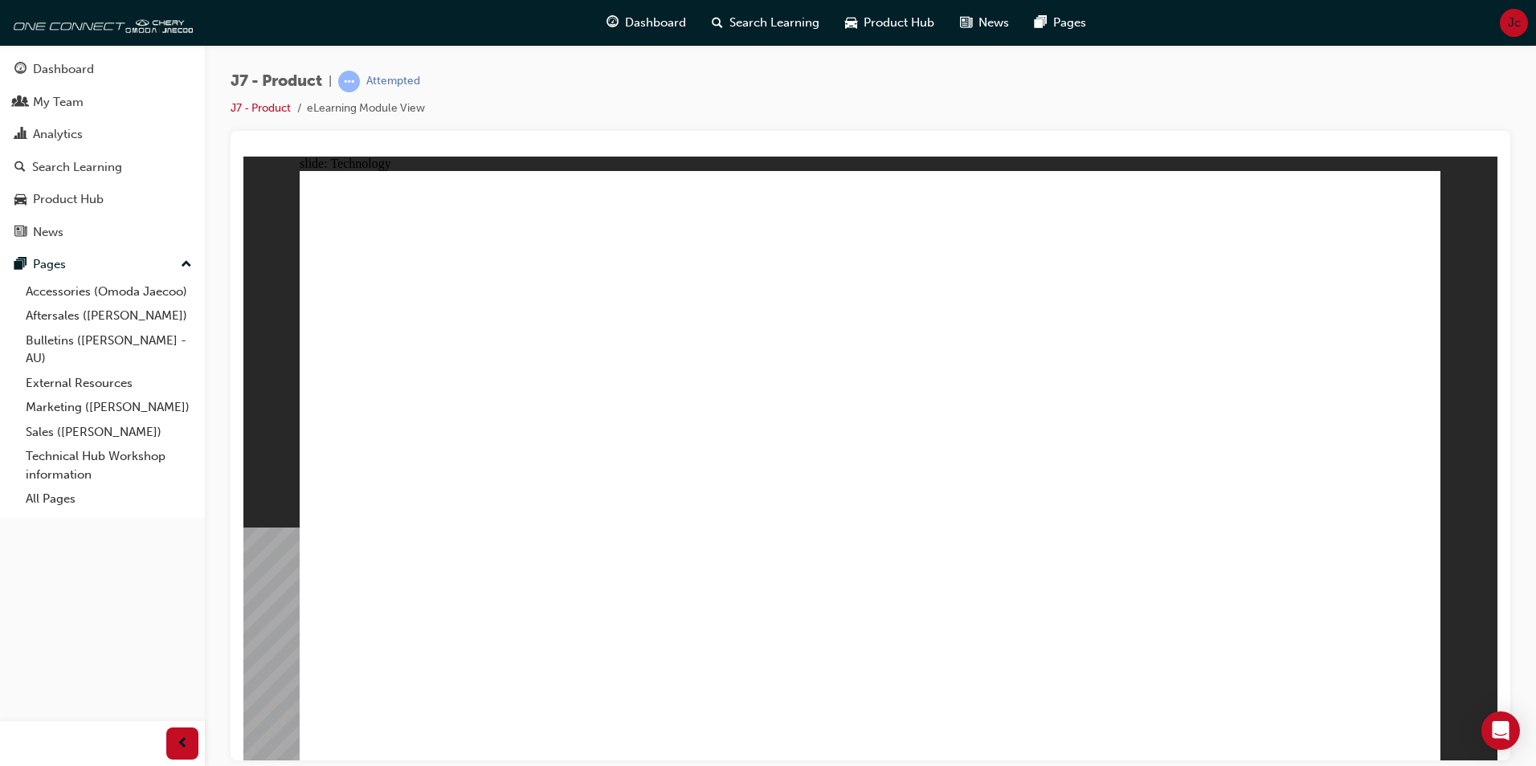
drag, startPoint x: 1027, startPoint y: 400, endPoint x: 1140, endPoint y: 382, distance: 113.8
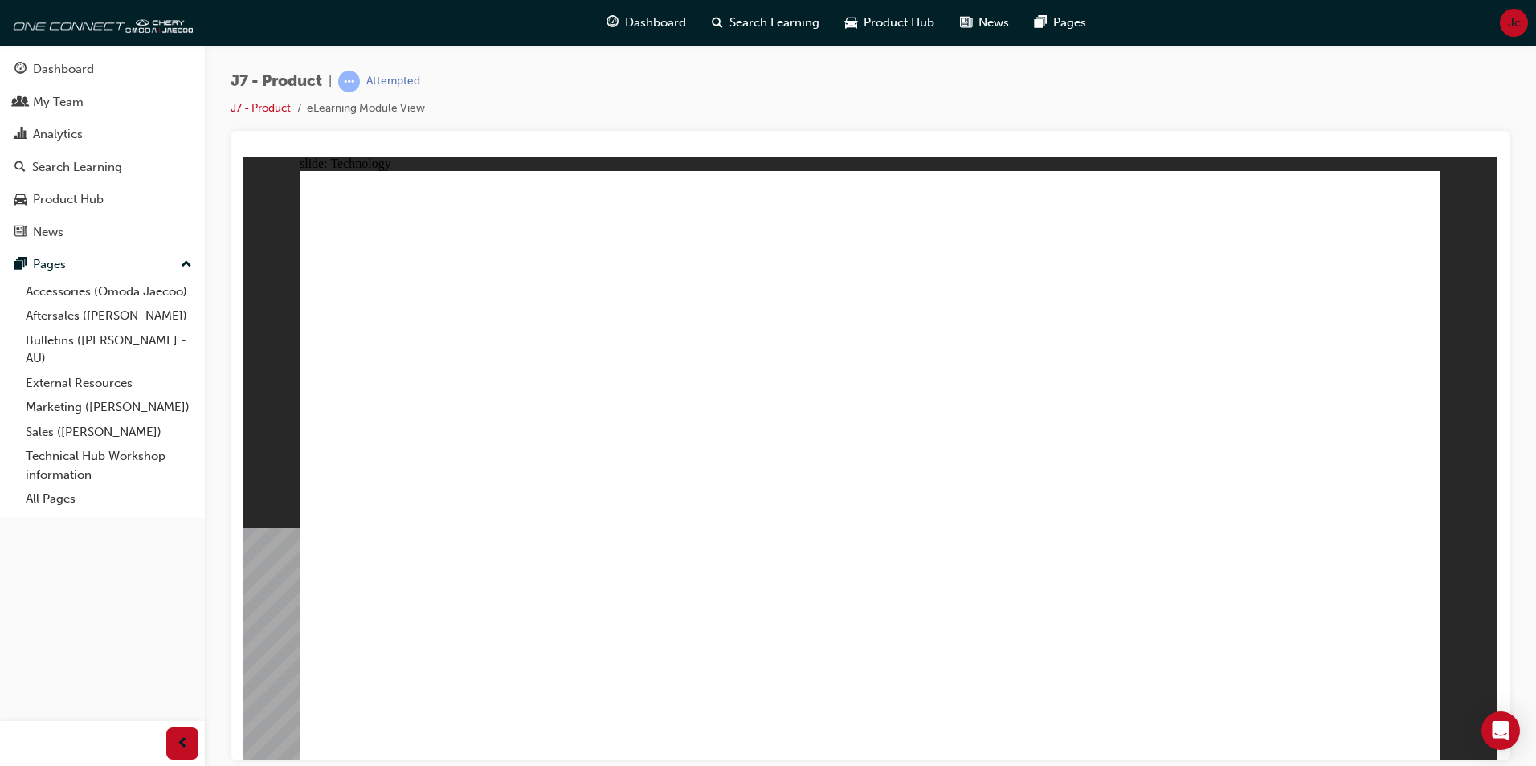
drag, startPoint x: 693, startPoint y: 344, endPoint x: 769, endPoint y: 349, distance: 76.5
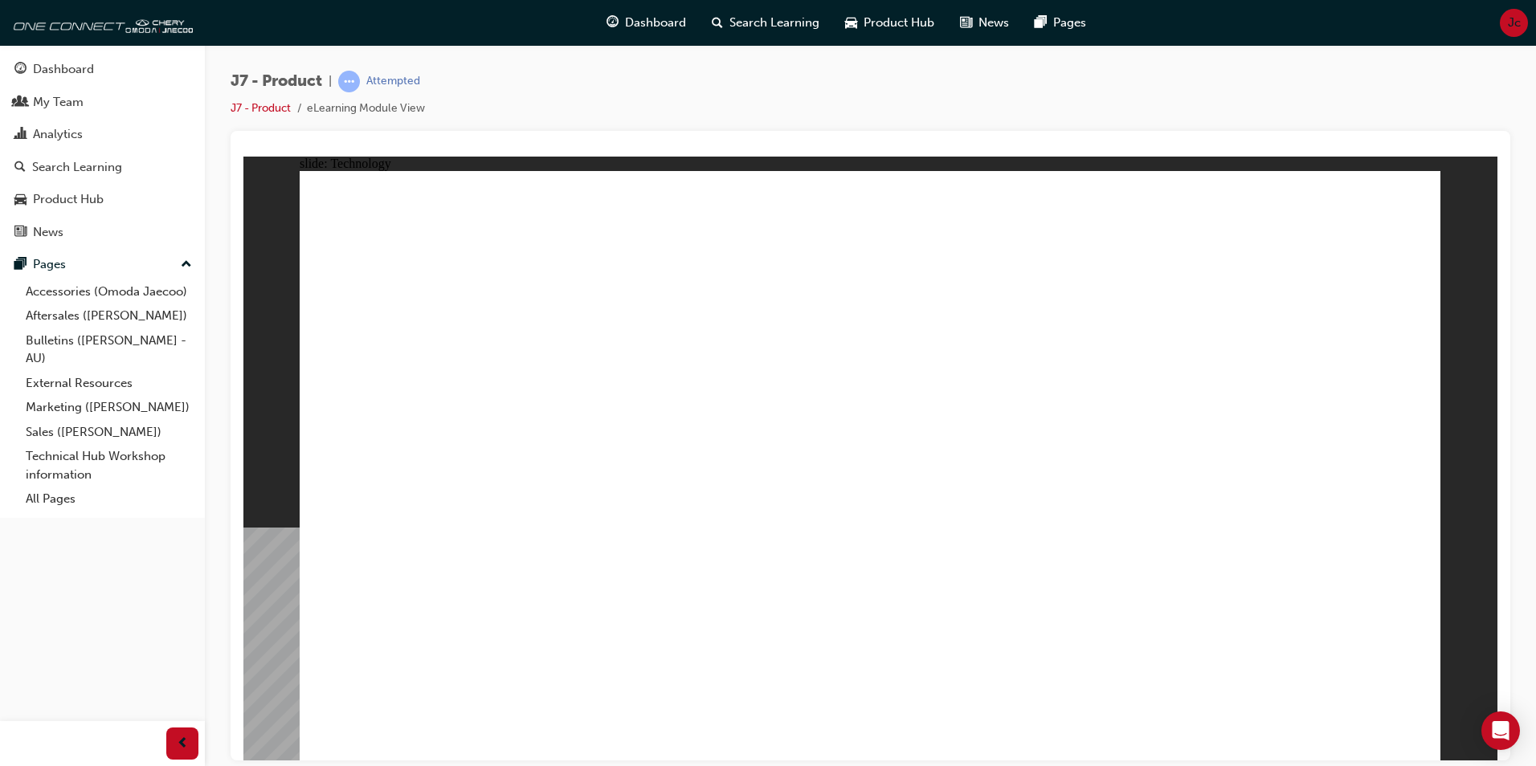
drag, startPoint x: 769, startPoint y: 349, endPoint x: 827, endPoint y: 487, distance: 149.8
drag, startPoint x: 833, startPoint y: 546, endPoint x: 879, endPoint y: 559, distance: 47.5
drag, startPoint x: 879, startPoint y: 559, endPoint x: 1157, endPoint y: 519, distance: 280.8
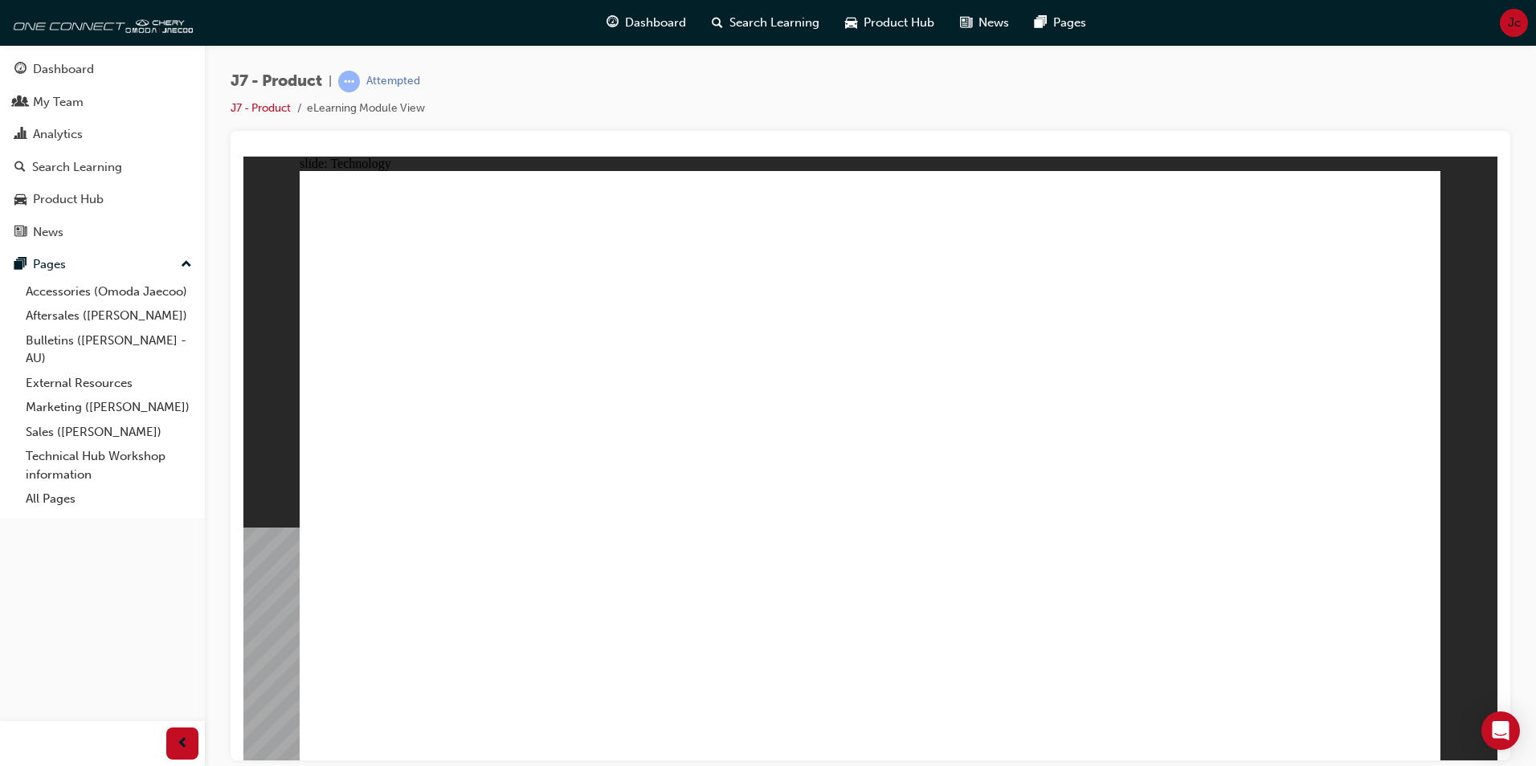
drag, startPoint x: 1214, startPoint y: 421, endPoint x: 1102, endPoint y: 294, distance: 169.5
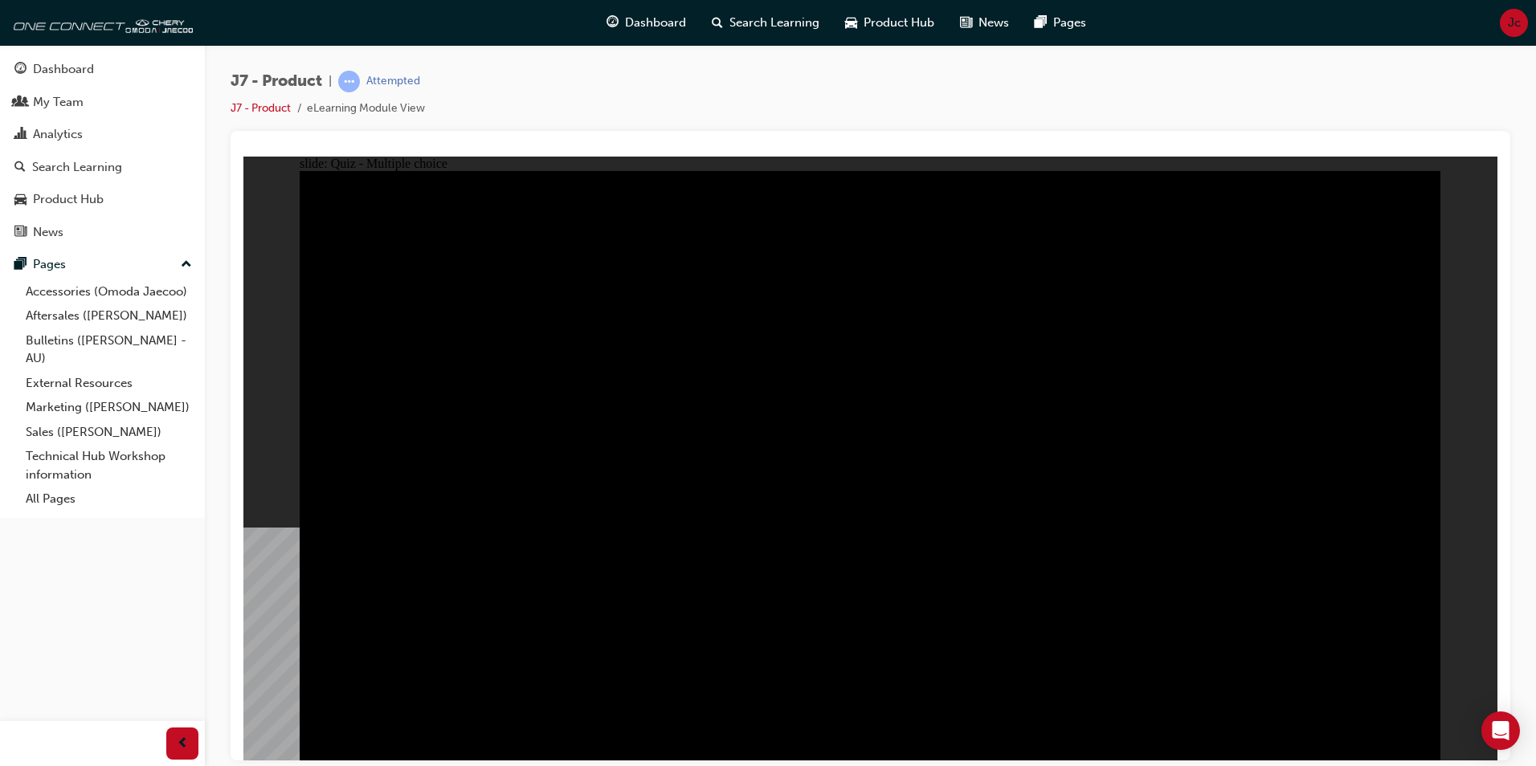
radio input "true"
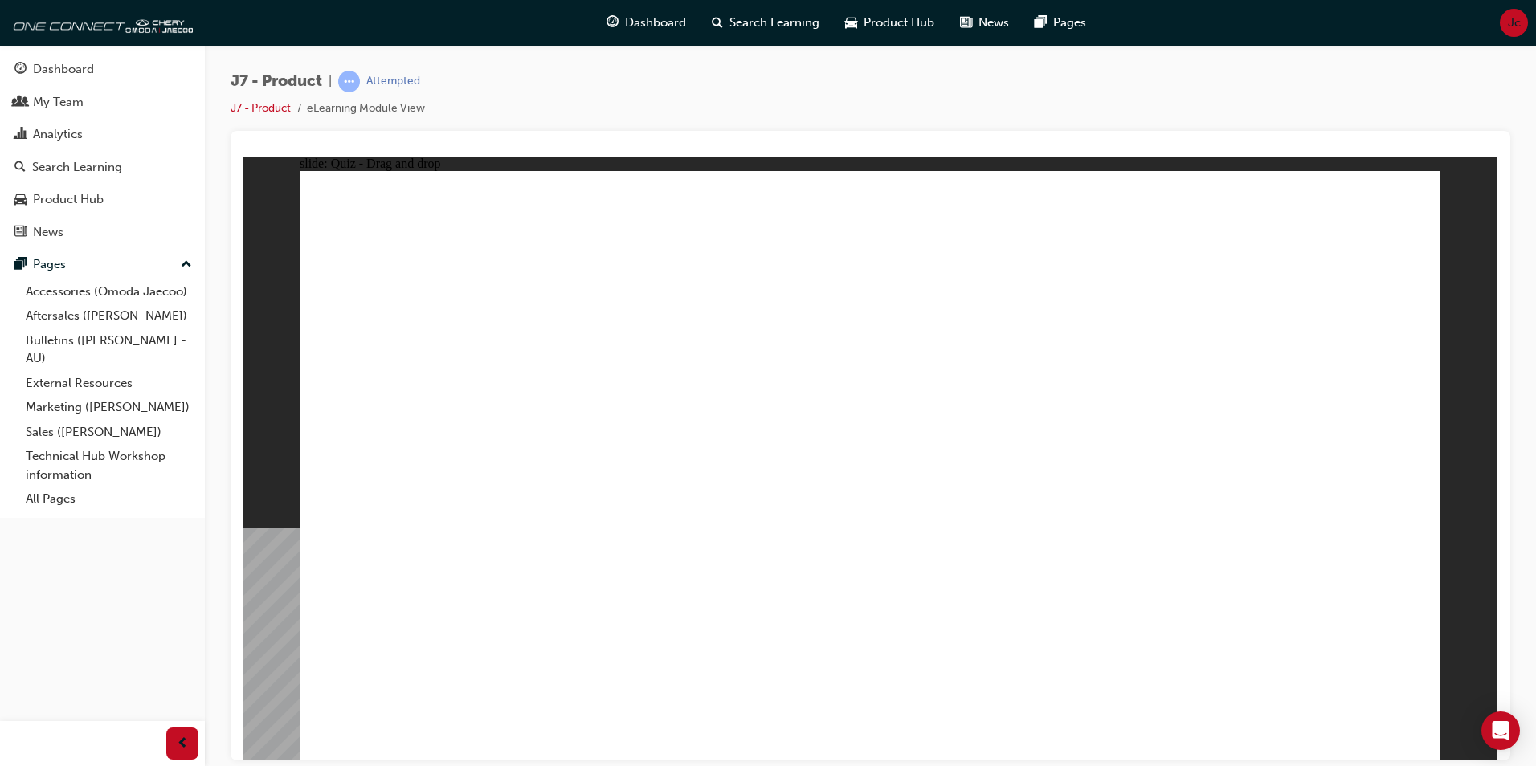
drag, startPoint x: 1279, startPoint y: 224, endPoint x: 430, endPoint y: 500, distance: 893.3
drag, startPoint x: 751, startPoint y: 367, endPoint x: 622, endPoint y: 481, distance: 172.4
drag, startPoint x: 955, startPoint y: 442, endPoint x: 943, endPoint y: 488, distance: 48.1
drag, startPoint x: 959, startPoint y: 400, endPoint x: 1141, endPoint y: 477, distance: 197.9
drag, startPoint x: 1186, startPoint y: 378, endPoint x: 1303, endPoint y: 528, distance: 190.1
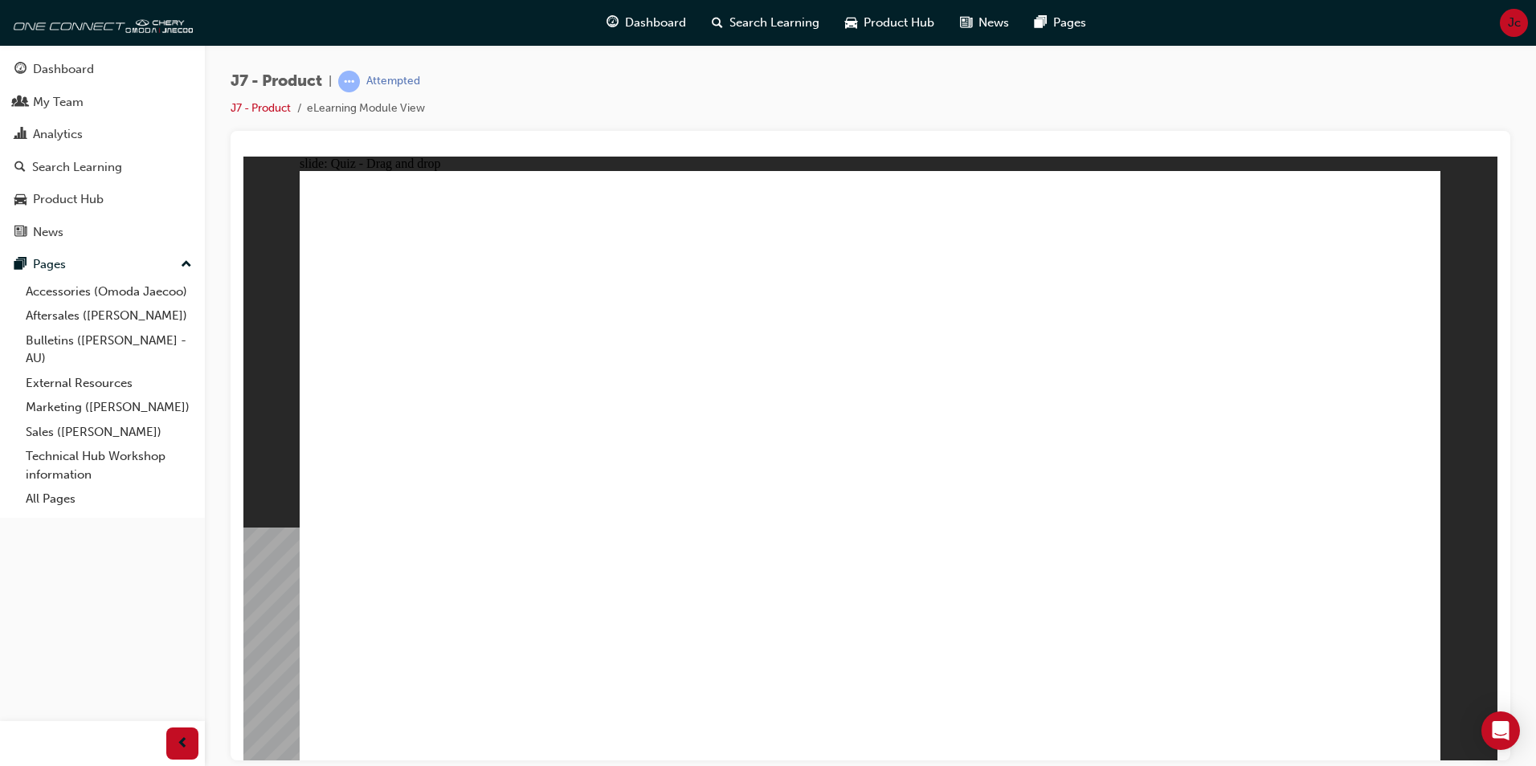
drag, startPoint x: 848, startPoint y: 223, endPoint x: 1351, endPoint y: 488, distance: 568.0
drag, startPoint x: 822, startPoint y: 315, endPoint x: 431, endPoint y: 478, distance: 423.0
drag, startPoint x: 1164, startPoint y: 349, endPoint x: 1122, endPoint y: 516, distance: 173.0
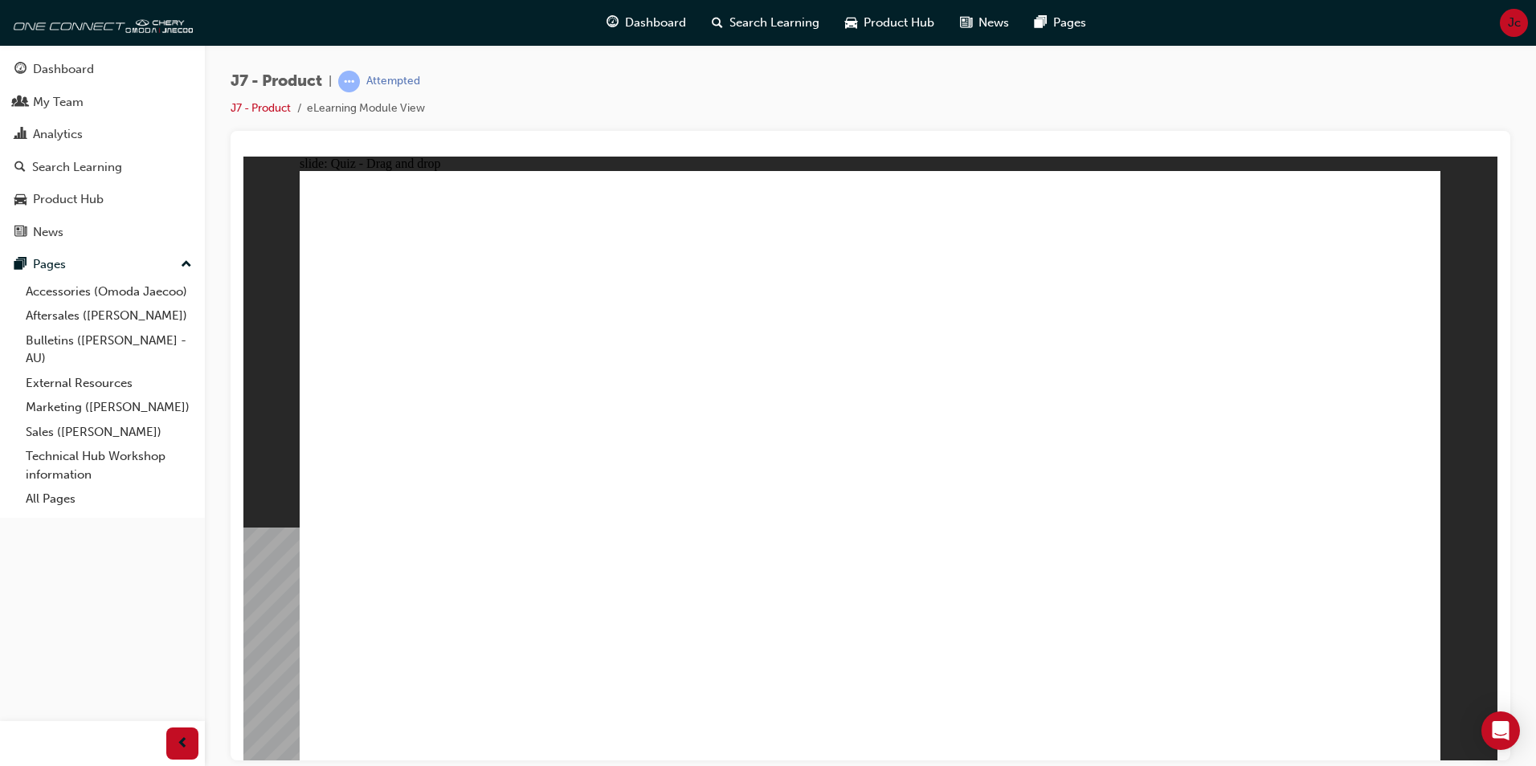
drag, startPoint x: 945, startPoint y: 370, endPoint x: 706, endPoint y: 493, distance: 268.3
drag, startPoint x: 1197, startPoint y: 342, endPoint x: 879, endPoint y: 492, distance: 351.7
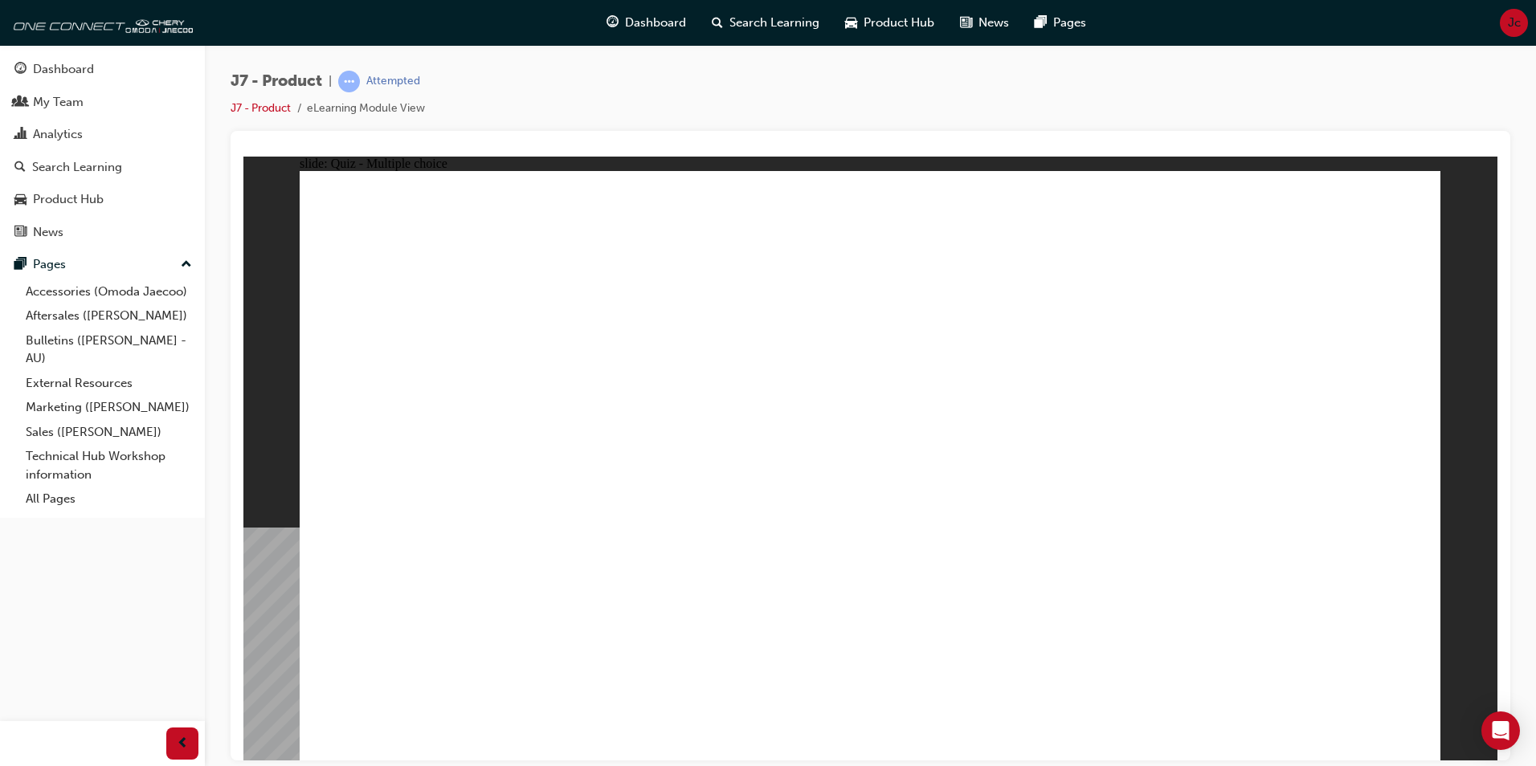
radio input "true"
drag, startPoint x: 855, startPoint y: 282, endPoint x: 994, endPoint y: 546, distance: 298.5
drag, startPoint x: 1096, startPoint y: 230, endPoint x: 1003, endPoint y: 510, distance: 295.1
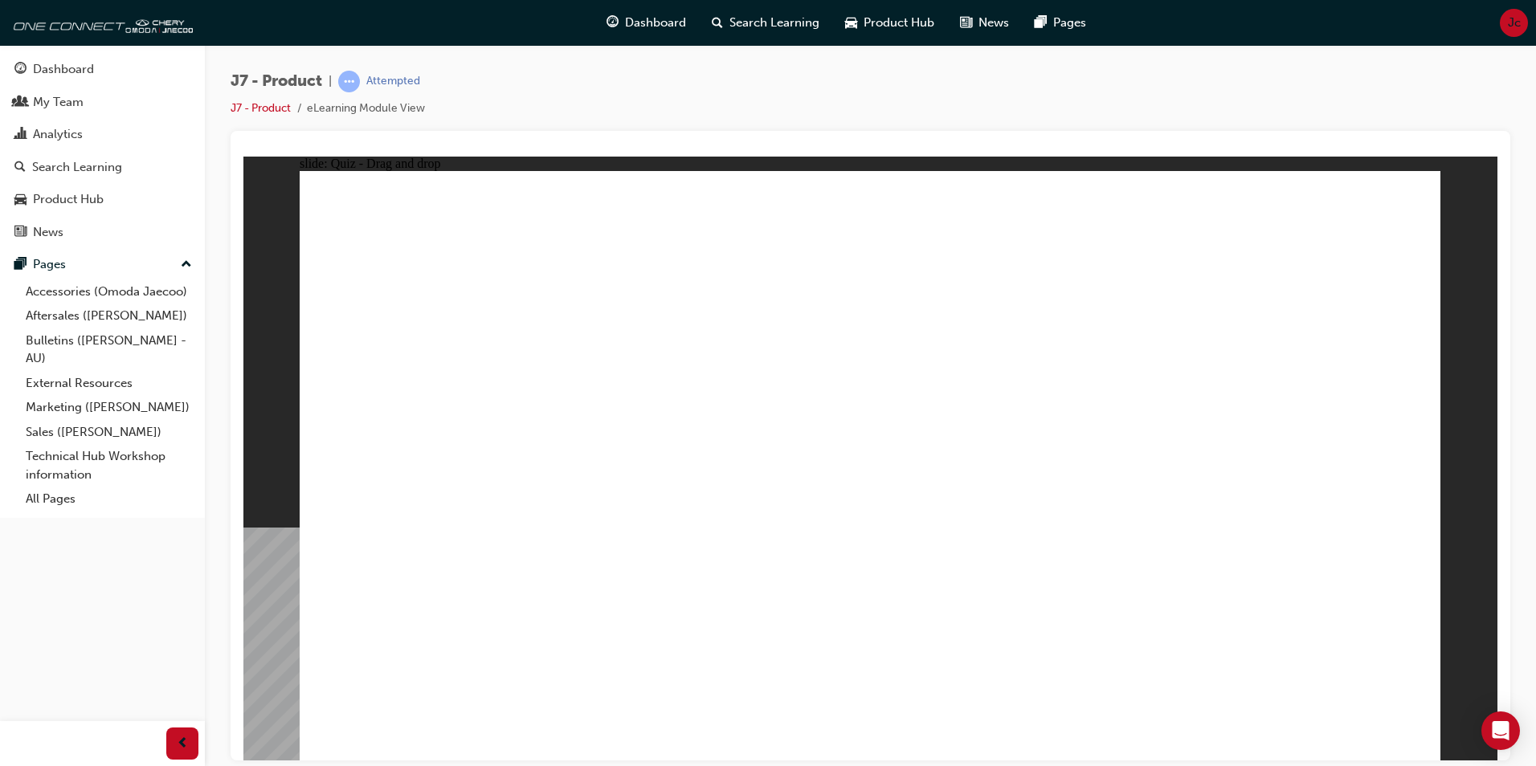
drag, startPoint x: 1070, startPoint y: 256, endPoint x: 1064, endPoint y: 302, distance: 46.1
drag, startPoint x: 1061, startPoint y: 279, endPoint x: 920, endPoint y: 558, distance: 312.8
drag, startPoint x: 954, startPoint y: 333, endPoint x: 489, endPoint y: 544, distance: 510.4
drag, startPoint x: 979, startPoint y: 336, endPoint x: 493, endPoint y: 534, distance: 524.8
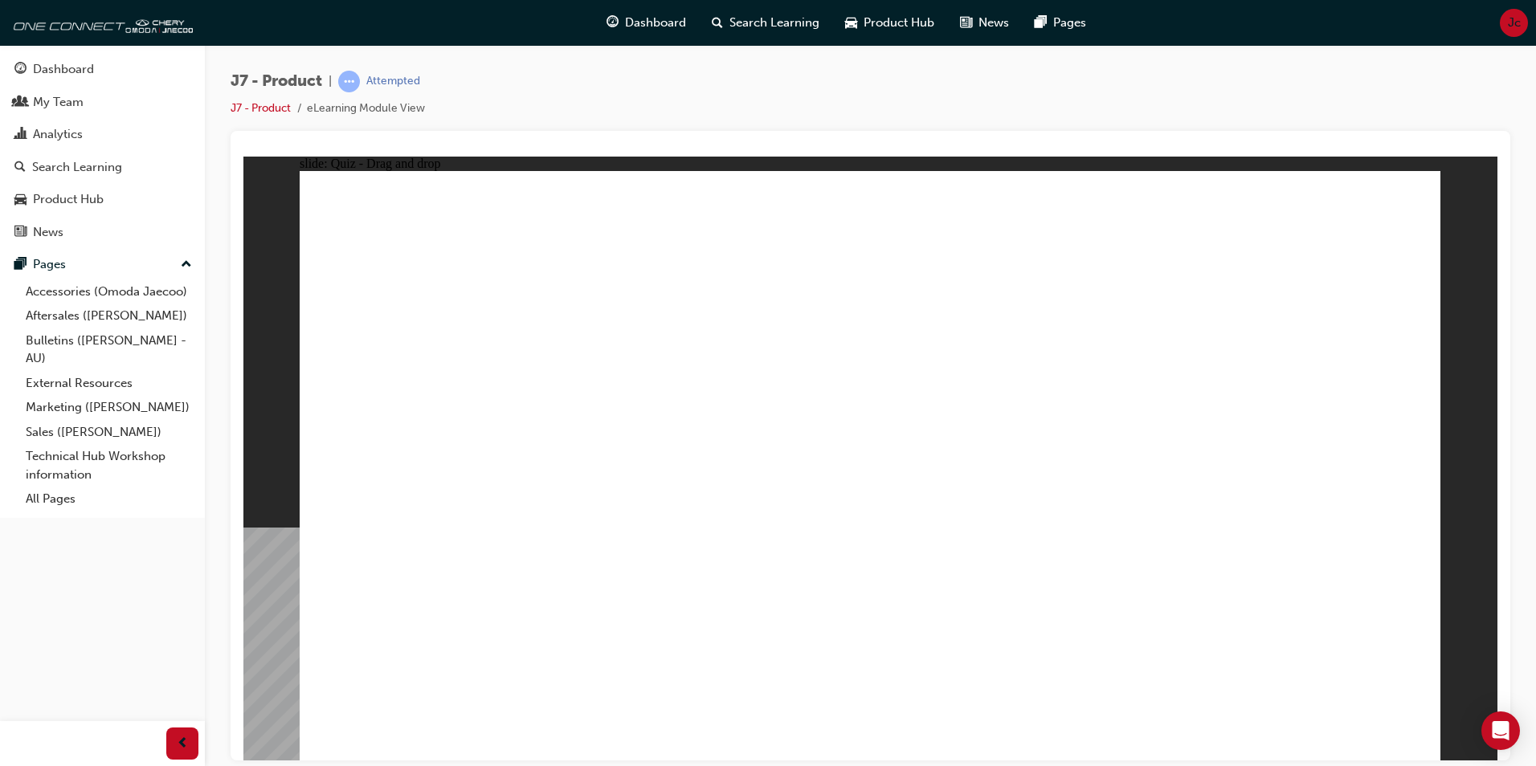
drag, startPoint x: 857, startPoint y: 227, endPoint x: 457, endPoint y: 537, distance: 506.1
drag, startPoint x: 967, startPoint y: 315, endPoint x: 514, endPoint y: 568, distance: 518.8
drag, startPoint x: 889, startPoint y: 241, endPoint x: 613, endPoint y: 548, distance: 412.9
drag, startPoint x: 987, startPoint y: 318, endPoint x: 1095, endPoint y: 517, distance: 226.4
drag, startPoint x: 887, startPoint y: 235, endPoint x: 916, endPoint y: 604, distance: 369.7
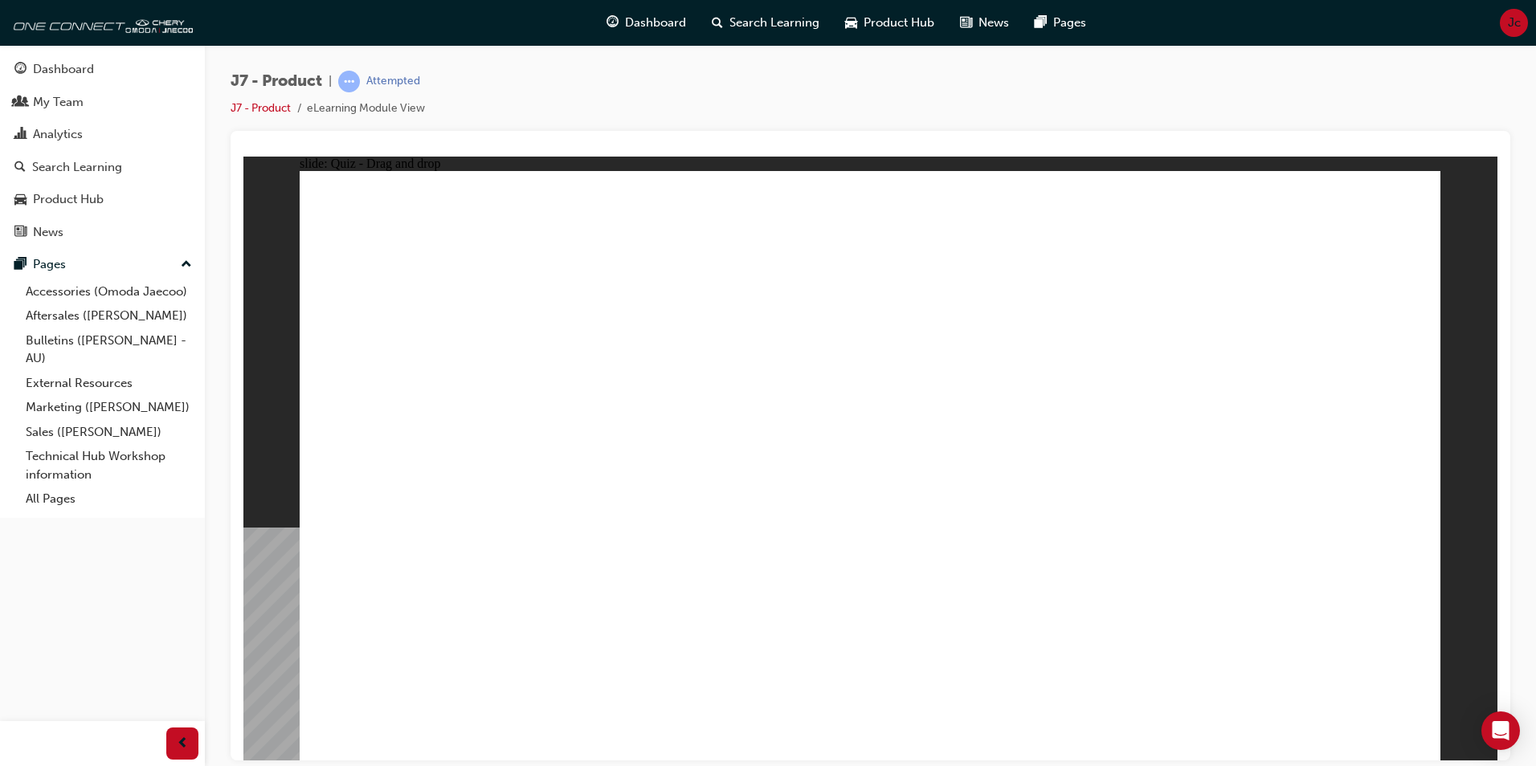
drag, startPoint x: 940, startPoint y: 581, endPoint x: 561, endPoint y: 542, distance: 381.1
drag, startPoint x: 873, startPoint y: 219, endPoint x: 911, endPoint y: 239, distance: 42.4
drag, startPoint x: 890, startPoint y: 233, endPoint x: 1108, endPoint y: 593, distance: 420.5
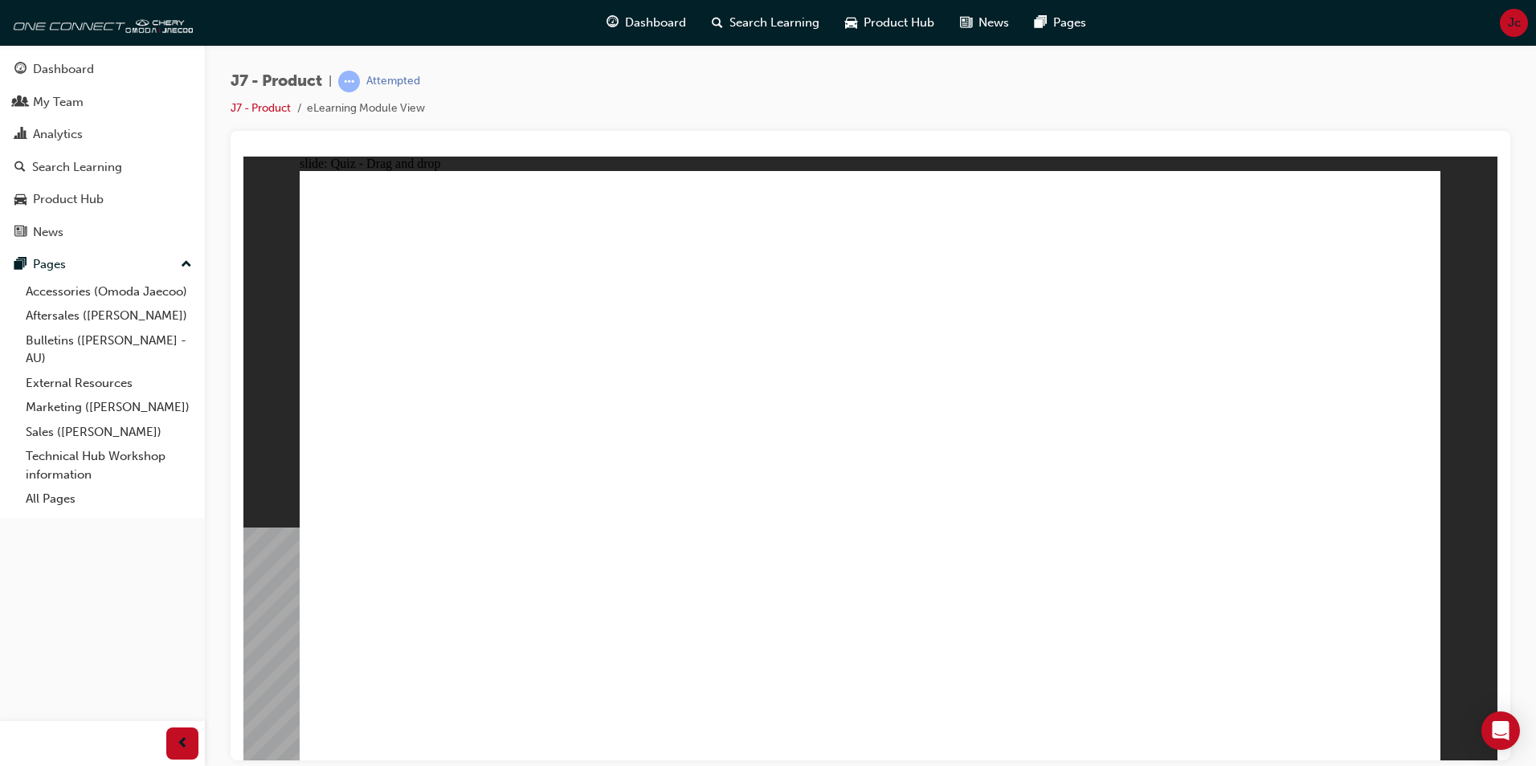
drag, startPoint x: 935, startPoint y: 306, endPoint x: 606, endPoint y: 598, distance: 439.8
drag, startPoint x: 1179, startPoint y: 264, endPoint x: 912, endPoint y: 567, distance: 403.5
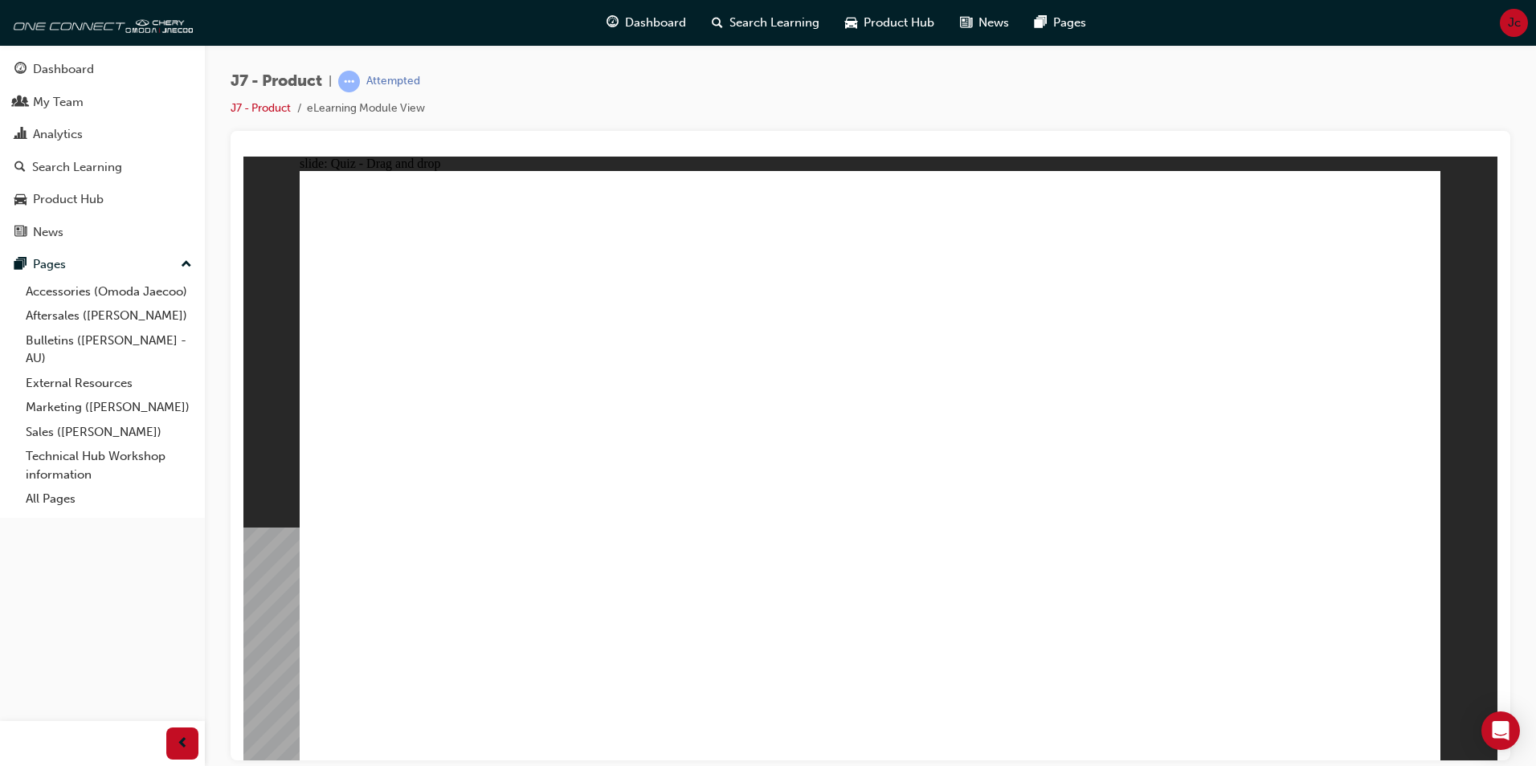
drag, startPoint x: 888, startPoint y: 247, endPoint x: 583, endPoint y: 534, distance: 418.8
drag, startPoint x: 1104, startPoint y: 232, endPoint x: 655, endPoint y: 532, distance: 539.1
drag, startPoint x: 1310, startPoint y: 248, endPoint x: 1021, endPoint y: 526, distance: 401.0
drag, startPoint x: 921, startPoint y: 502, endPoint x: 578, endPoint y: 553, distance: 346.7
drag, startPoint x: 677, startPoint y: 507, endPoint x: 784, endPoint y: 545, distance: 113.3
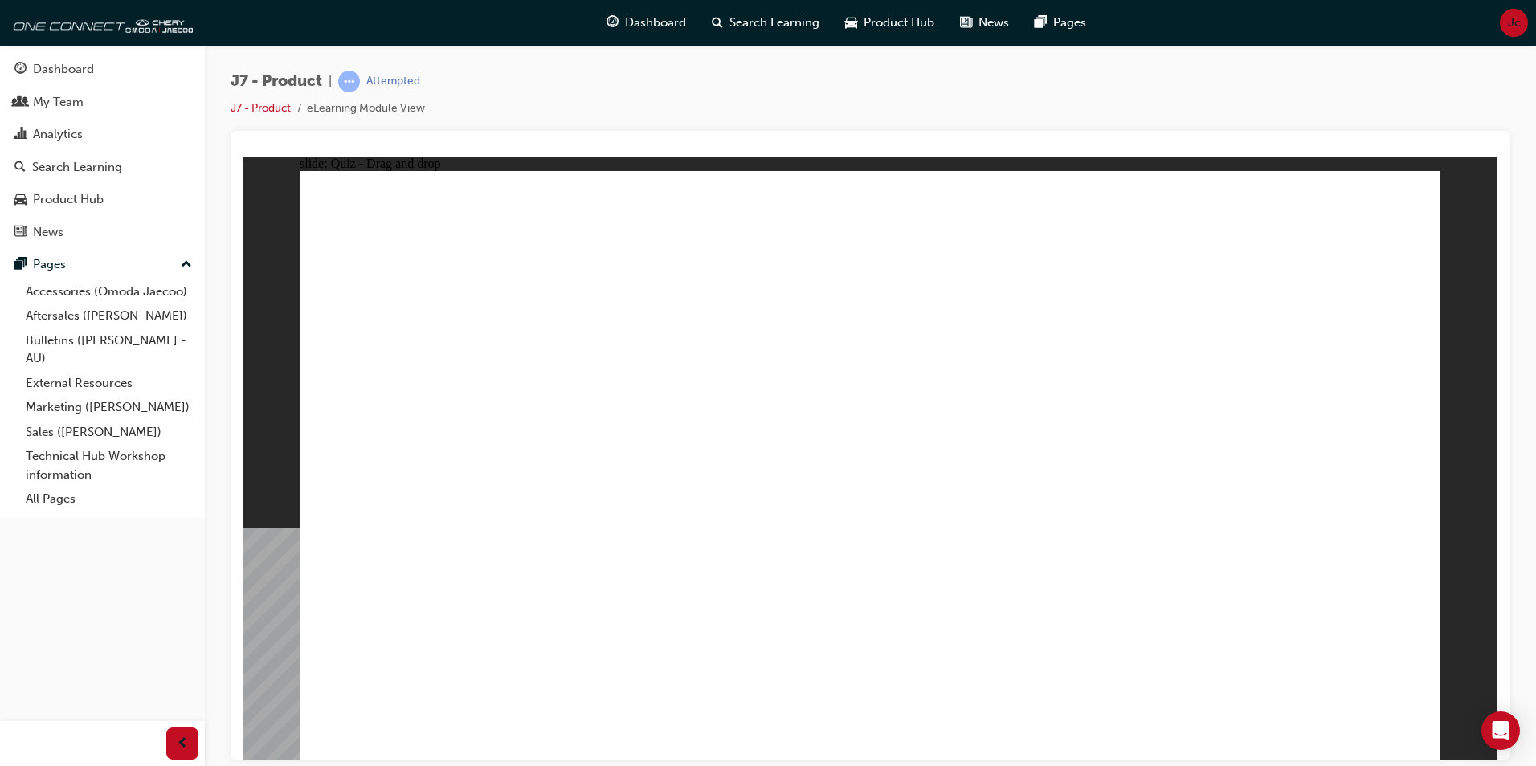
drag, startPoint x: 633, startPoint y: 499, endPoint x: 964, endPoint y: 563, distance: 337.1
drag, startPoint x: 817, startPoint y: 237, endPoint x: 678, endPoint y: 531, distance: 325.1
drag, startPoint x: 905, startPoint y: 226, endPoint x: 899, endPoint y: 533, distance: 306.9
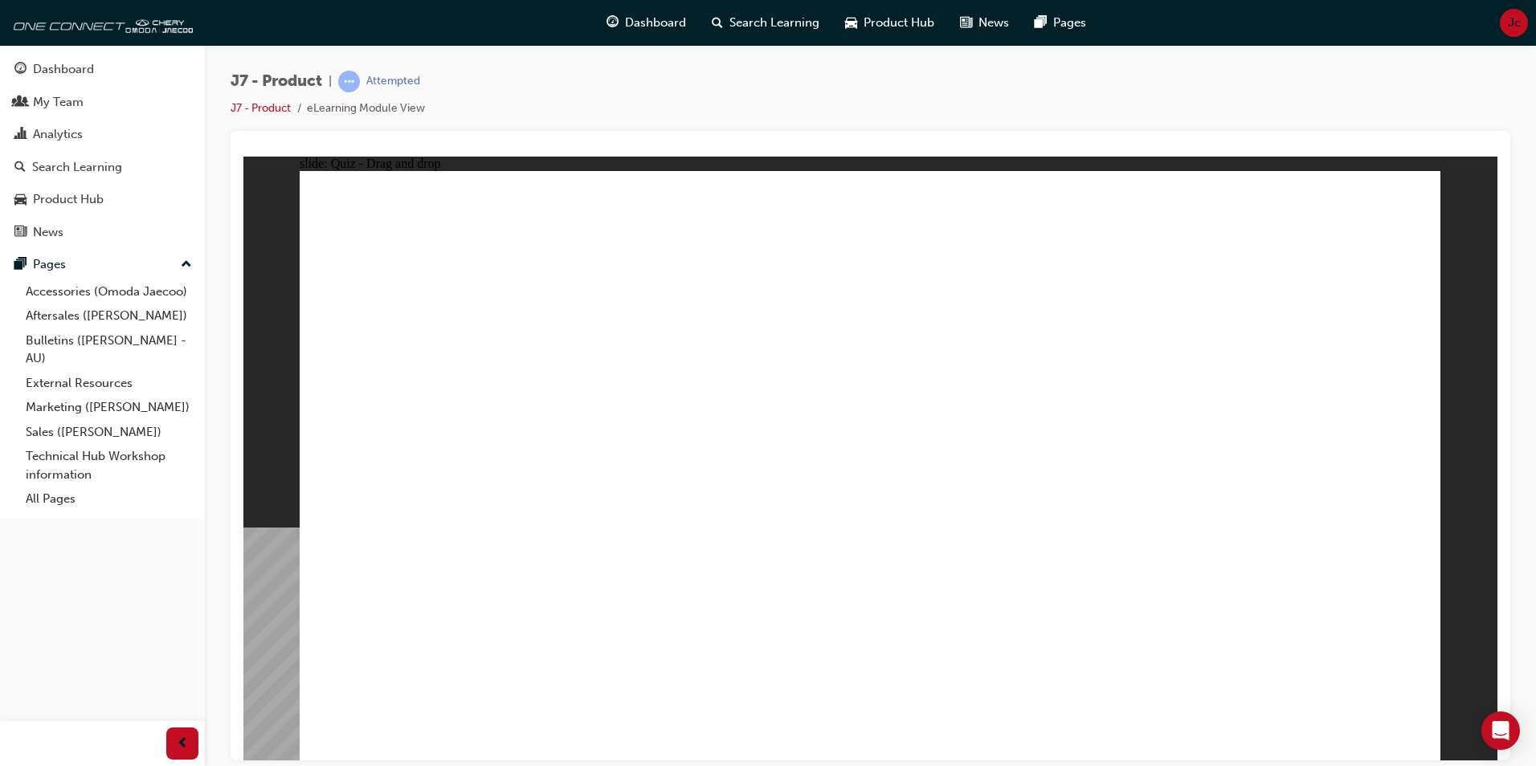
drag, startPoint x: 823, startPoint y: 288, endPoint x: 821, endPoint y: 463, distance: 174.3
drag, startPoint x: 828, startPoint y: 391, endPoint x: 703, endPoint y: 525, distance: 183.5
drag, startPoint x: 826, startPoint y: 279, endPoint x: 964, endPoint y: 557, distance: 310.0
drag, startPoint x: 1006, startPoint y: 284, endPoint x: 1083, endPoint y: 517, distance: 246.1
drag, startPoint x: 1075, startPoint y: 289, endPoint x: 1083, endPoint y: 560, distance: 270.8
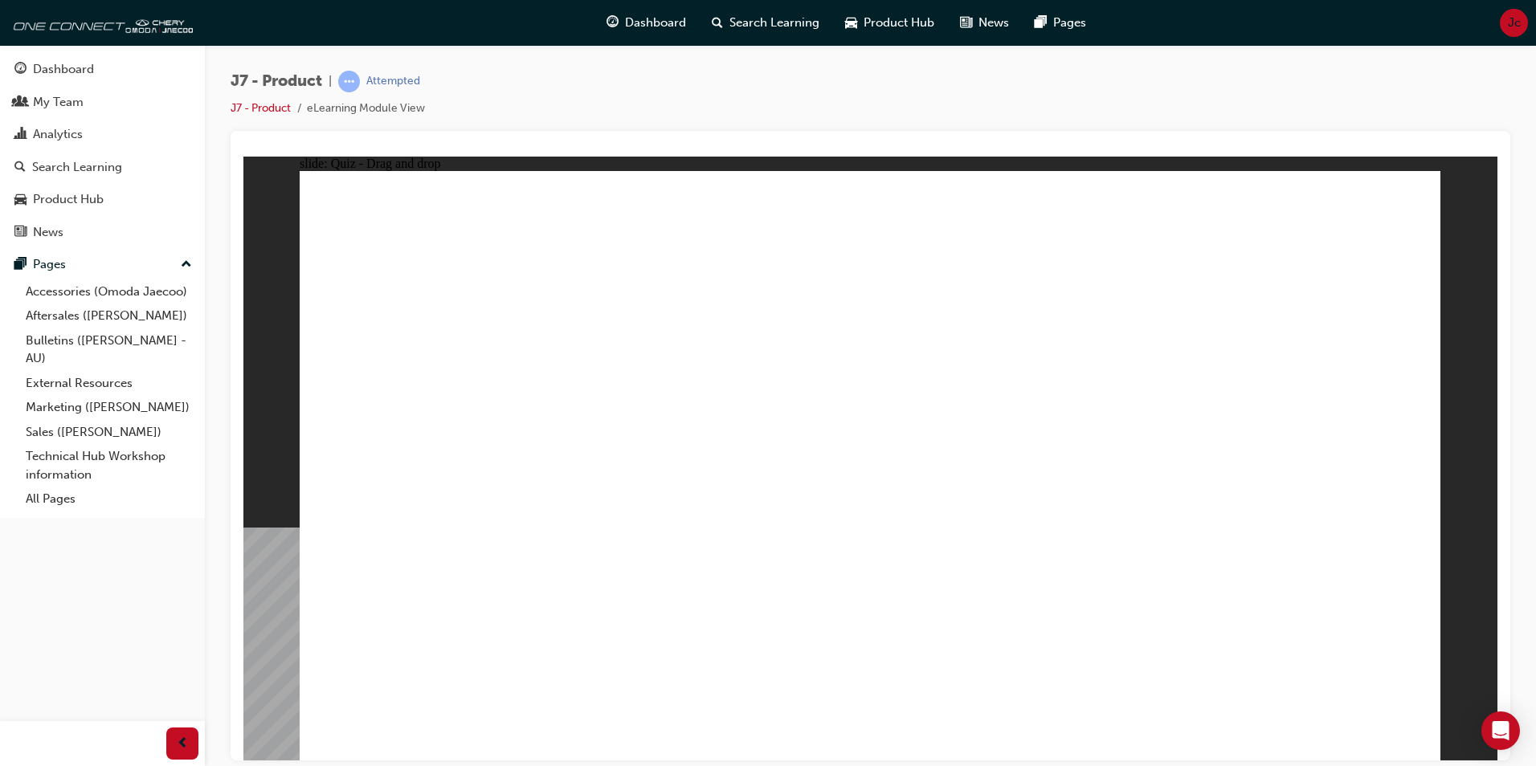
drag, startPoint x: 1067, startPoint y: 359, endPoint x: 630, endPoint y: 585, distance: 492.5
drag, startPoint x: 993, startPoint y: 231, endPoint x: 702, endPoint y: 533, distance: 419.8
drag, startPoint x: 1062, startPoint y: 235, endPoint x: 723, endPoint y: 512, distance: 437.8
drag, startPoint x: 1157, startPoint y: 213, endPoint x: 1163, endPoint y: 229, distance: 17.0
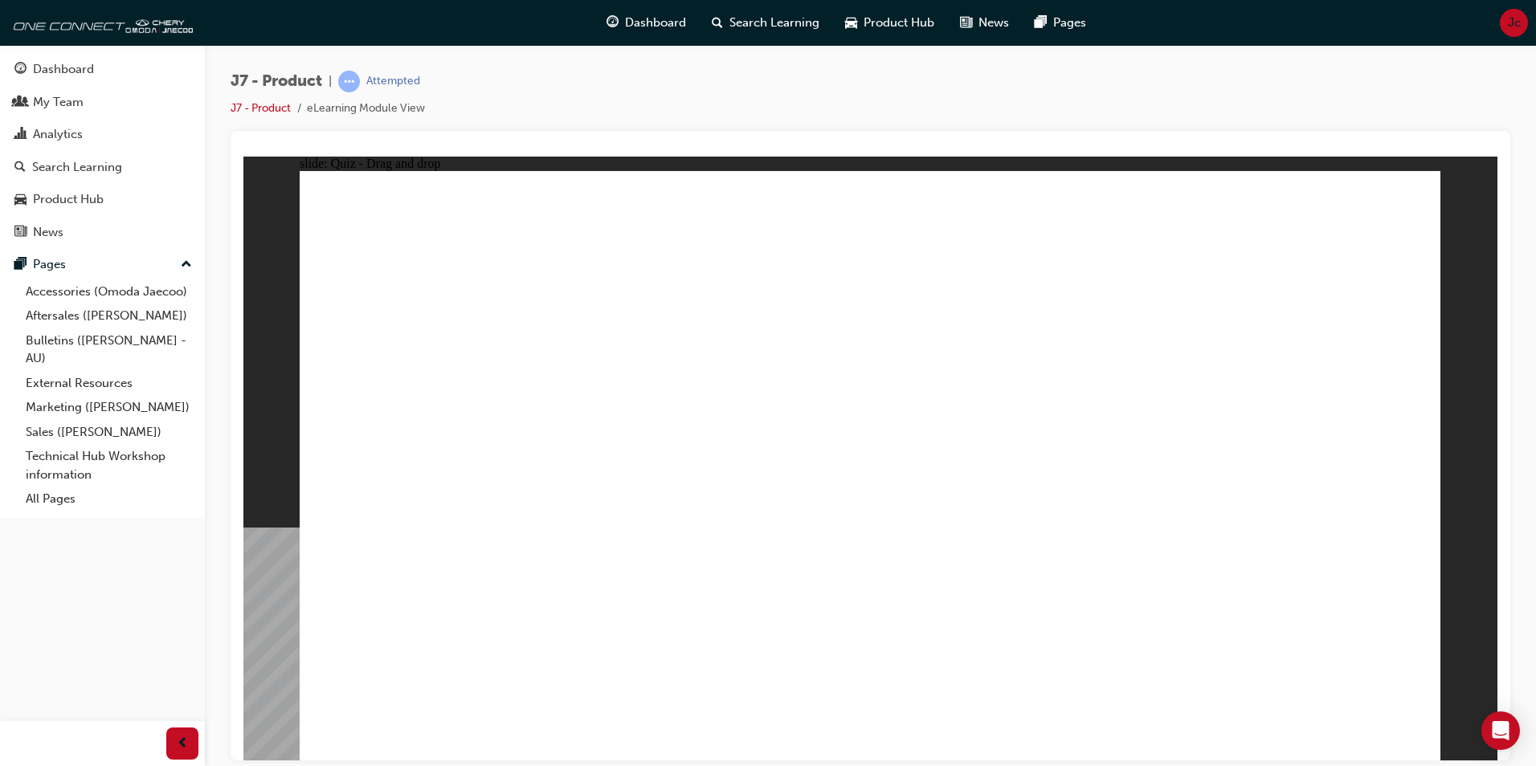
drag, startPoint x: 1163, startPoint y: 229, endPoint x: 1165, endPoint y: 488, distance: 258.6
drag, startPoint x: 1247, startPoint y: 243, endPoint x: 1165, endPoint y: 530, distance: 298.4
drag, startPoint x: 1235, startPoint y: 295, endPoint x: 1076, endPoint y: 569, distance: 316.7
drag, startPoint x: 1312, startPoint y: 265, endPoint x: 1149, endPoint y: 549, distance: 327.5
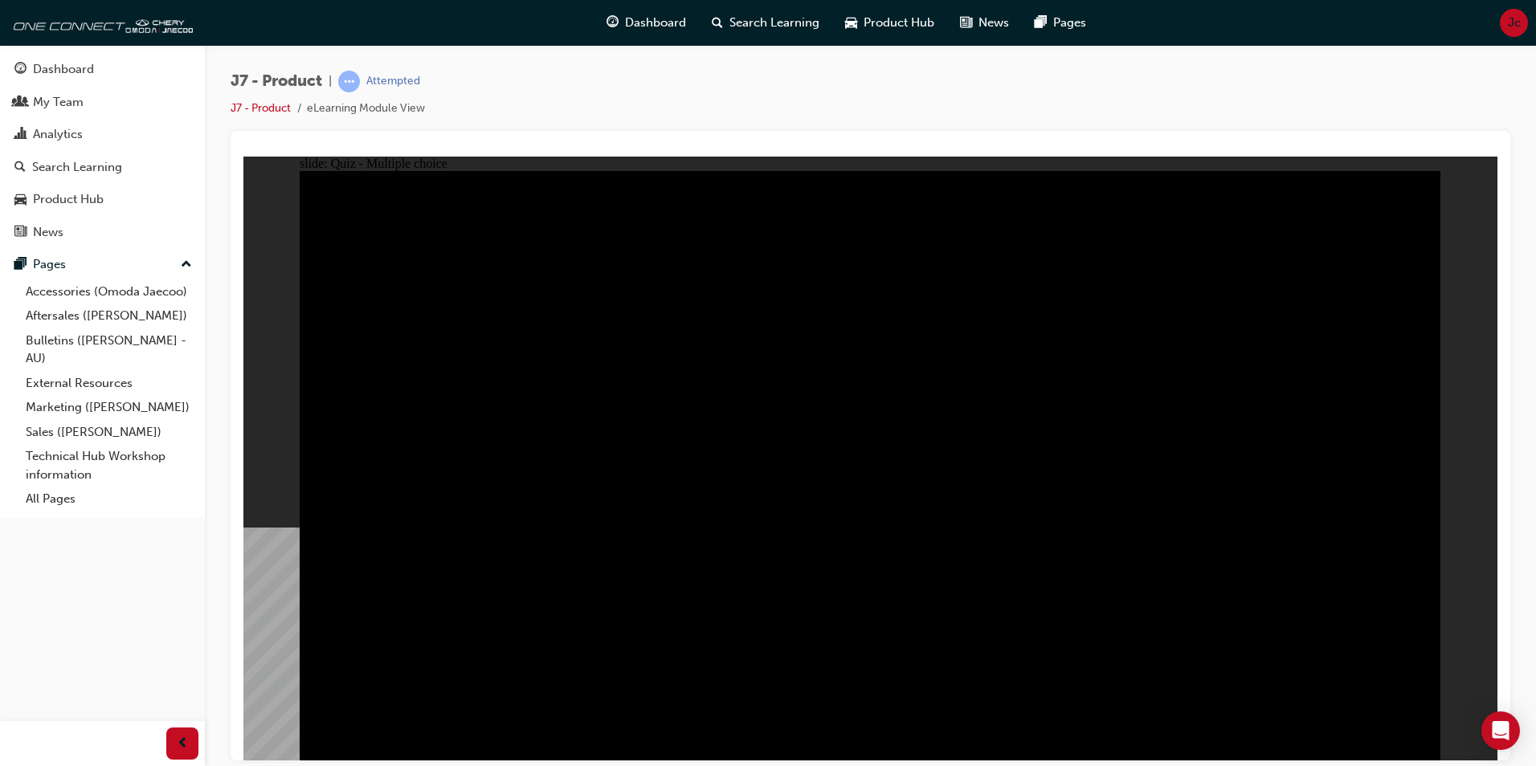
radio input "true"
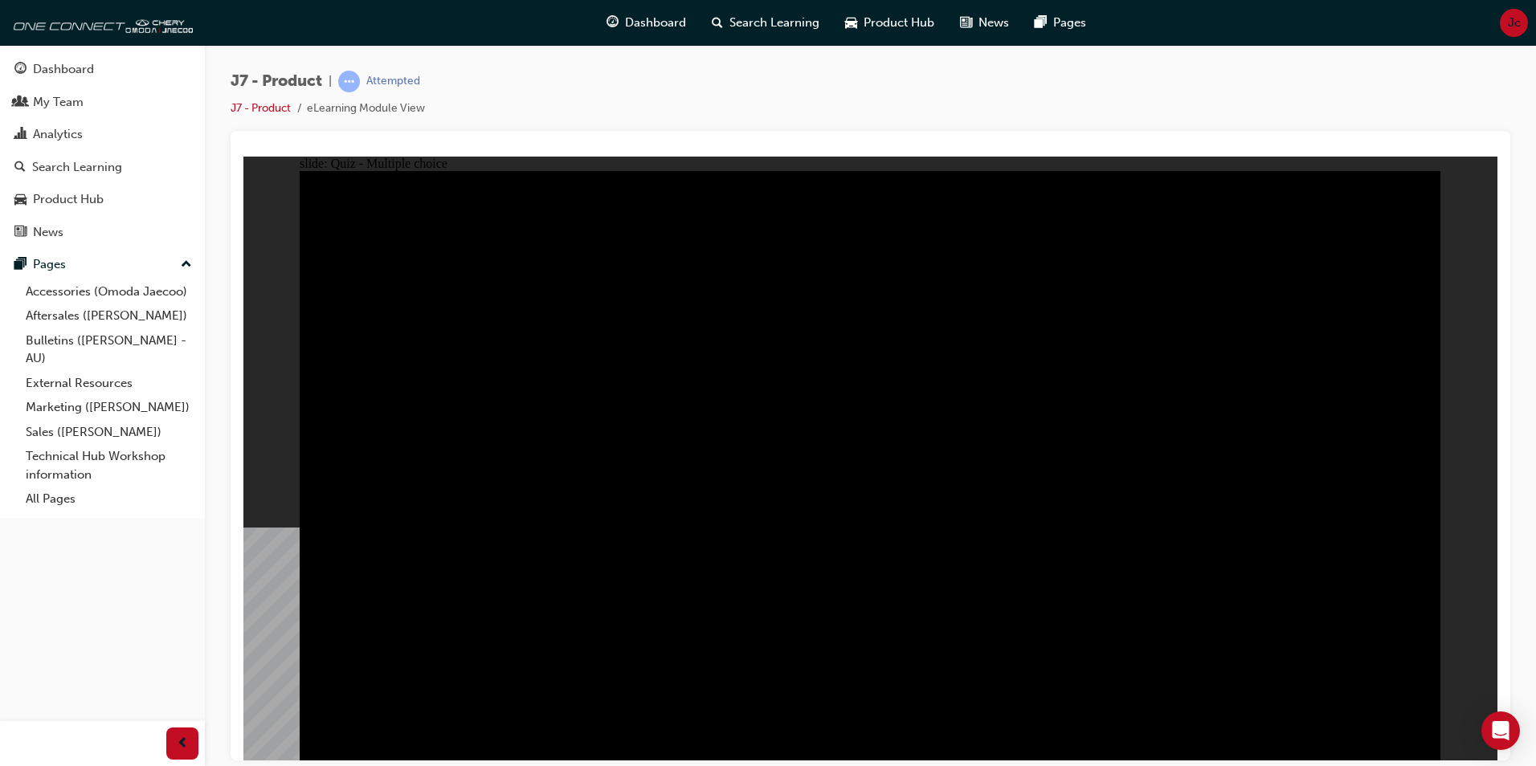
radio input "true"
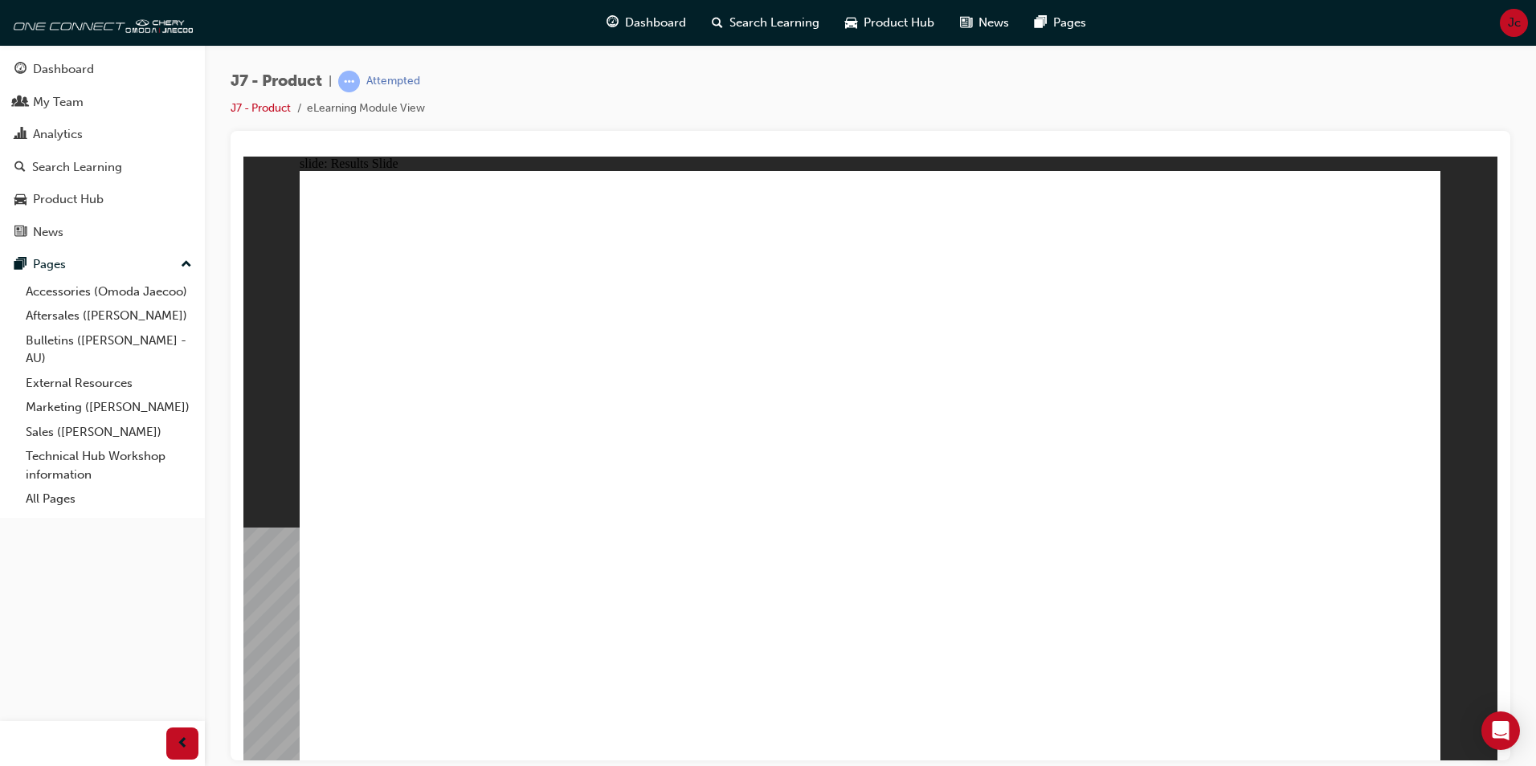
drag, startPoint x: 1355, startPoint y: 736, endPoint x: 1346, endPoint y: 732, distance: 9.7
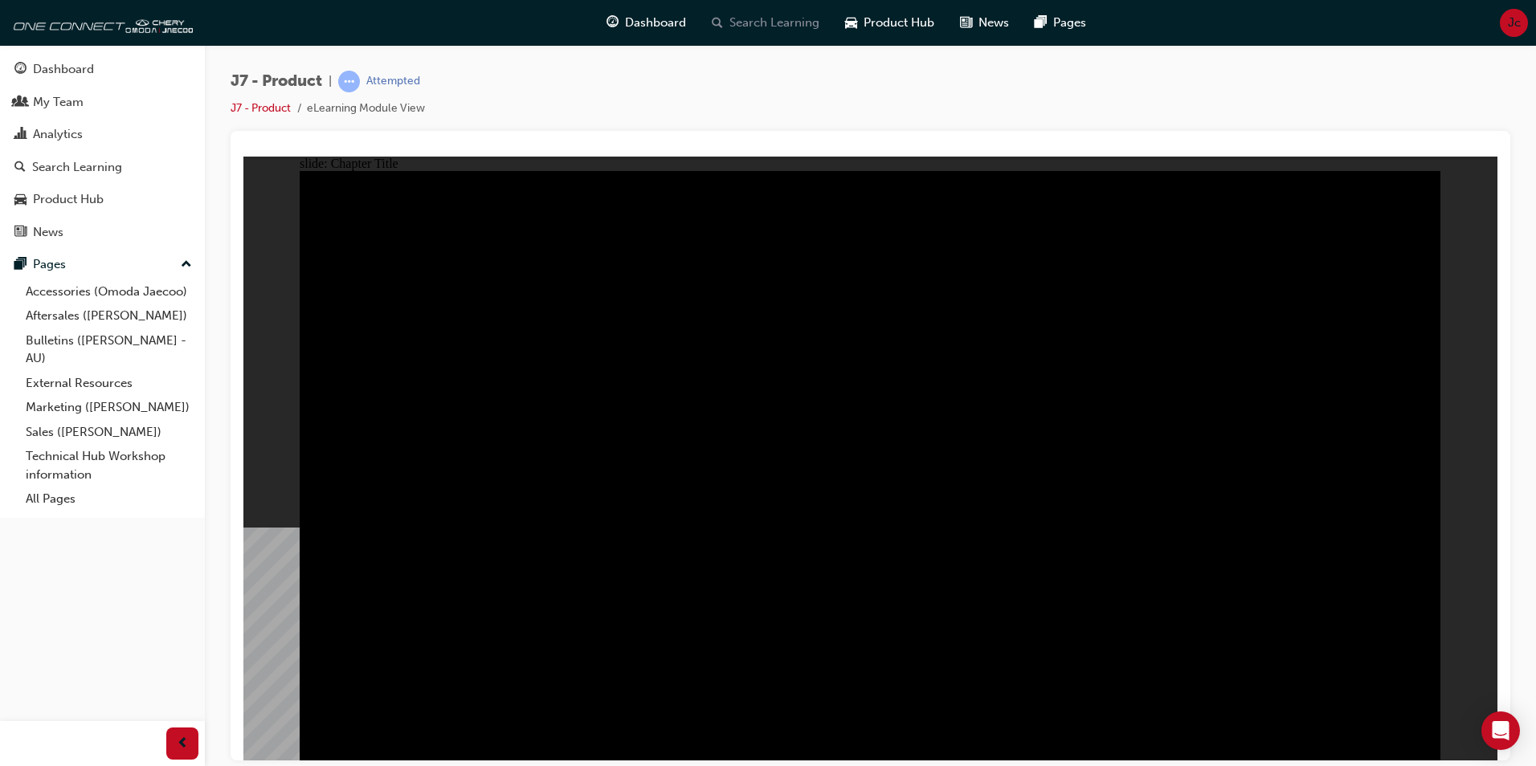
click at [760, 25] on span "Search Learning" at bounding box center [774, 23] width 90 height 18
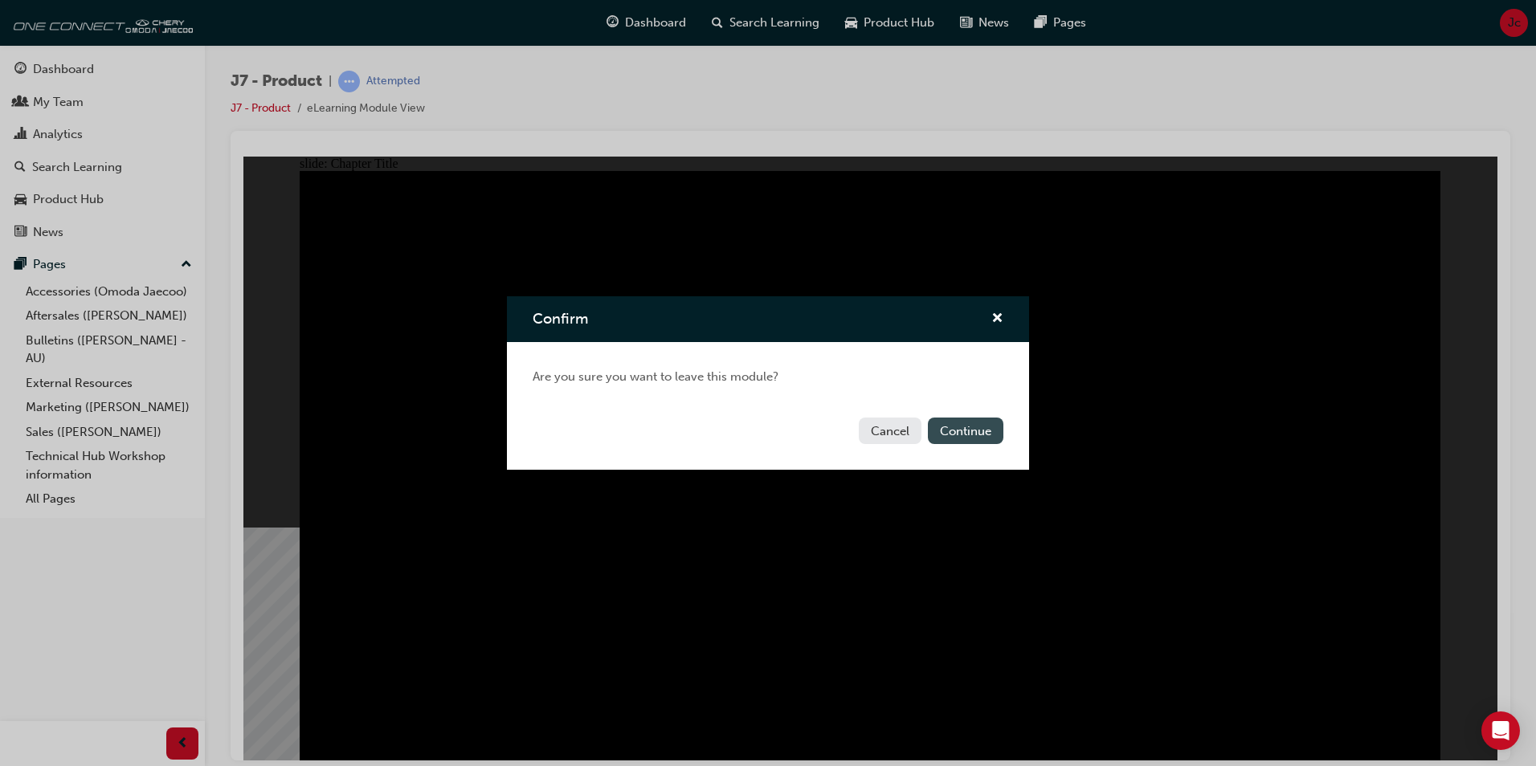
click at [963, 431] on button "Continue" at bounding box center [965, 431] width 75 height 27
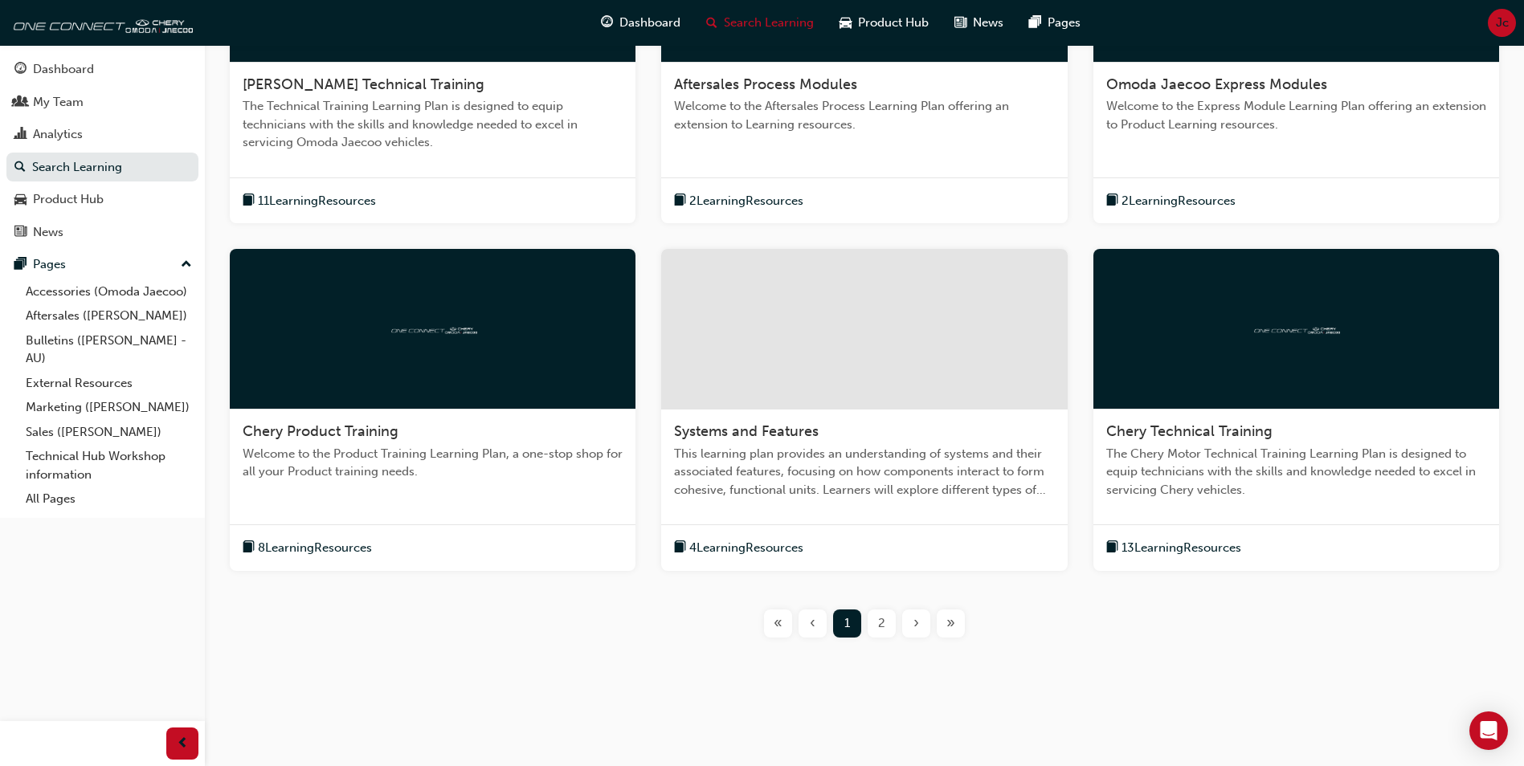
scroll to position [471, 0]
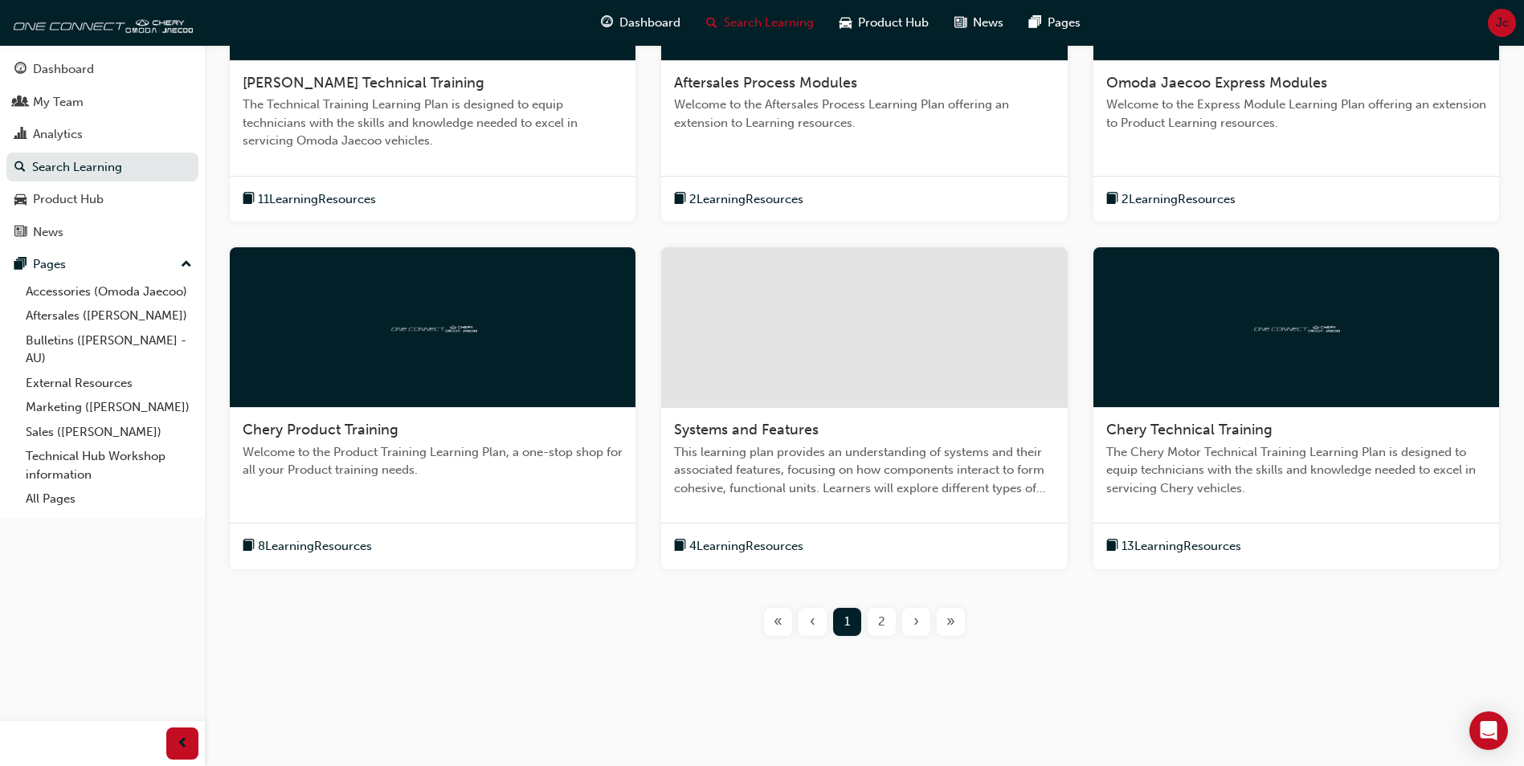
click at [881, 617] on span "2" at bounding box center [881, 622] width 7 height 18
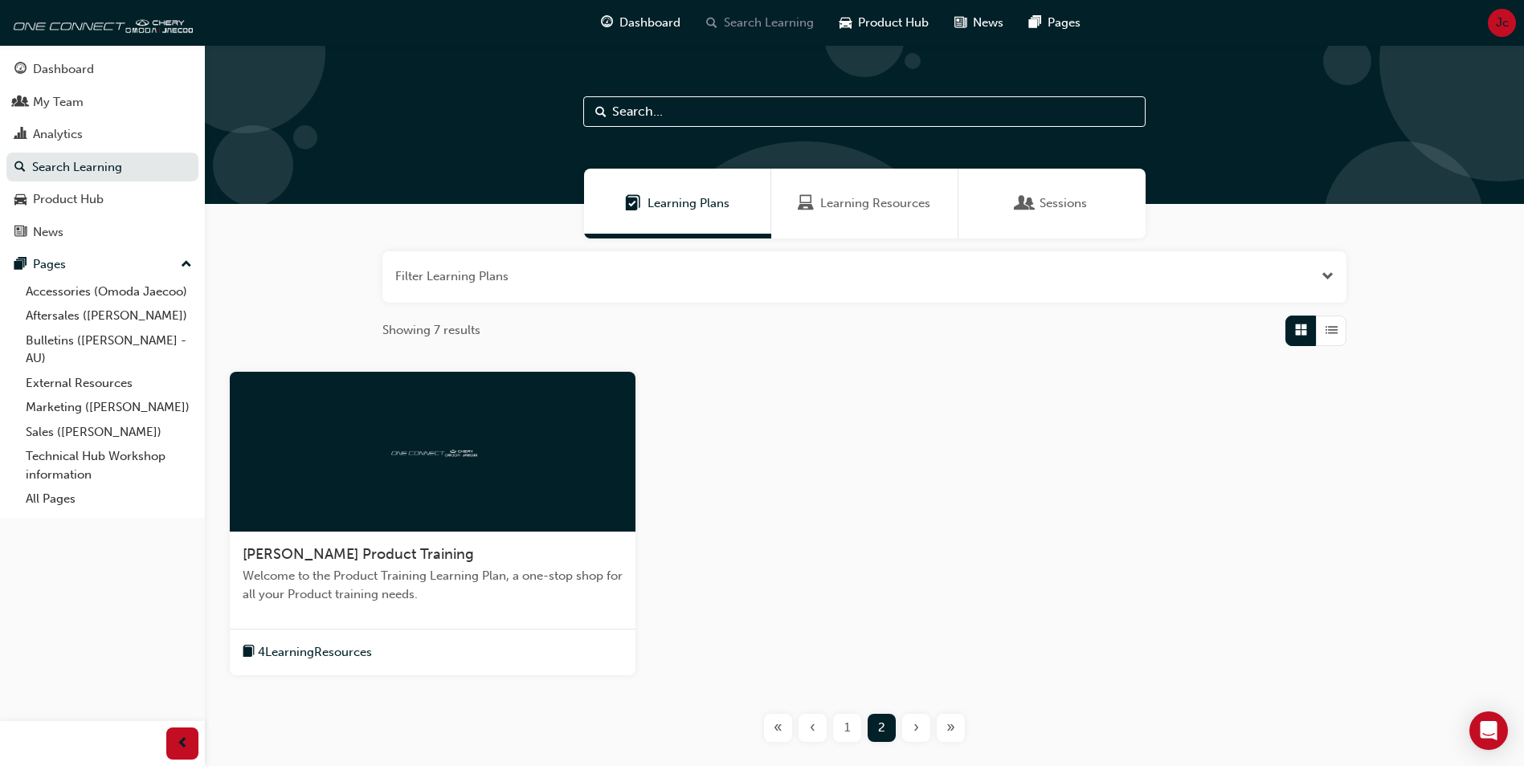
click at [757, 32] on div "Search Learning" at bounding box center [759, 22] width 133 height 33
drag, startPoint x: 881, startPoint y: 208, endPoint x: 882, endPoint y: 220, distance: 12.1
click at [880, 209] on span "Learning Resources" at bounding box center [875, 203] width 110 height 18
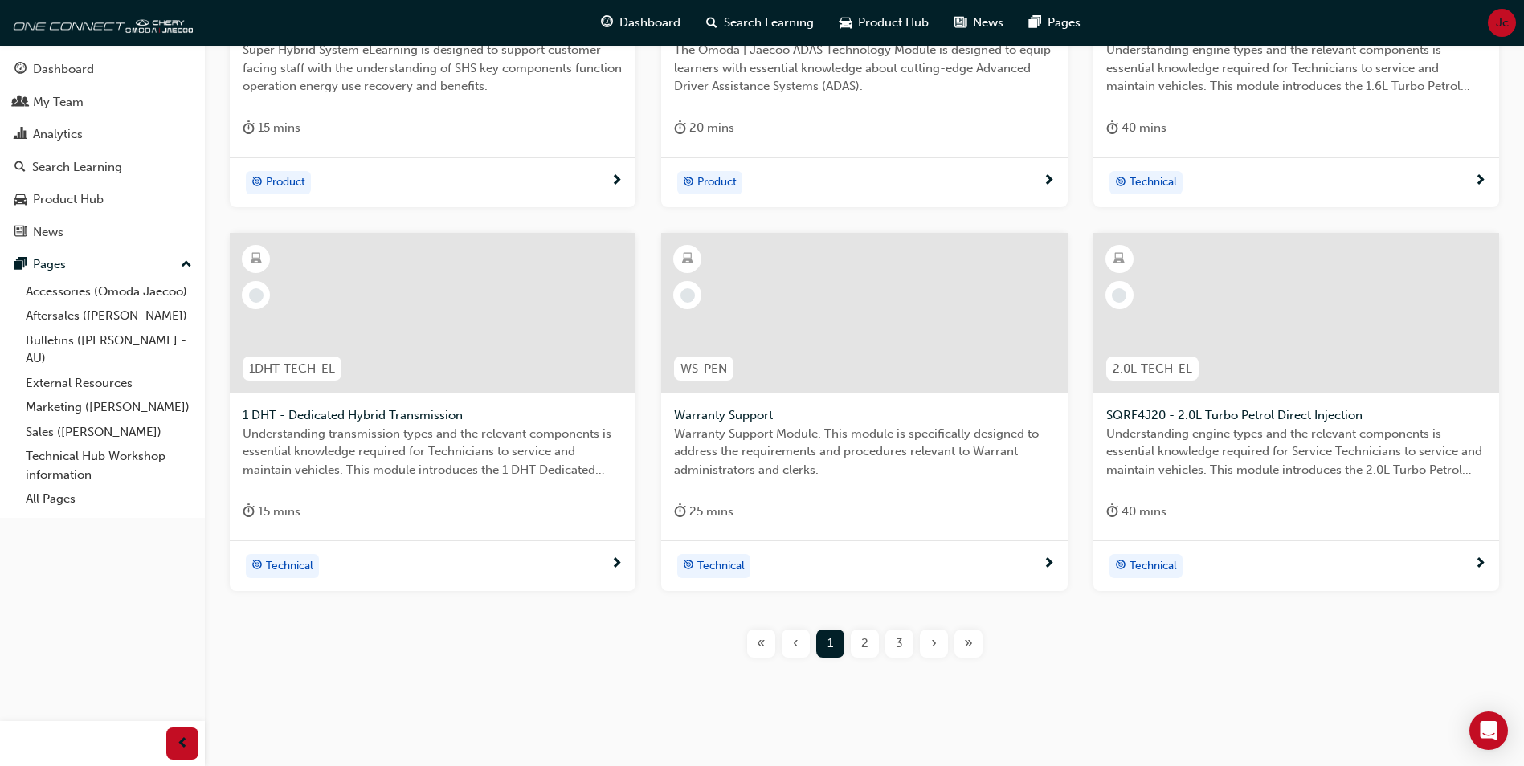
scroll to position [544, 0]
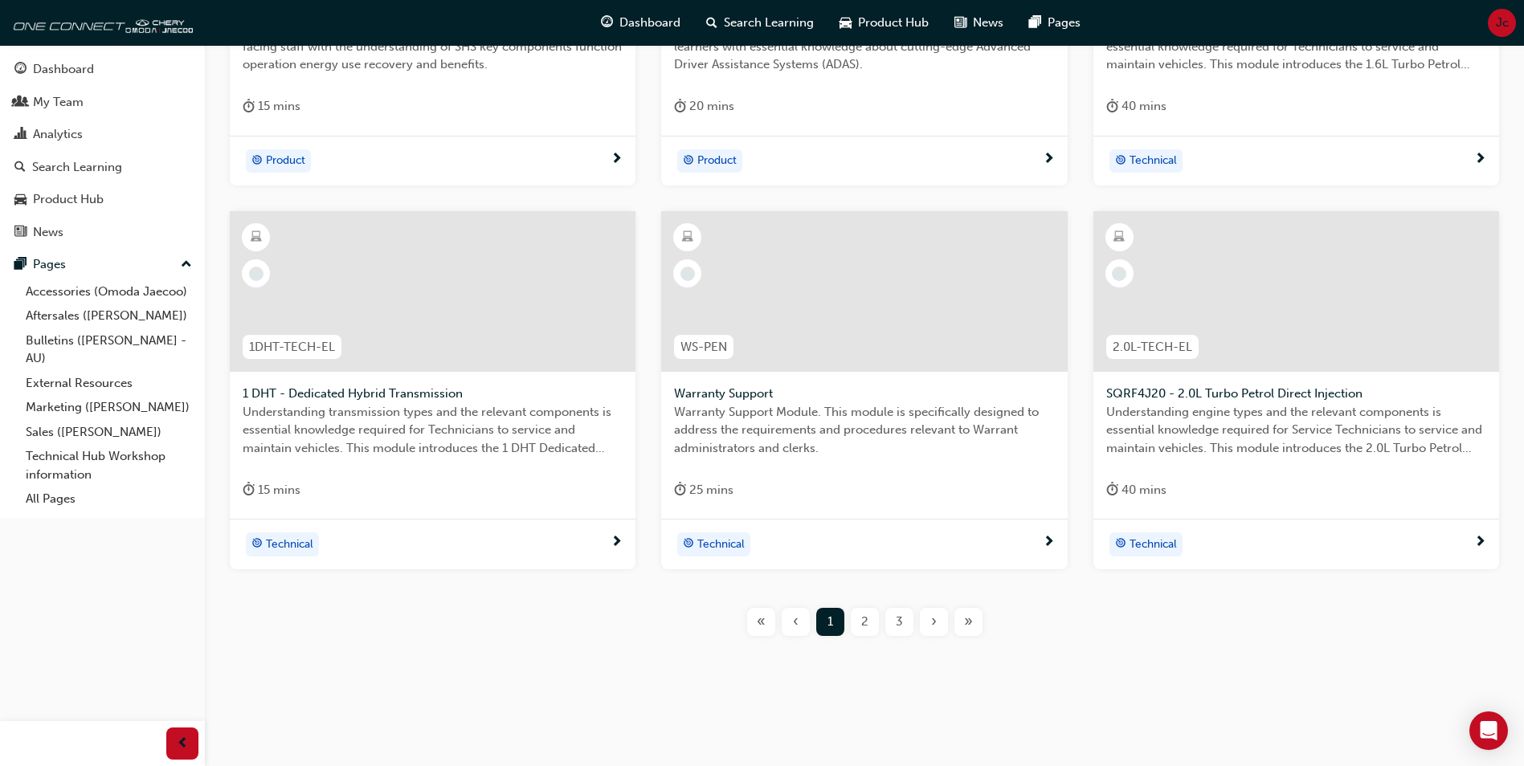
click at [872, 621] on div "2" at bounding box center [865, 622] width 28 height 28
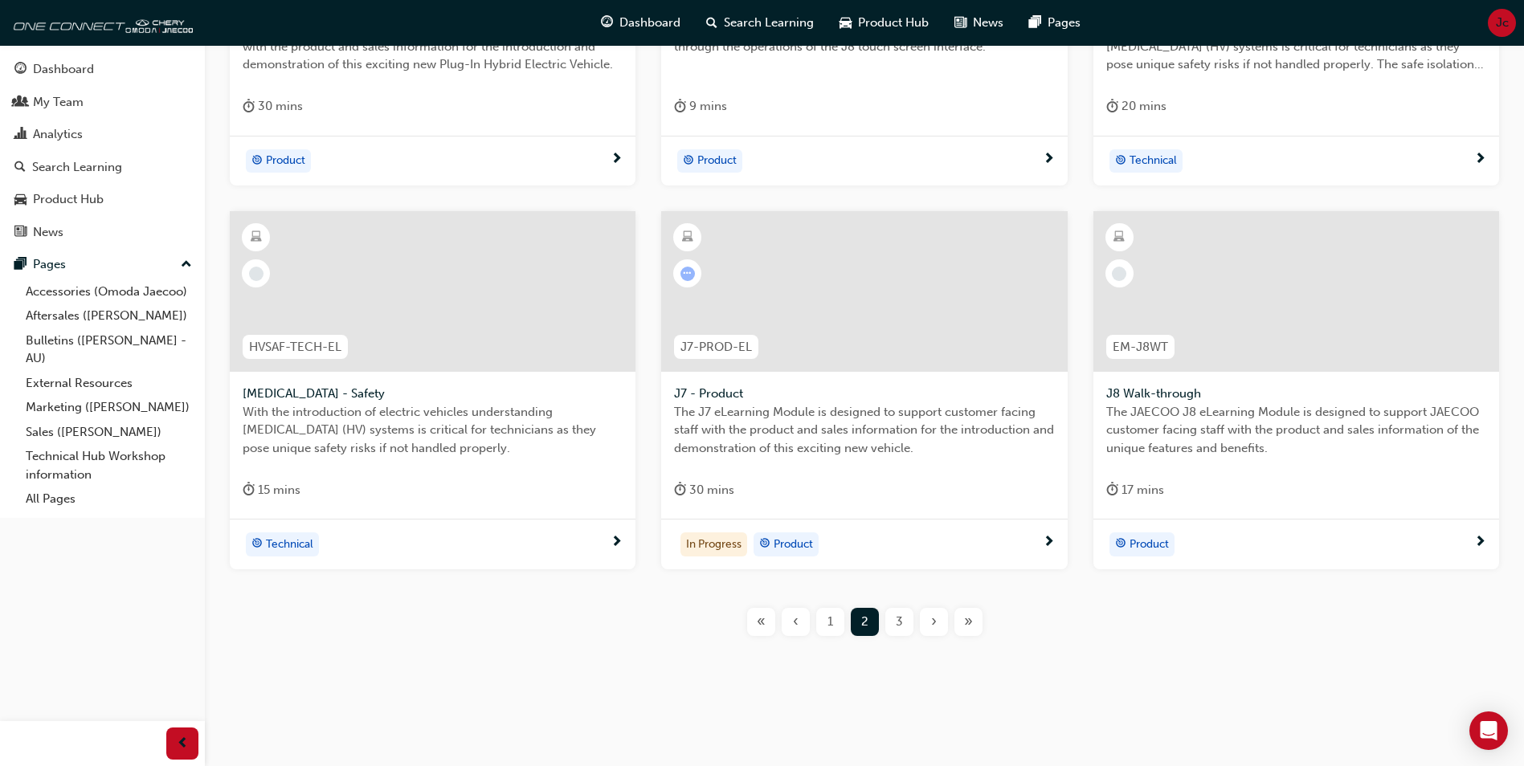
click at [896, 626] on span "3" at bounding box center [899, 622] width 7 height 18
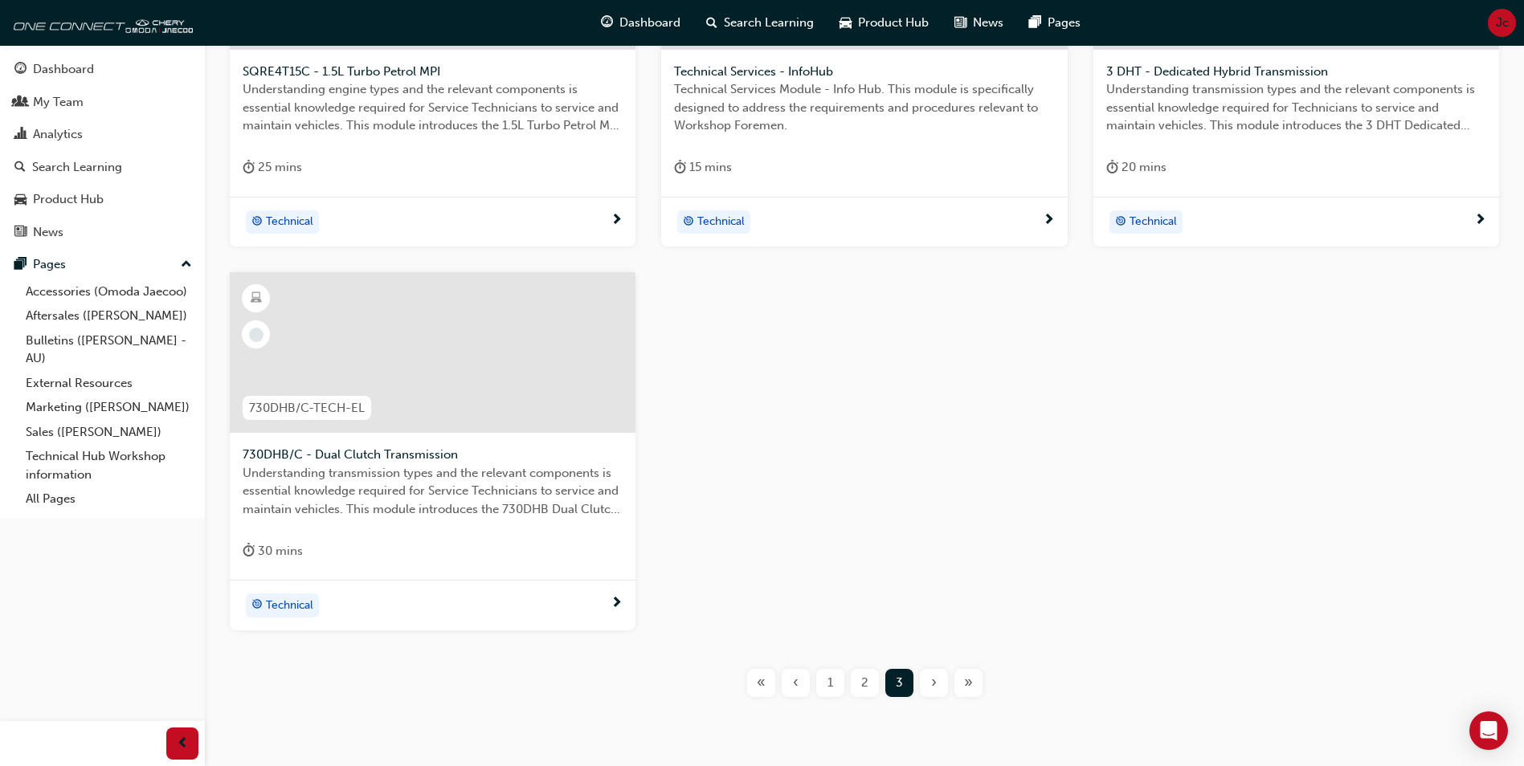
scroll to position [544, 0]
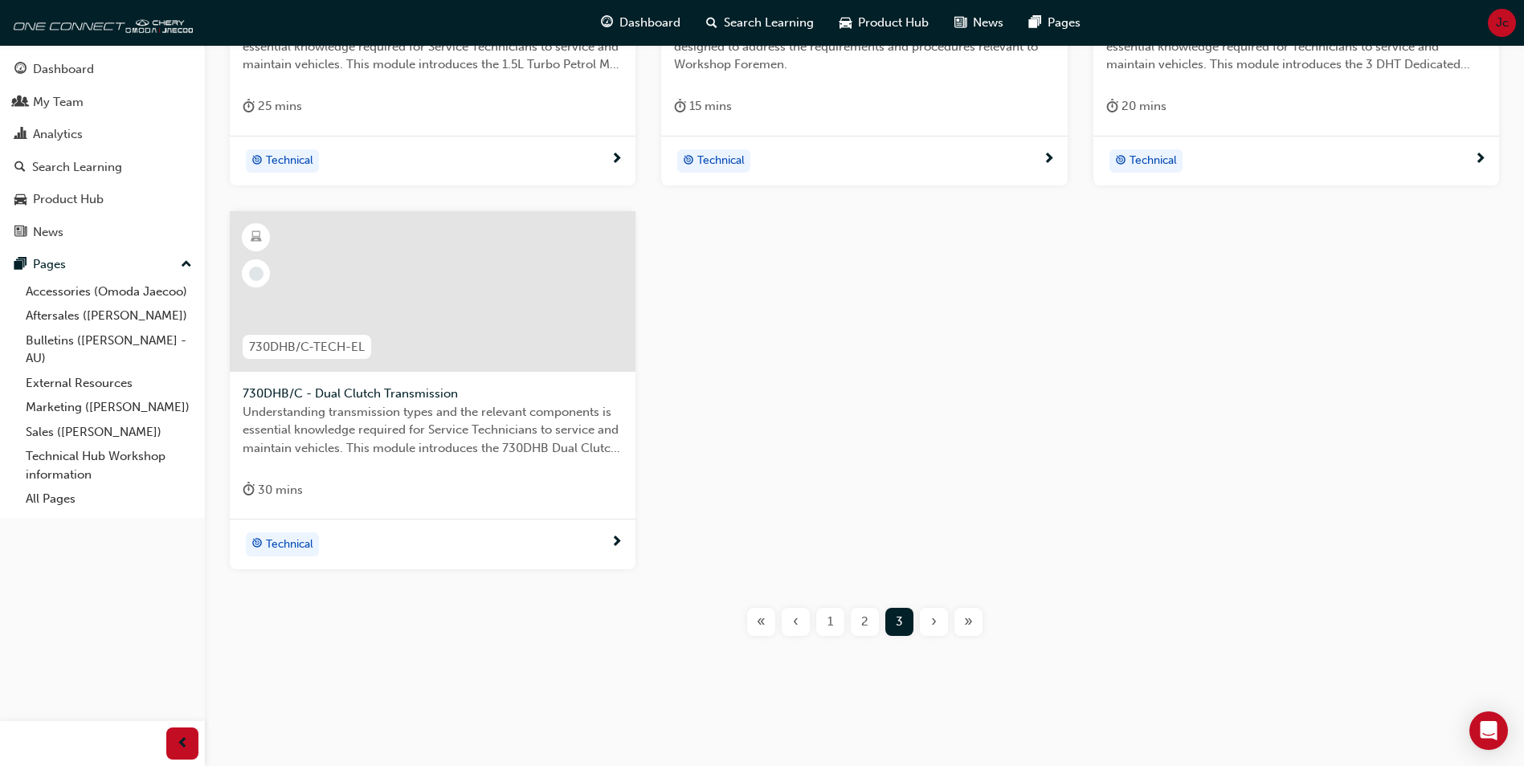
click at [859, 626] on div "2" at bounding box center [865, 622] width 28 height 28
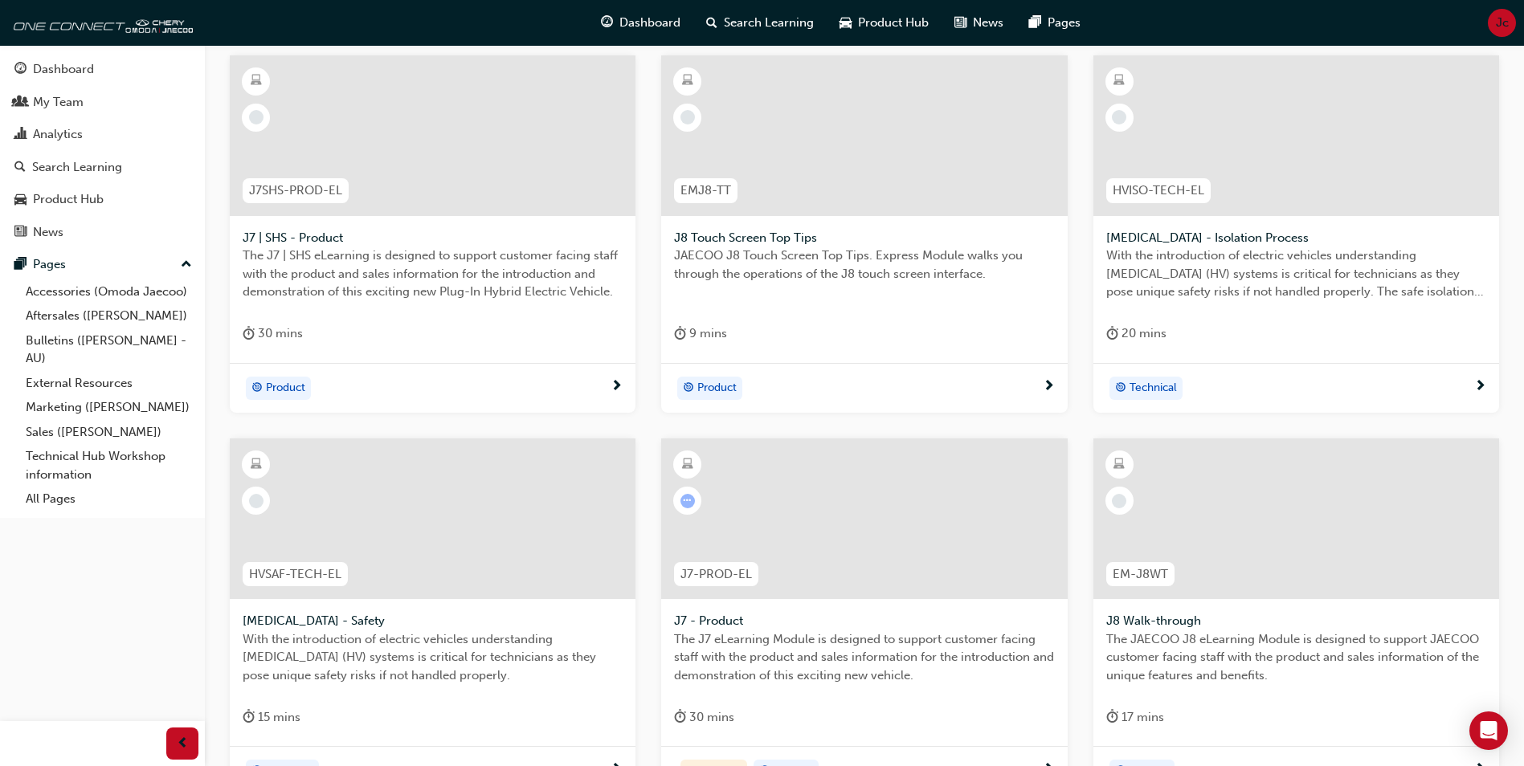
scroll to position [303, 0]
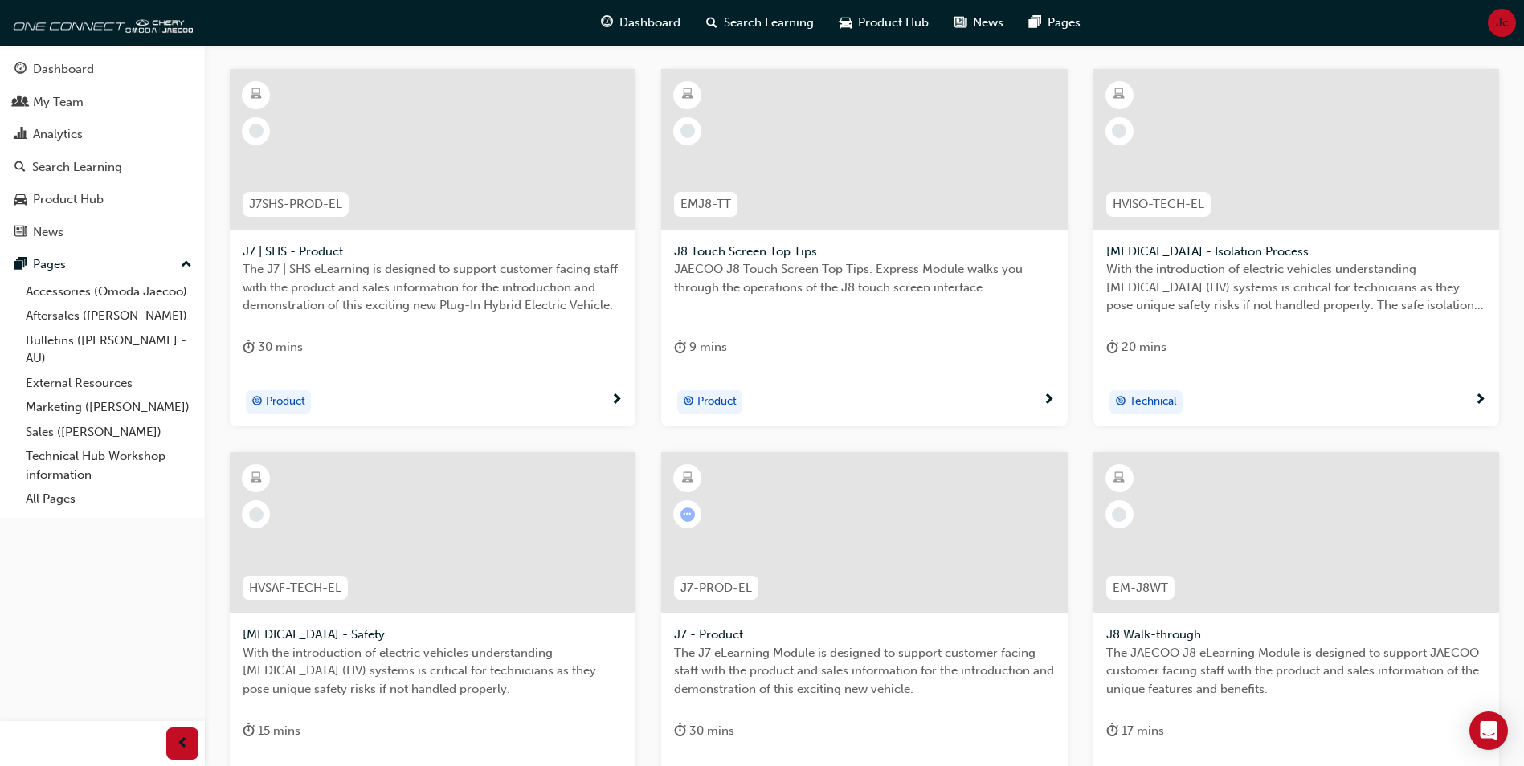
click at [333, 185] on div "J7SHS-PROD-EL" at bounding box center [296, 204] width 132 height 51
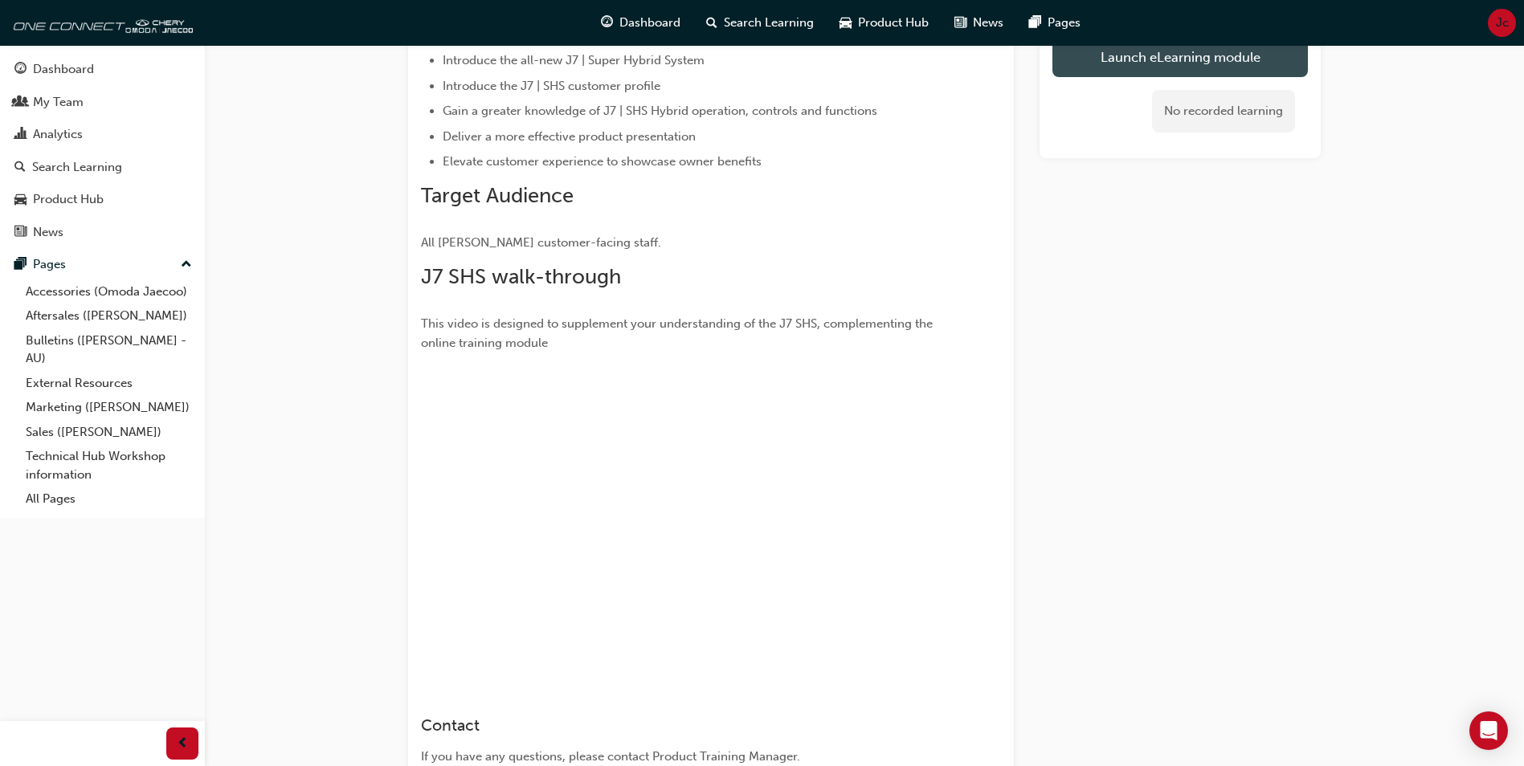
click at [1170, 55] on button "Launch eLearning module" at bounding box center [1179, 57] width 255 height 40
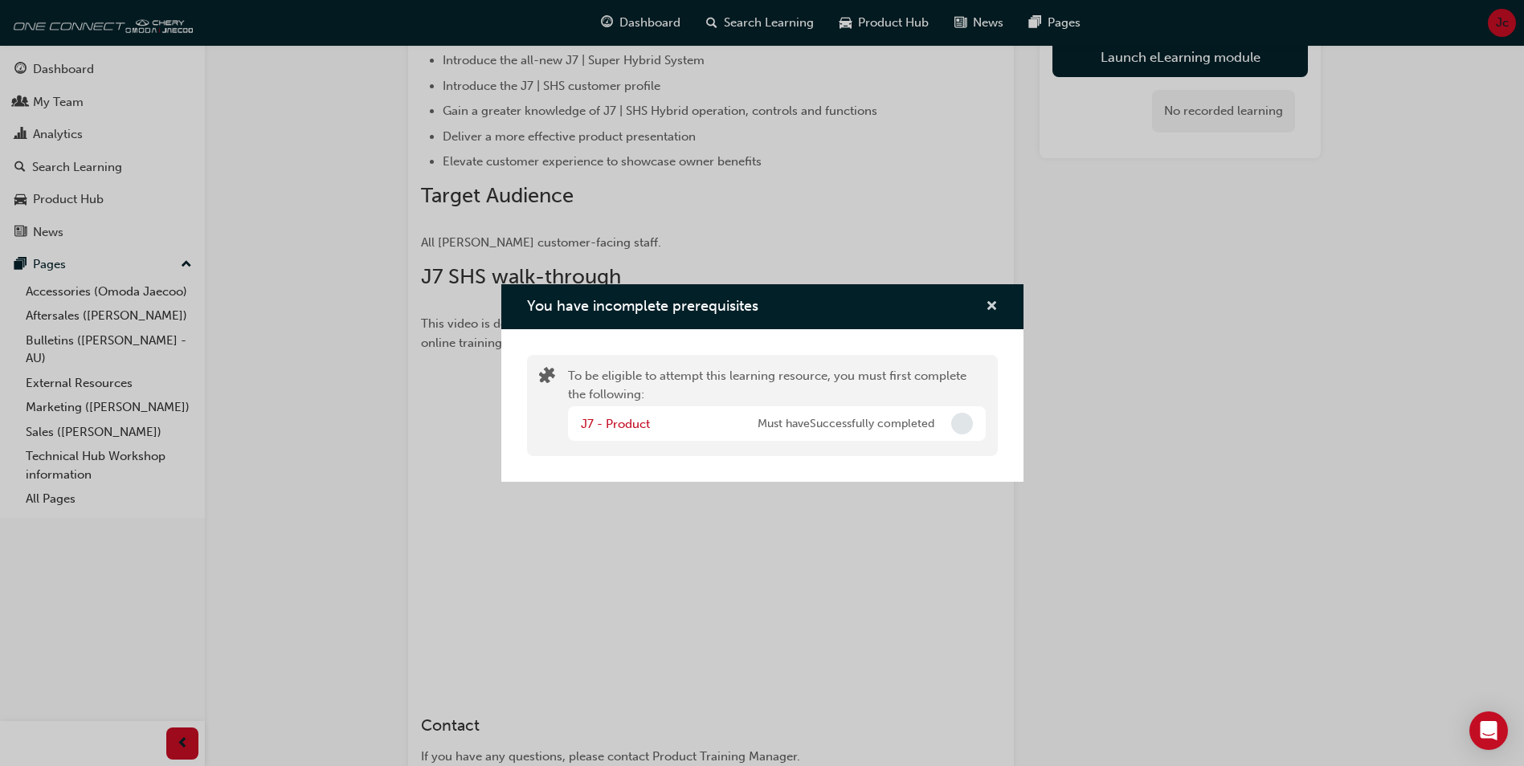
click at [989, 308] on span "cross-icon" at bounding box center [991, 307] width 12 height 14
